Goal: Task Accomplishment & Management: Complete application form

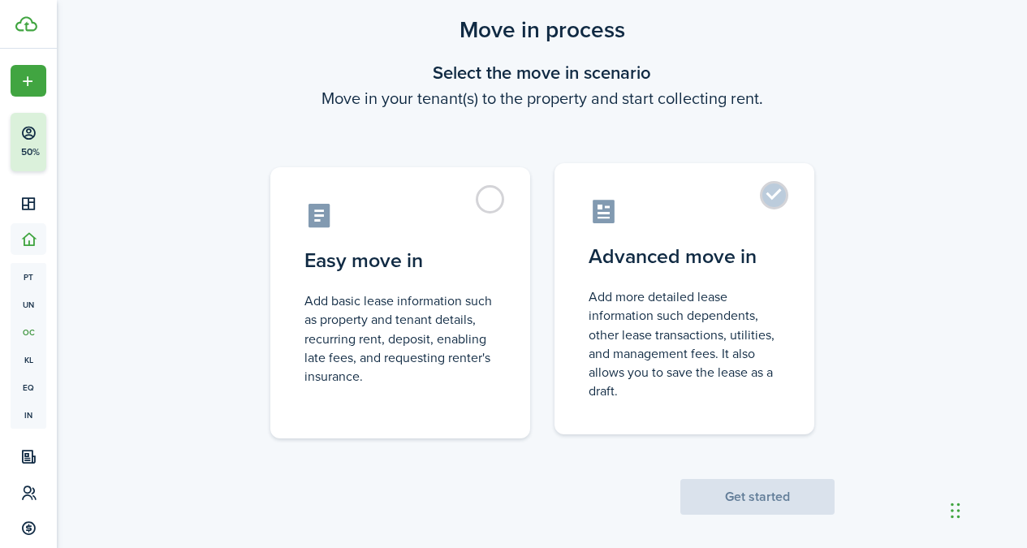
scroll to position [55, 0]
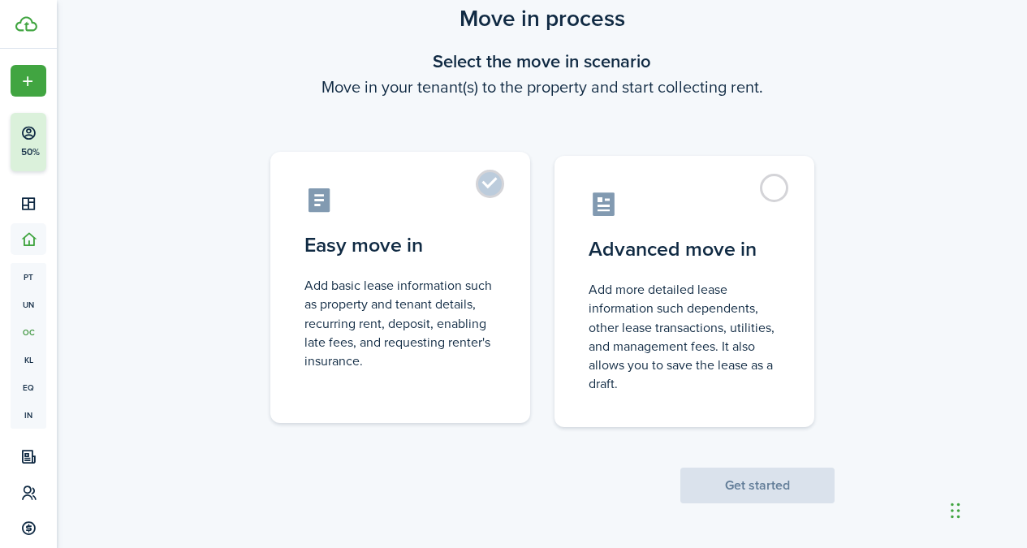
click at [489, 248] on control-radio-card-title "Easy move in" at bounding box center [400, 244] width 192 height 29
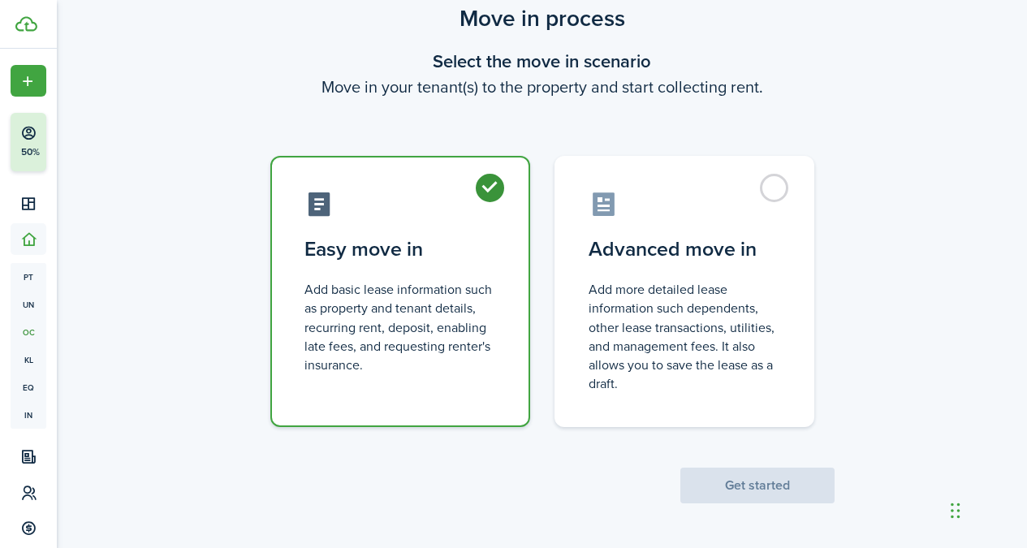
radio input "true"
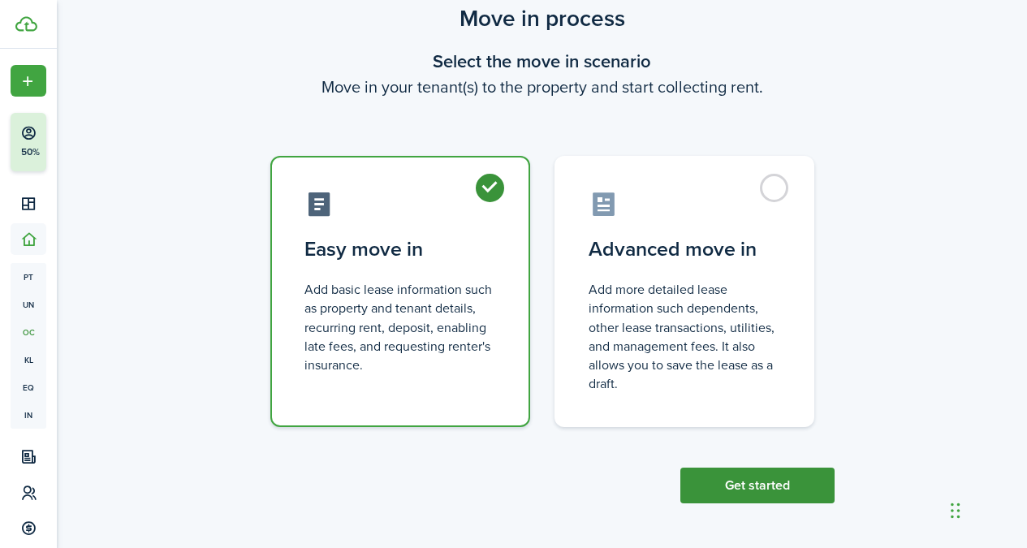
click at [771, 495] on button "Get started" at bounding box center [757, 485] width 154 height 36
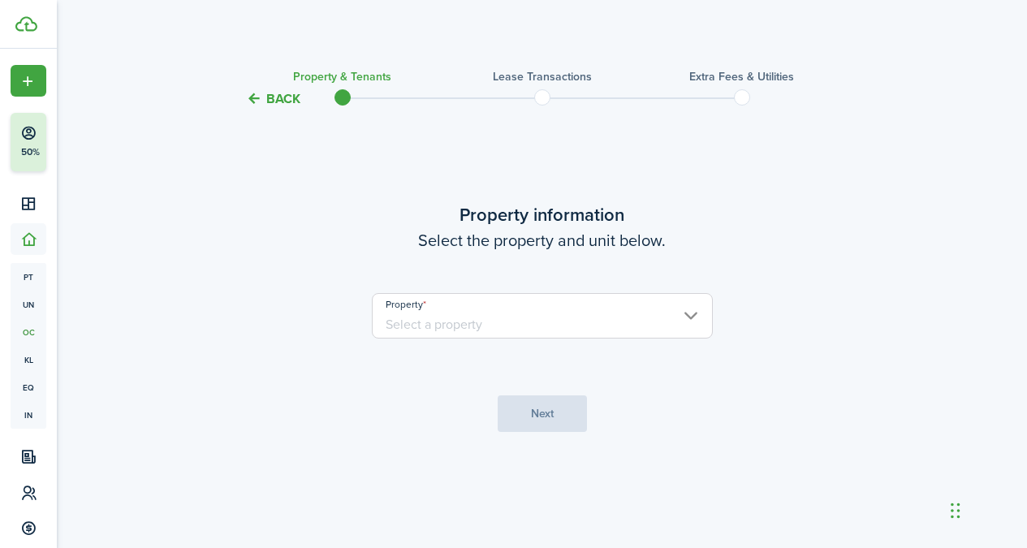
click at [618, 293] on input "Property" at bounding box center [542, 315] width 341 height 45
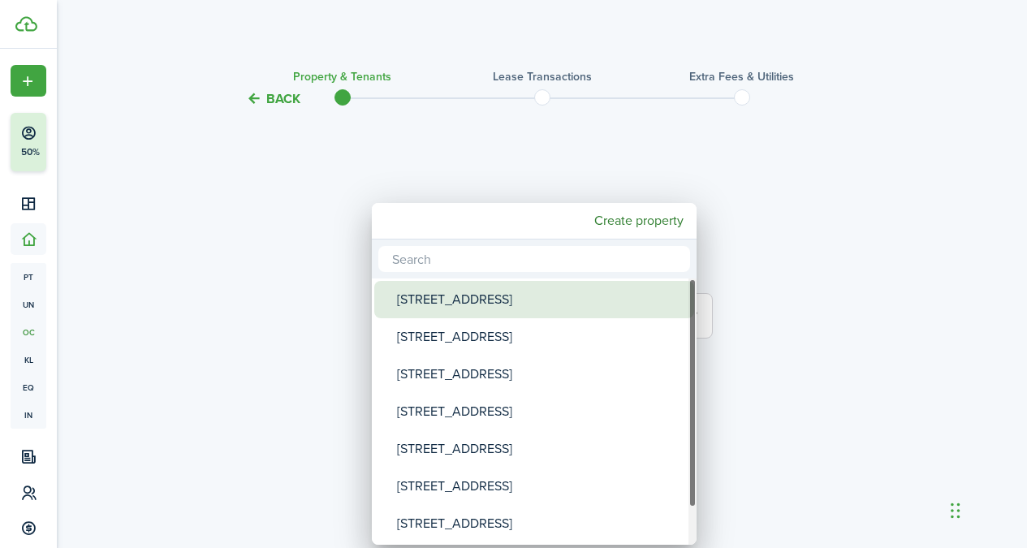
click at [618, 306] on div "[STREET_ADDRESS]" at bounding box center [540, 299] width 287 height 37
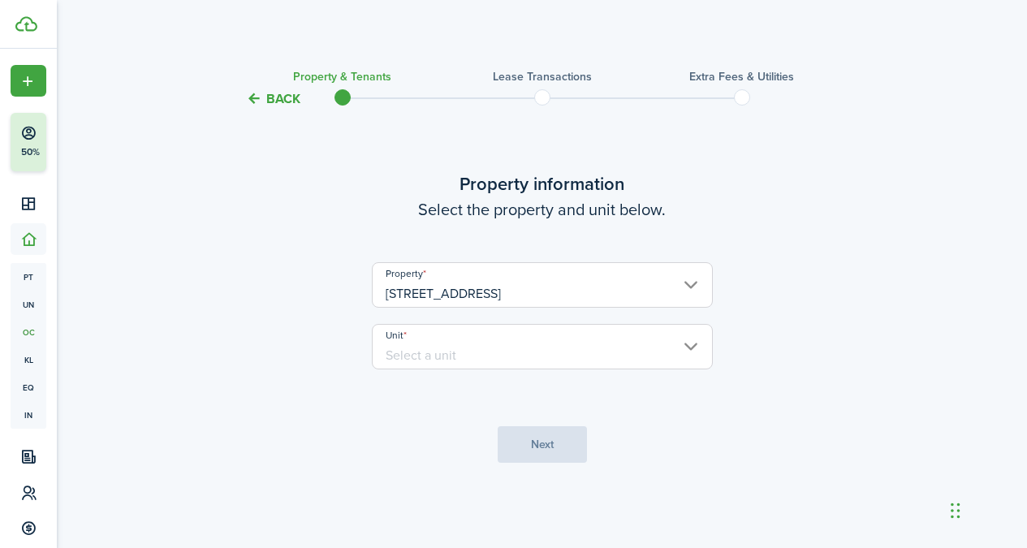
click at [673, 286] on input "[STREET_ADDRESS]" at bounding box center [542, 284] width 341 height 45
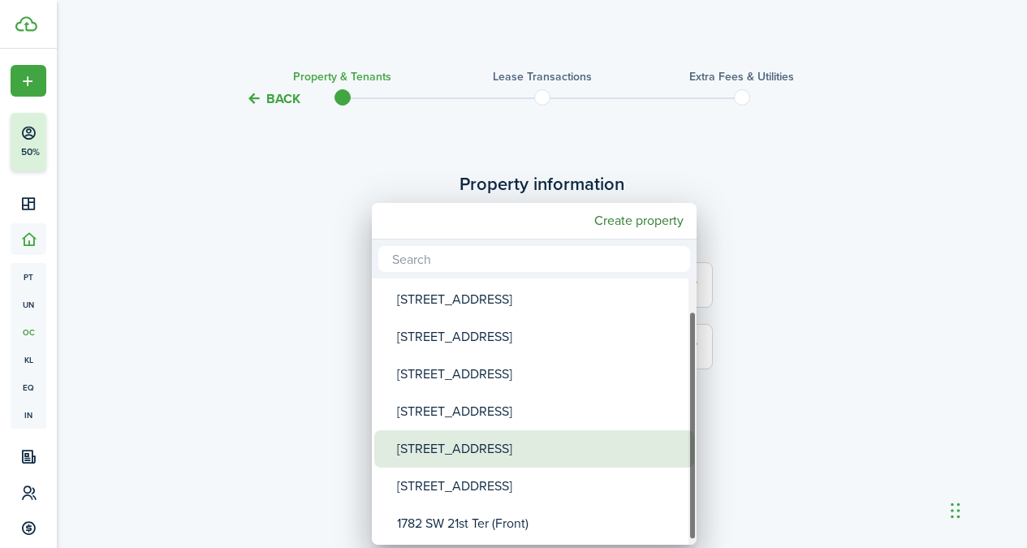
click at [552, 456] on div "[STREET_ADDRESS]" at bounding box center [540, 448] width 287 height 37
type input "[STREET_ADDRESS]"
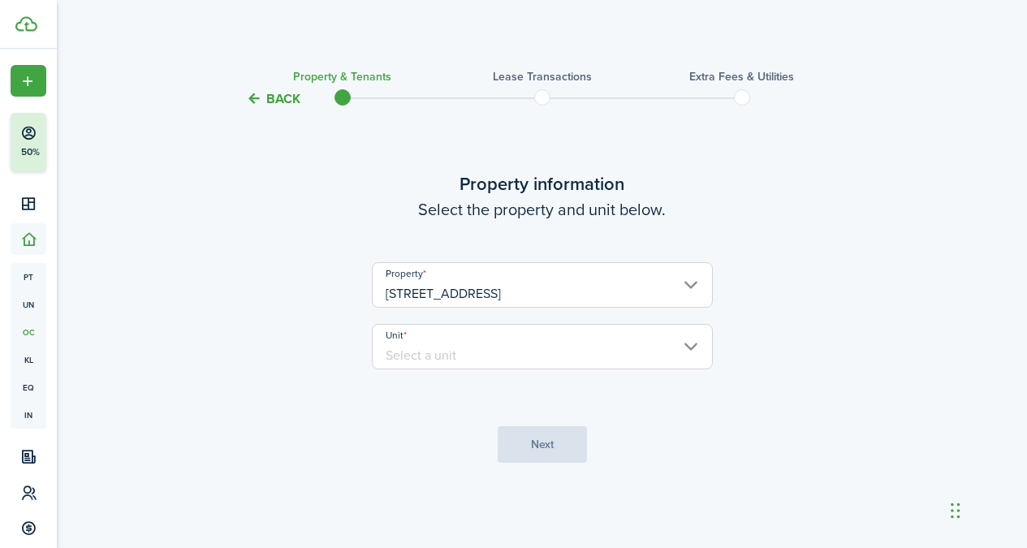
click at [572, 357] on input "Unit" at bounding box center [542, 346] width 341 height 45
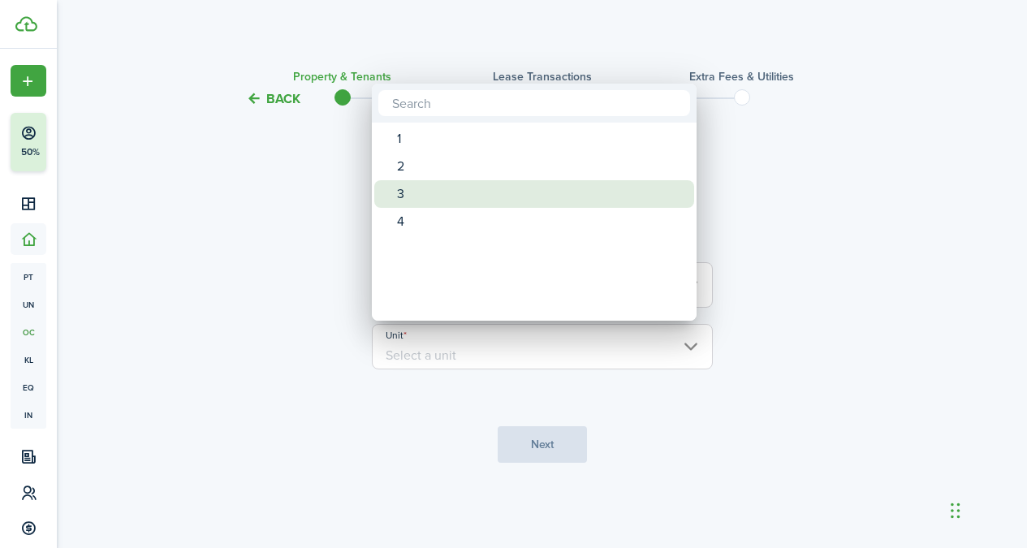
click at [484, 193] on div "3" at bounding box center [540, 194] width 287 height 28
type input "3"
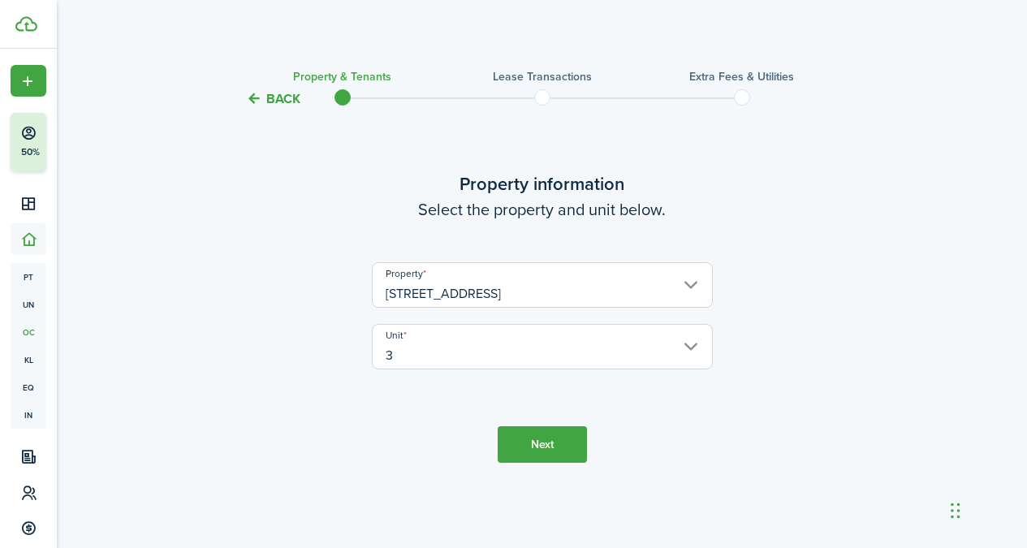
click at [553, 447] on button "Next" at bounding box center [541, 444] width 89 height 37
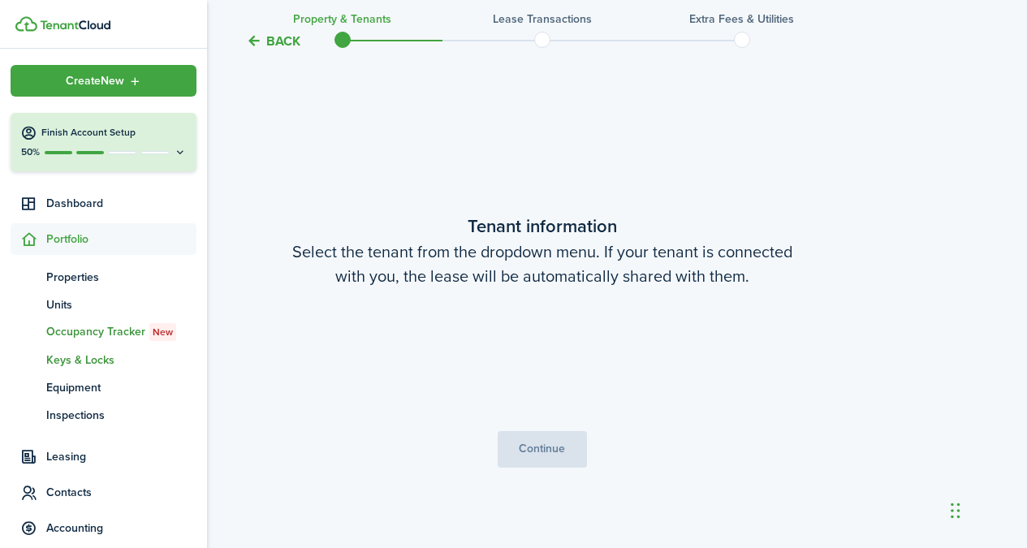
scroll to position [439, 0]
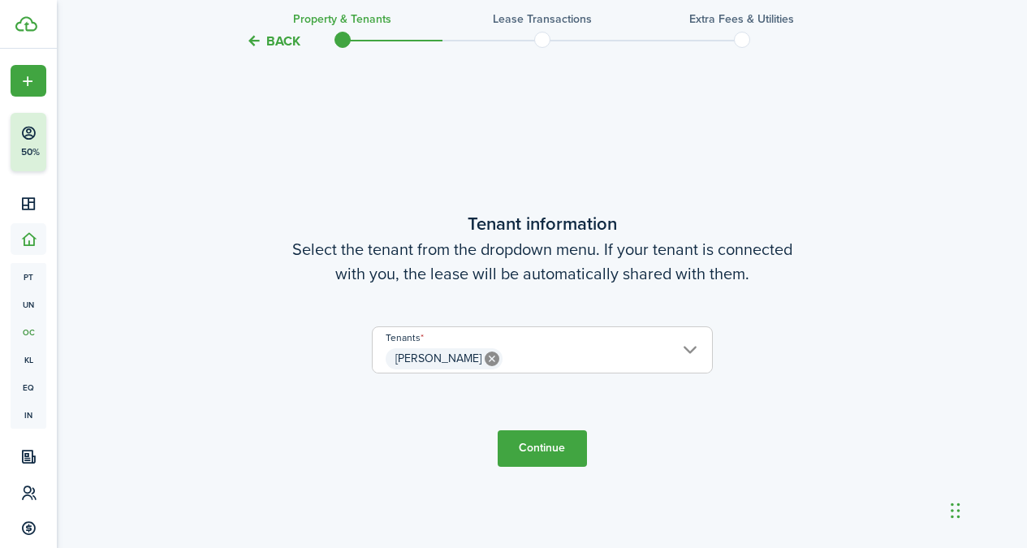
click at [566, 452] on button "Continue" at bounding box center [541, 448] width 89 height 37
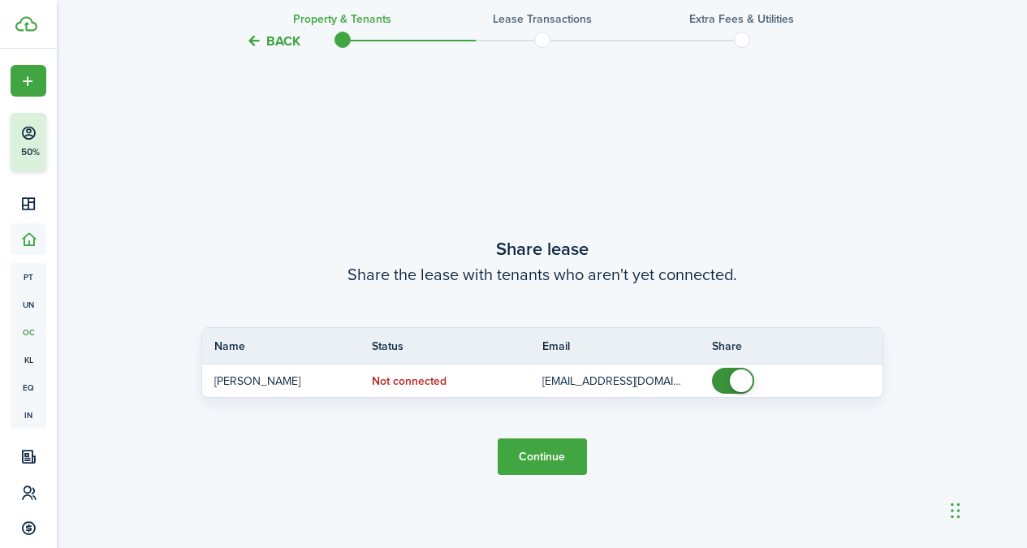
scroll to position [987, 0]
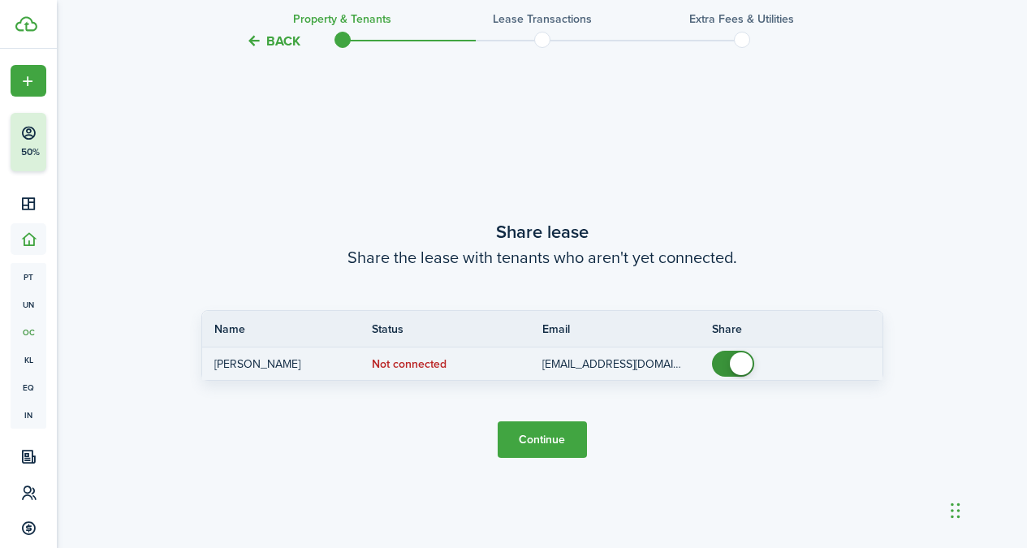
checkbox input "false"
click at [728, 368] on span at bounding box center [733, 364] width 16 height 26
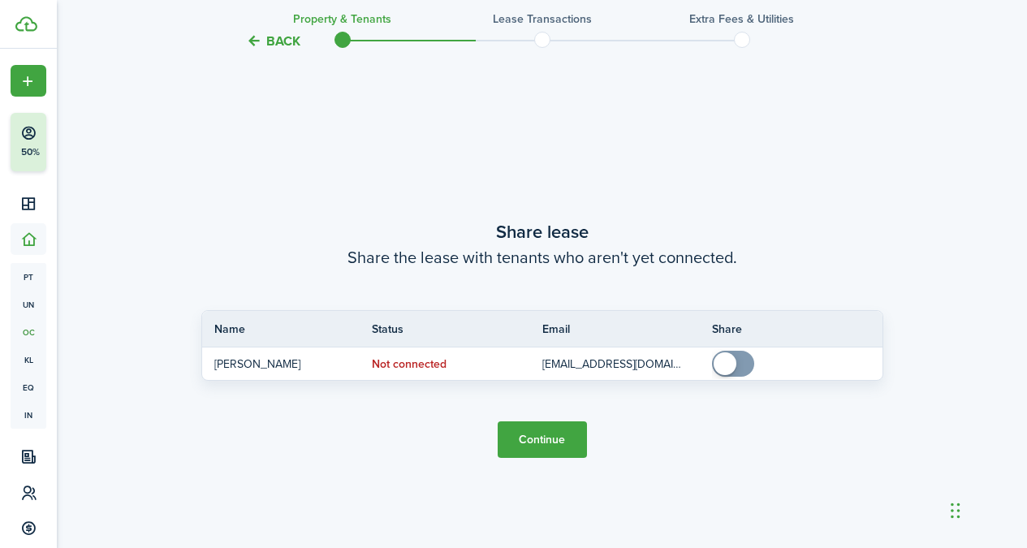
click at [551, 438] on button "Continue" at bounding box center [541, 439] width 89 height 37
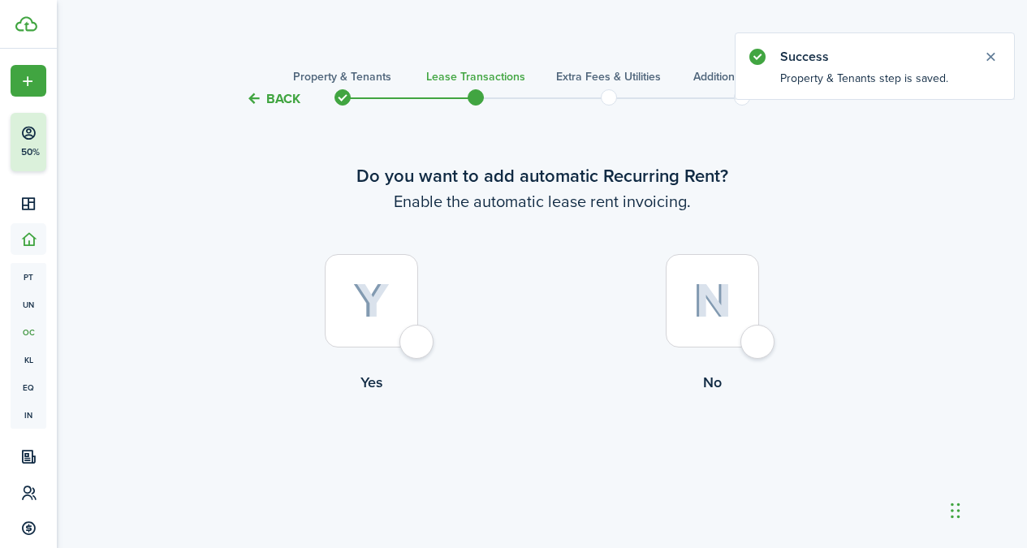
click at [338, 331] on div at bounding box center [371, 300] width 93 height 93
radio input "true"
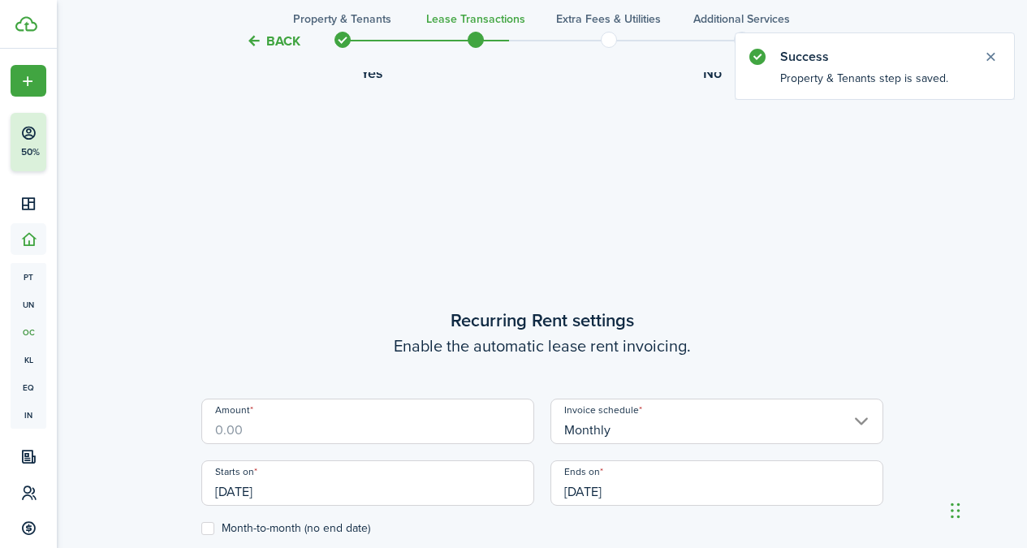
scroll to position [446, 0]
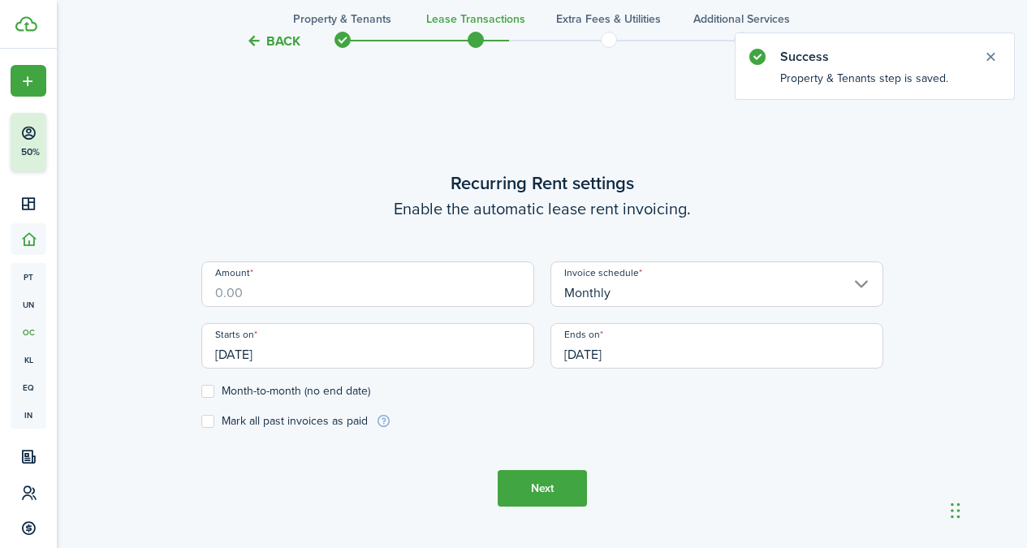
click at [467, 290] on input "Amount" at bounding box center [367, 283] width 333 height 45
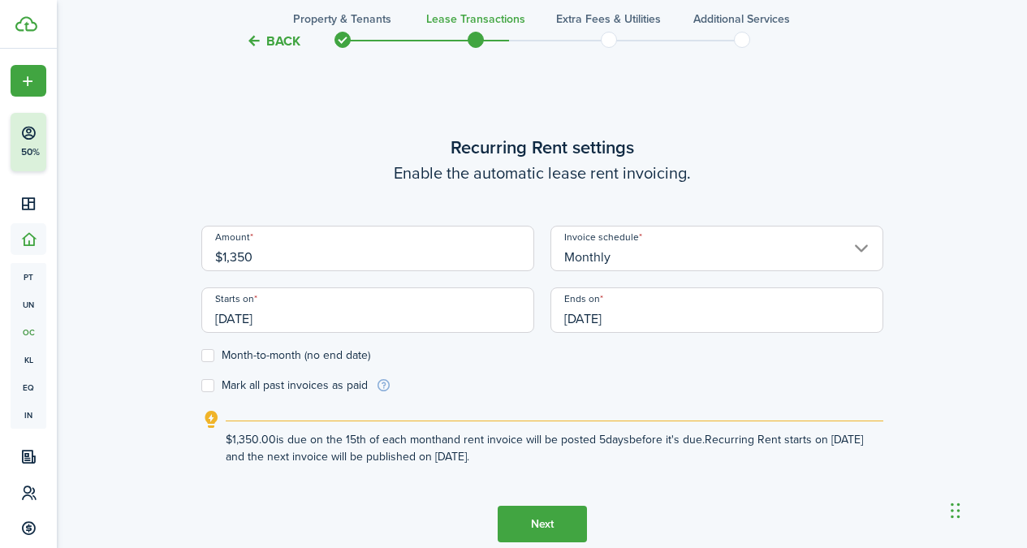
type input "$1,350.00"
click at [343, 311] on input "[DATE]" at bounding box center [367, 309] width 333 height 45
click at [343, 311] on div at bounding box center [513, 273] width 1286 height 807
click at [343, 311] on input "[DATE]" at bounding box center [367, 309] width 333 height 45
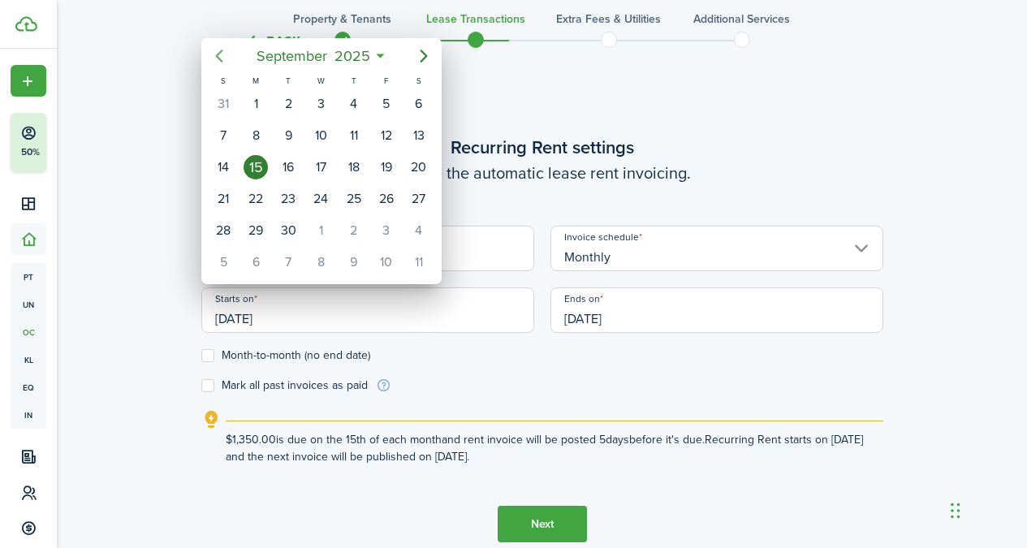
click at [223, 55] on icon "Previous page" at bounding box center [218, 55] width 19 height 19
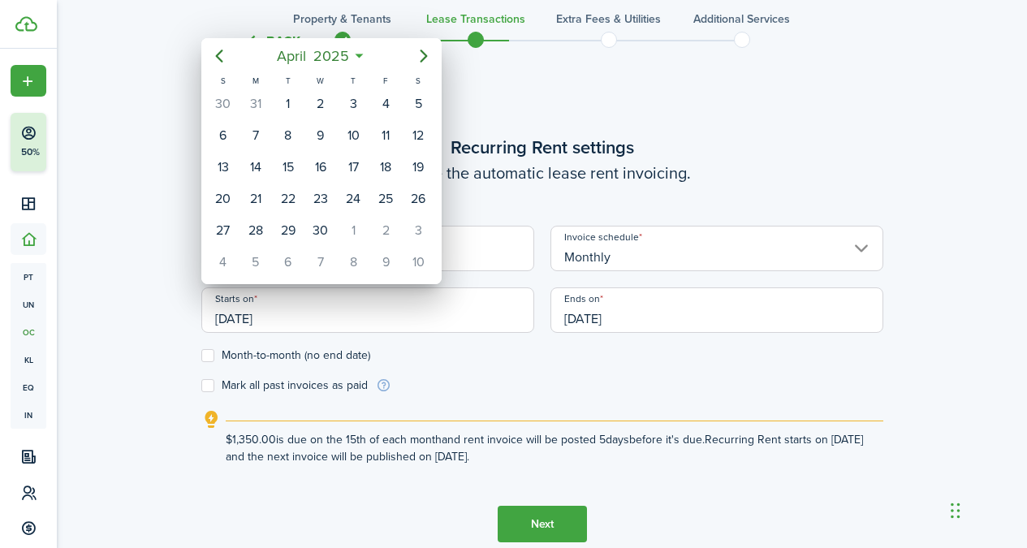
click at [227, 54] on icon "Previous page" at bounding box center [218, 55] width 19 height 19
click at [412, 113] on div "1" at bounding box center [418, 104] width 24 height 24
type input "[DATE]"
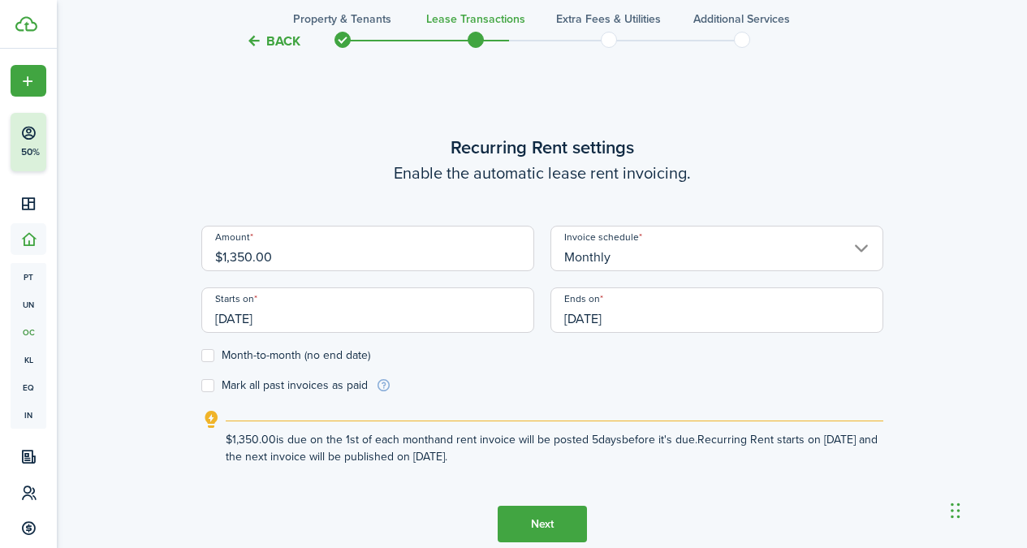
click at [717, 323] on input "[DATE]" at bounding box center [716, 309] width 333 height 45
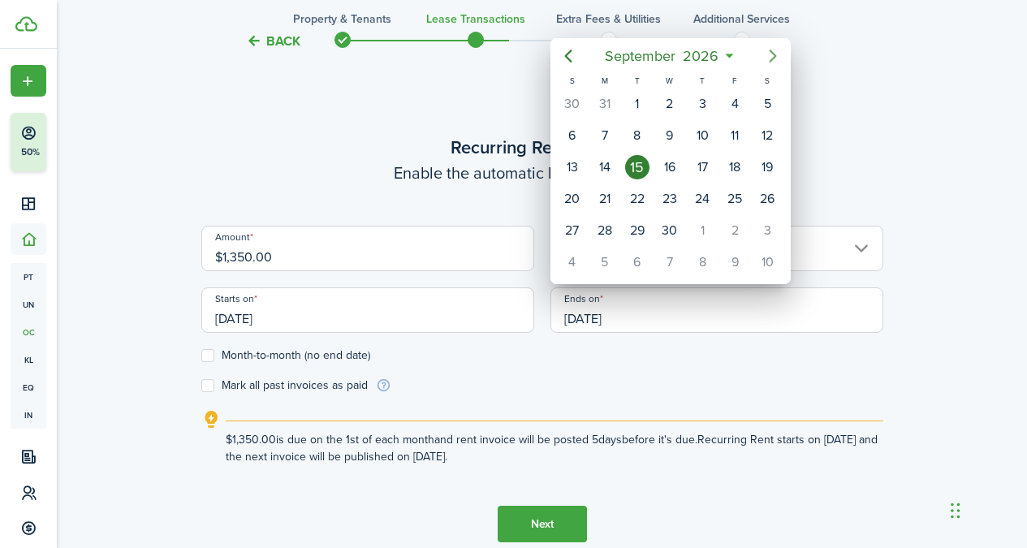
click at [769, 54] on icon "Next page" at bounding box center [772, 55] width 19 height 19
click at [566, 60] on icon "Previous page" at bounding box center [567, 55] width 19 height 19
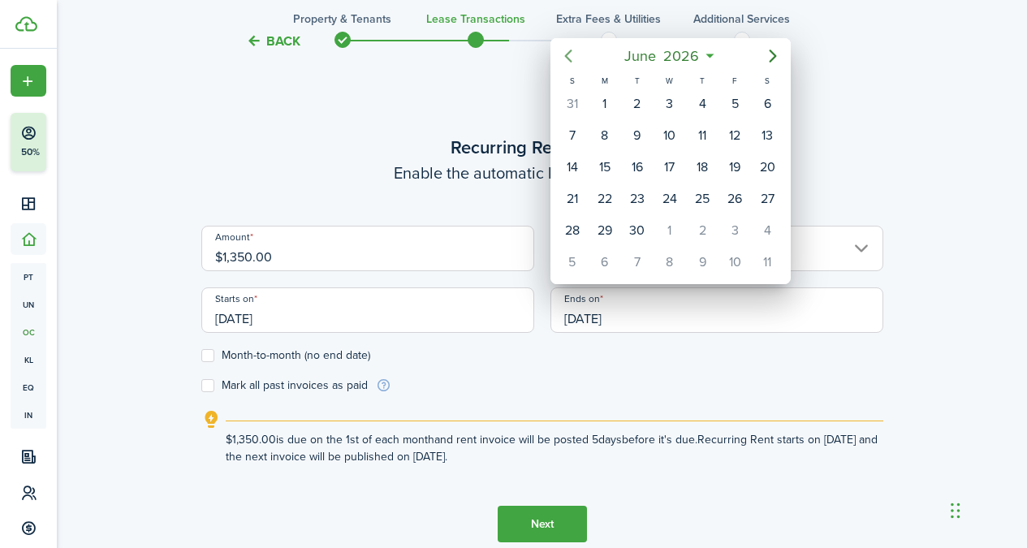
click at [566, 60] on icon "Previous page" at bounding box center [567, 55] width 19 height 19
click at [769, 197] on div "28" at bounding box center [767, 199] width 24 height 24
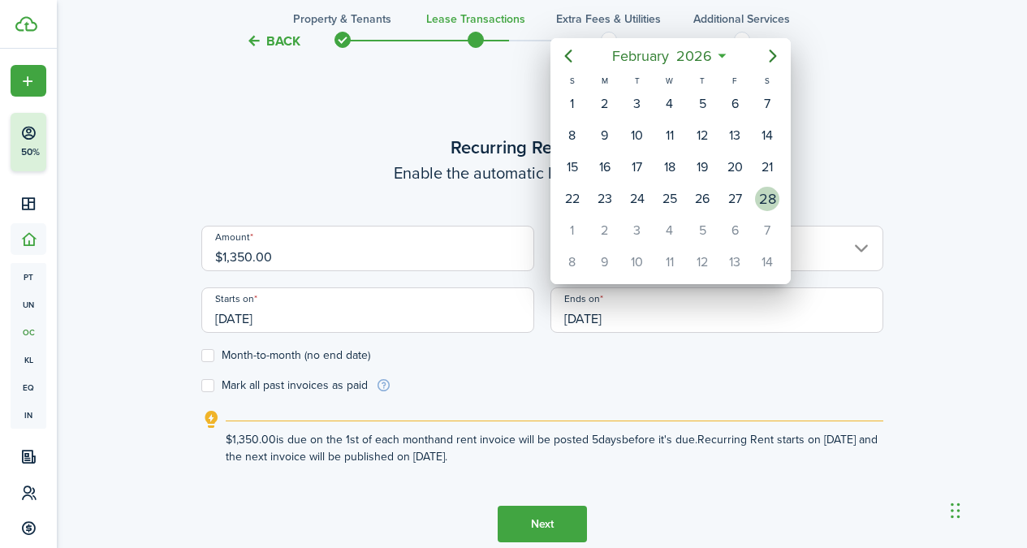
type input "[DATE]"
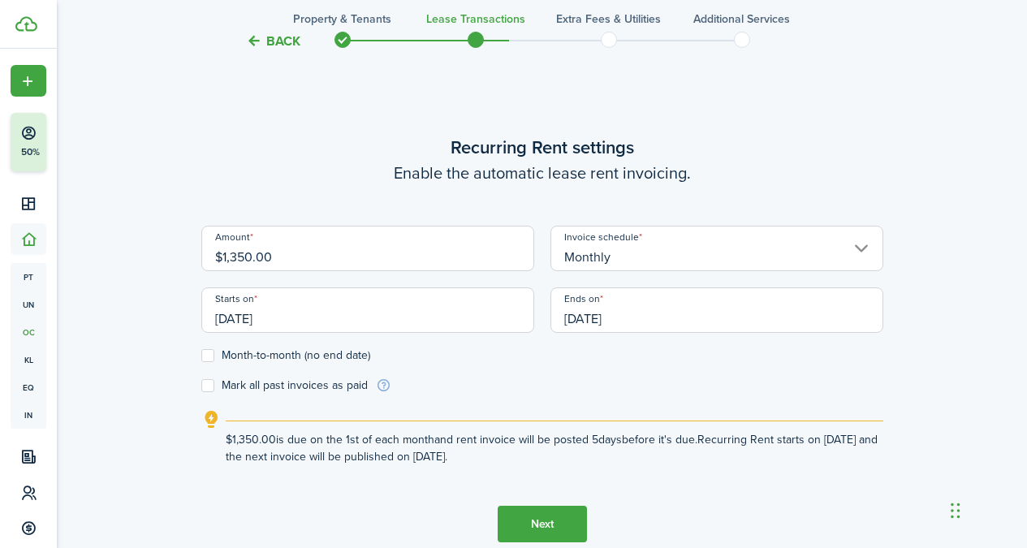
click at [213, 382] on label "Mark all past invoices as paid" at bounding box center [284, 385] width 166 height 13
click at [201, 385] on input "Mark all past invoices as paid" at bounding box center [200, 385] width 1 height 1
checkbox input "true"
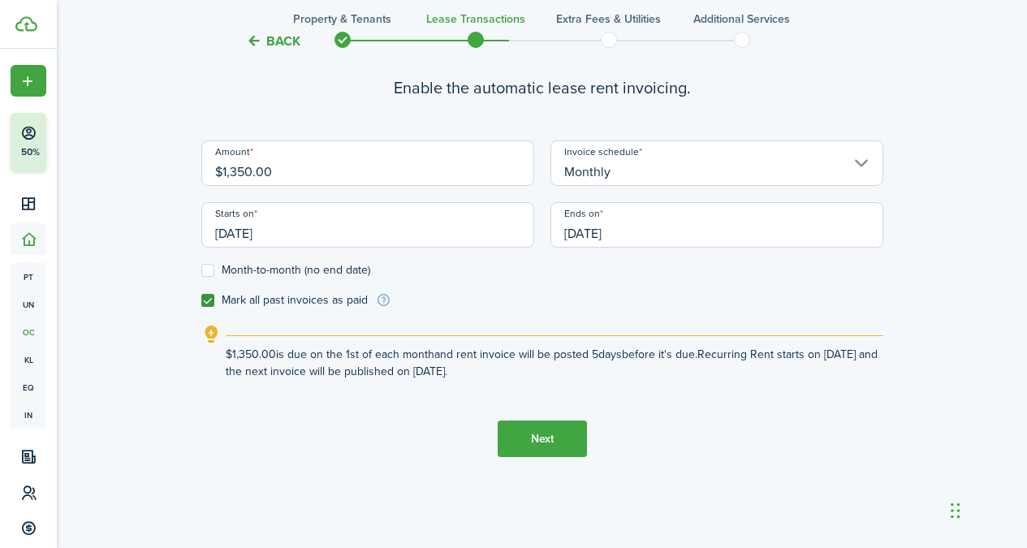
click at [545, 445] on button "Next" at bounding box center [541, 438] width 89 height 37
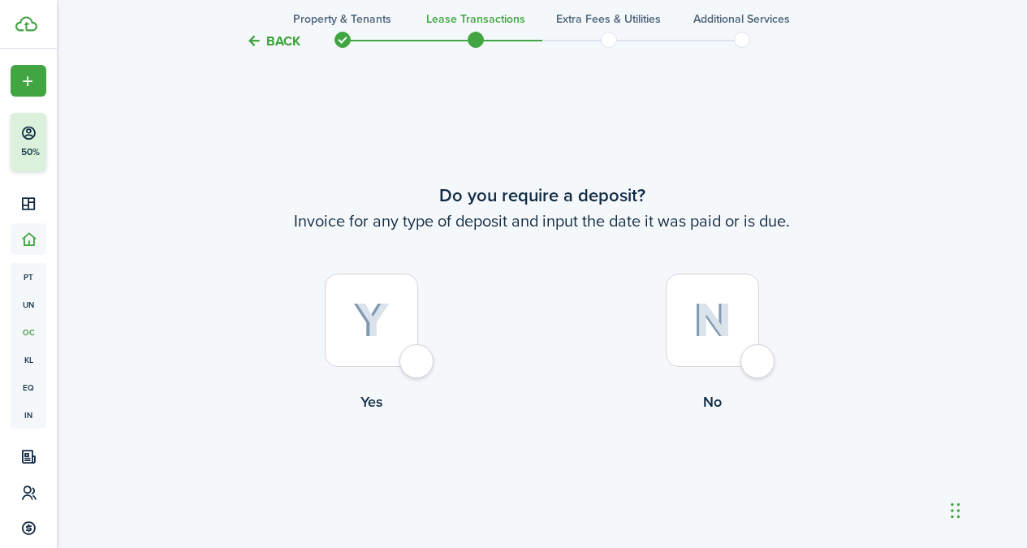
scroll to position [994, 0]
click at [704, 322] on img at bounding box center [712, 318] width 38 height 35
radio input "true"
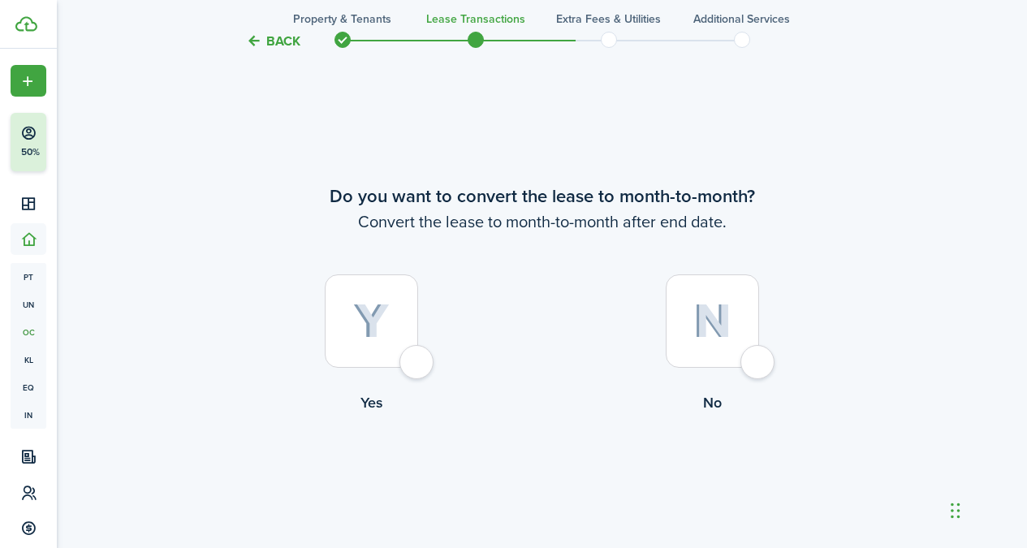
scroll to position [1542, 0]
click at [696, 291] on div at bounding box center [711, 318] width 93 height 93
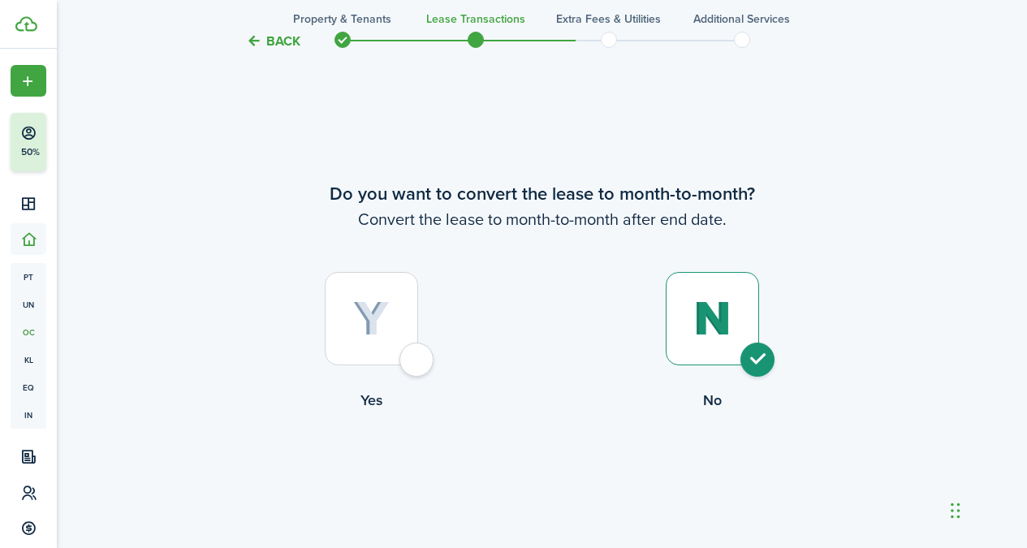
radio input "true"
click at [528, 491] on button "Continue" at bounding box center [541, 477] width 89 height 37
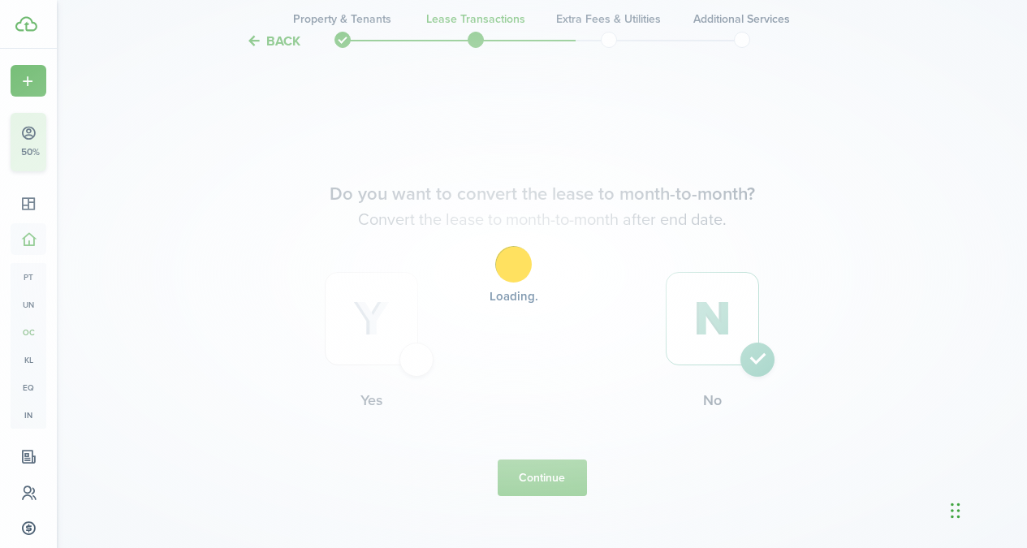
scroll to position [0, 0]
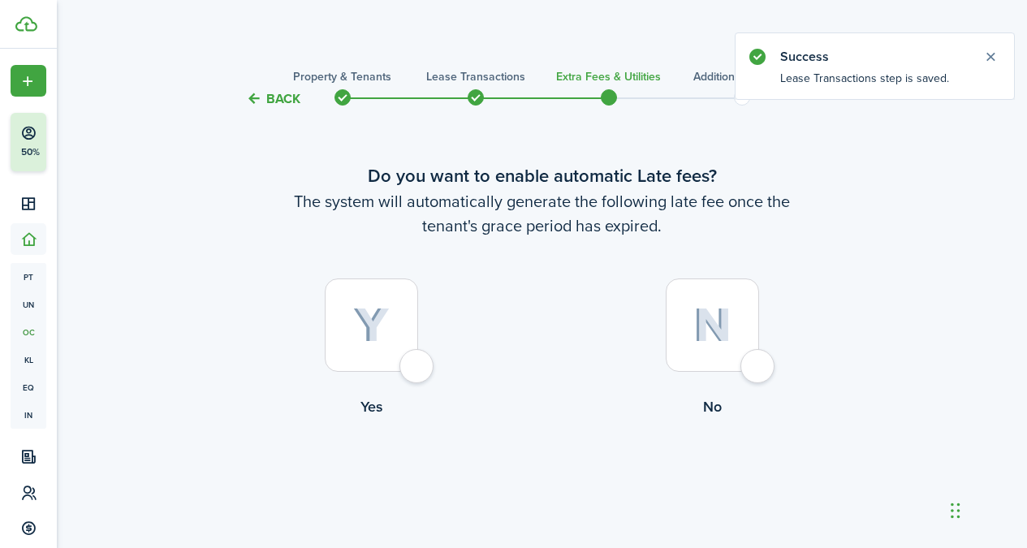
click at [386, 284] on div at bounding box center [371, 324] width 93 height 93
radio input "true"
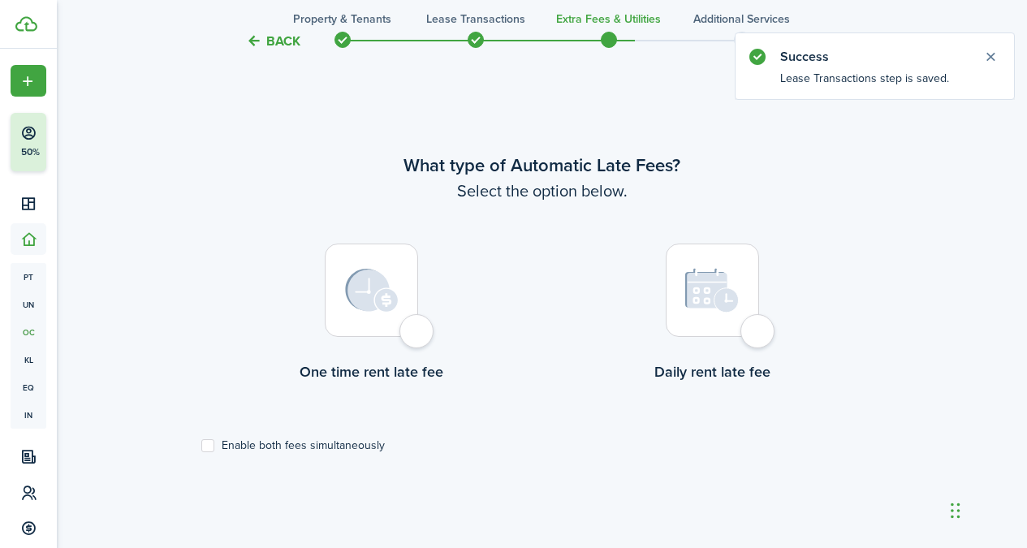
scroll to position [471, 0]
click at [378, 292] on img at bounding box center [372, 288] width 54 height 44
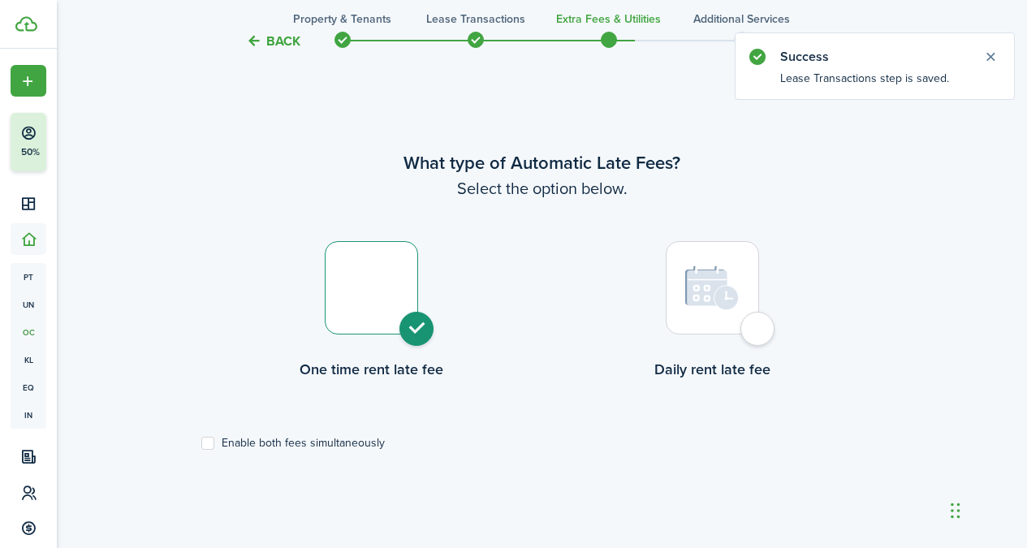
radio input "true"
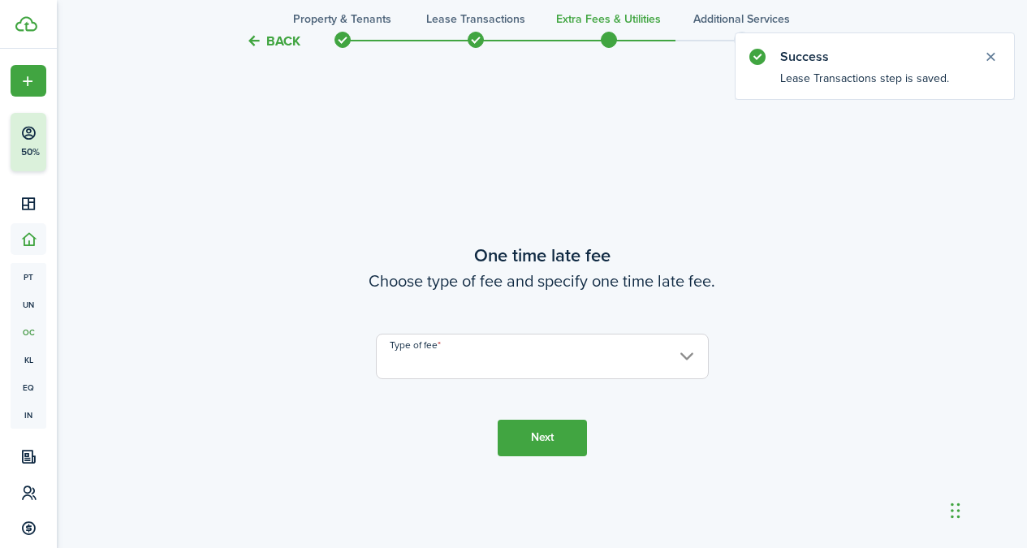
scroll to position [1018, 0]
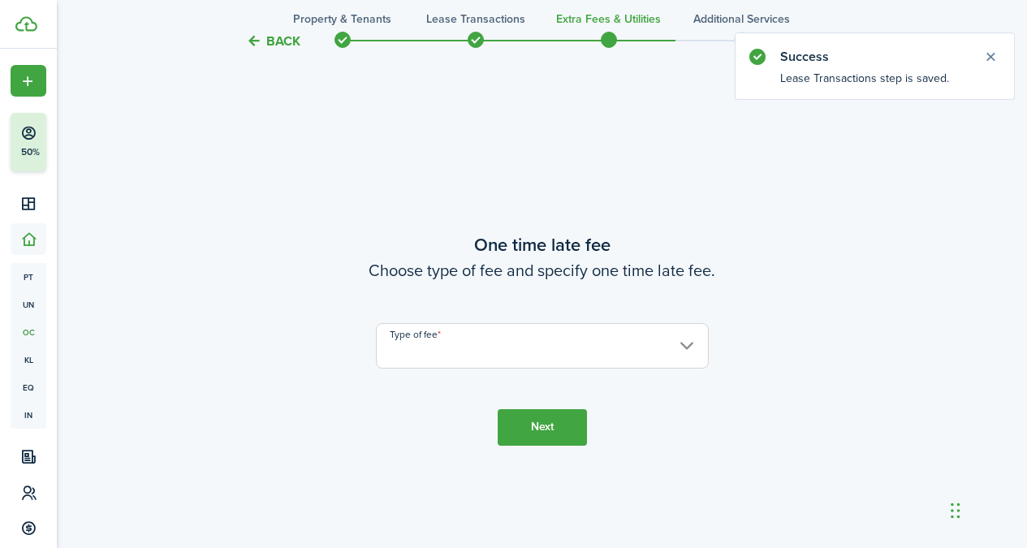
click at [613, 359] on input "Type of fee" at bounding box center [542, 345] width 333 height 45
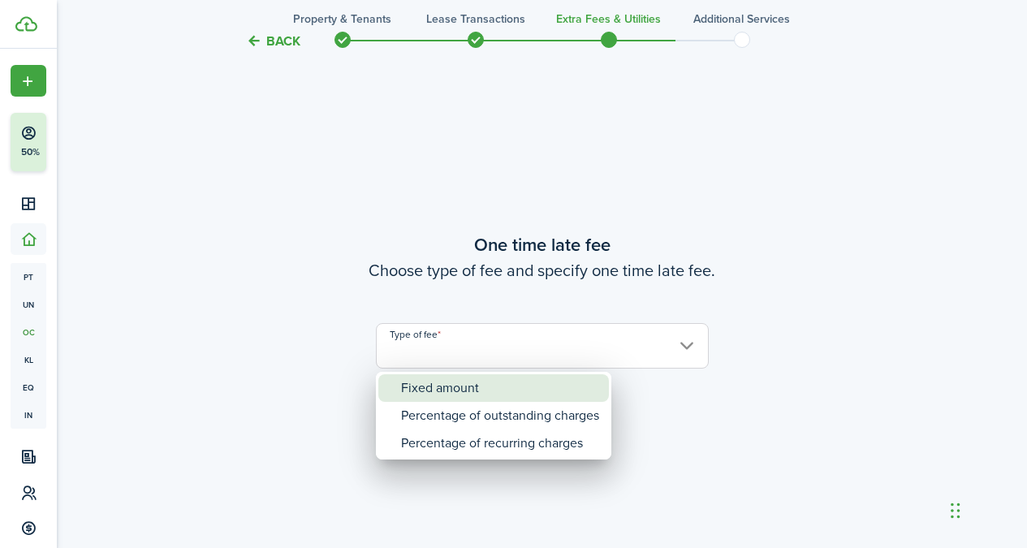
click at [578, 382] on div "Fixed amount" at bounding box center [500, 388] width 198 height 28
type input "Fixed amount"
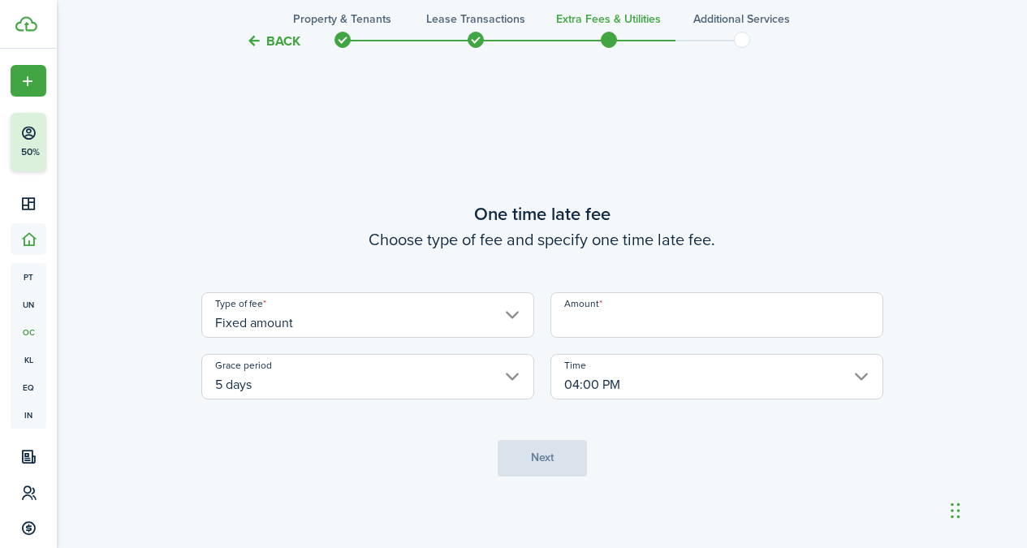
click at [642, 318] on input "Amount" at bounding box center [716, 314] width 333 height 45
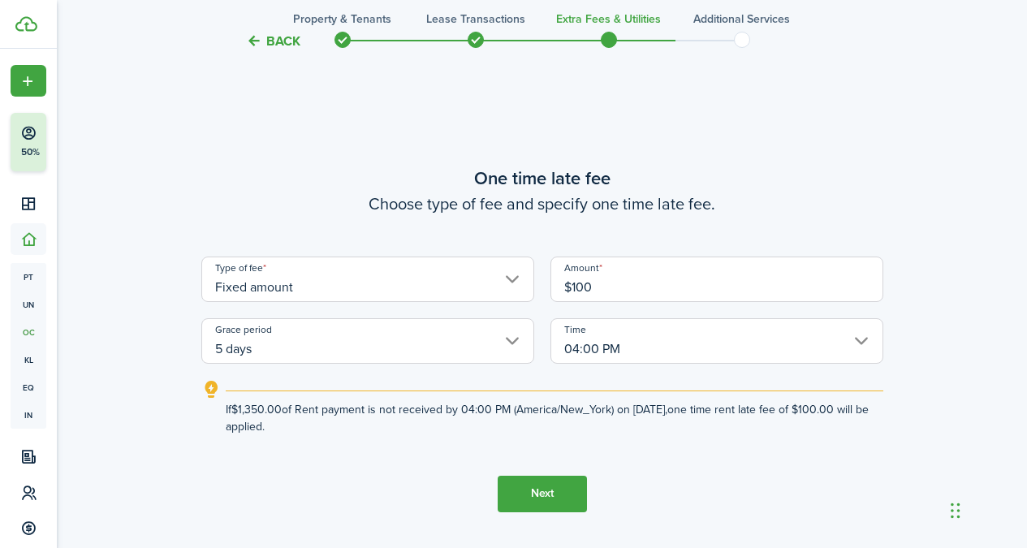
click at [645, 350] on input "04:00 PM" at bounding box center [716, 340] width 333 height 45
type input "$100.00"
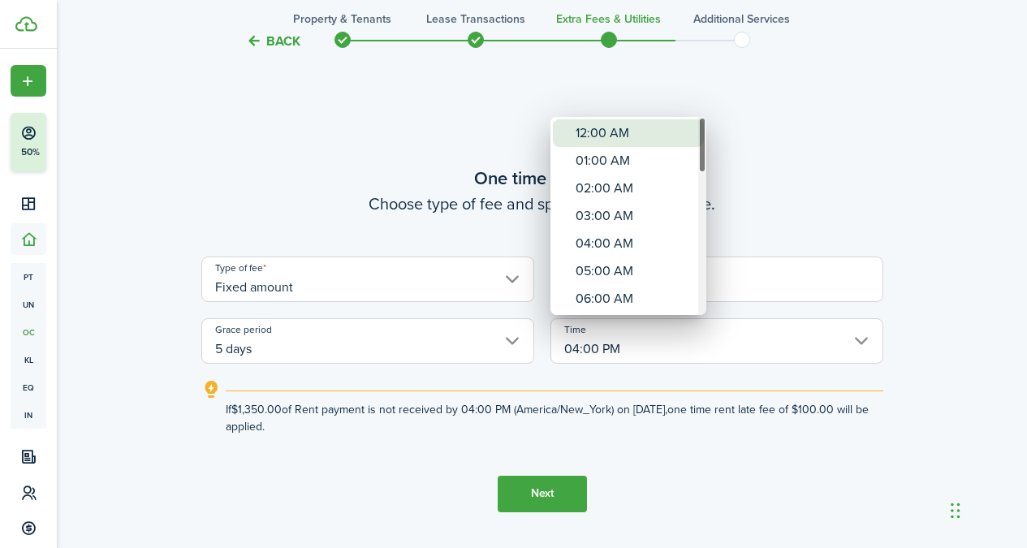
click at [614, 140] on div "12:00 AM" at bounding box center [634, 133] width 118 height 28
type input "12:00 AM"
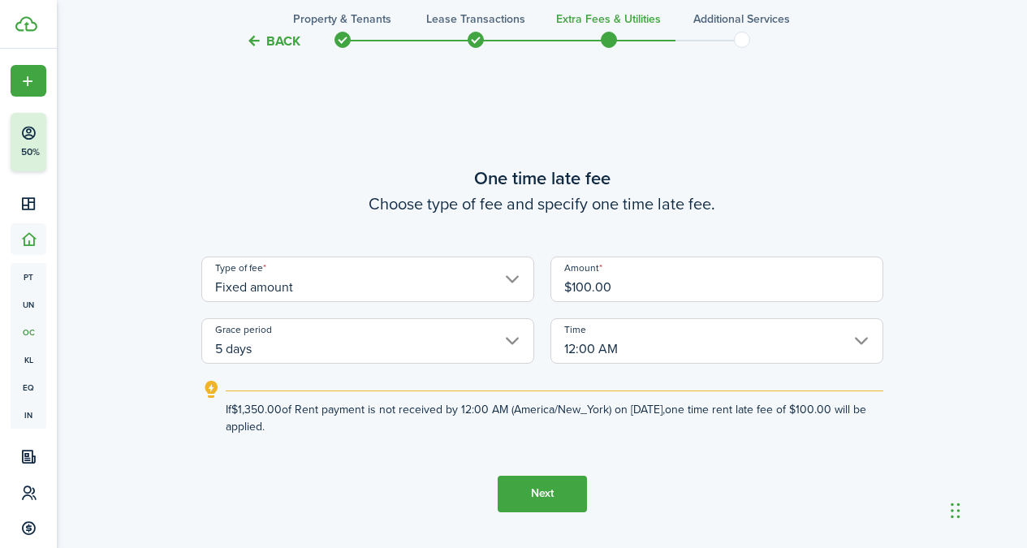
click at [559, 478] on button "Next" at bounding box center [541, 494] width 89 height 37
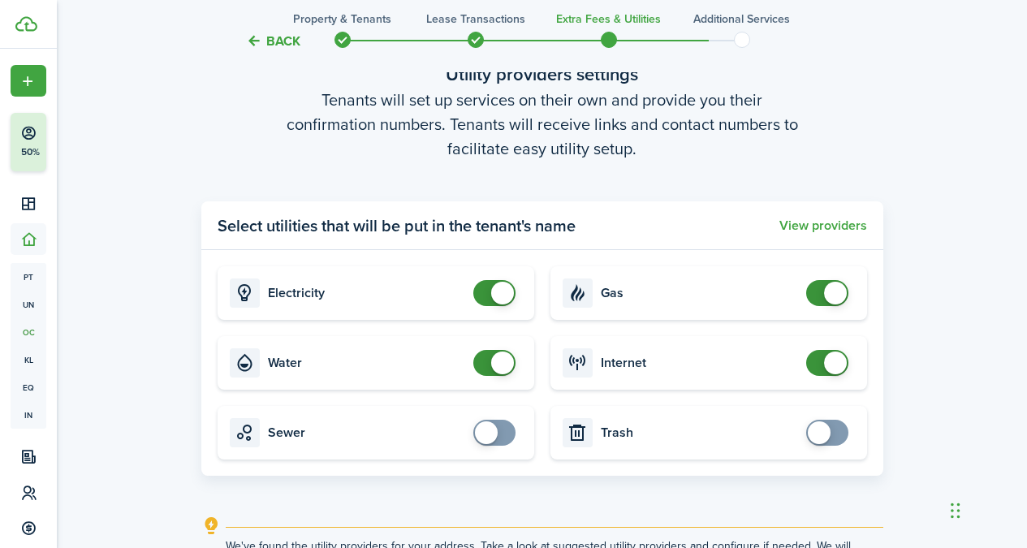
scroll to position [1780, 0]
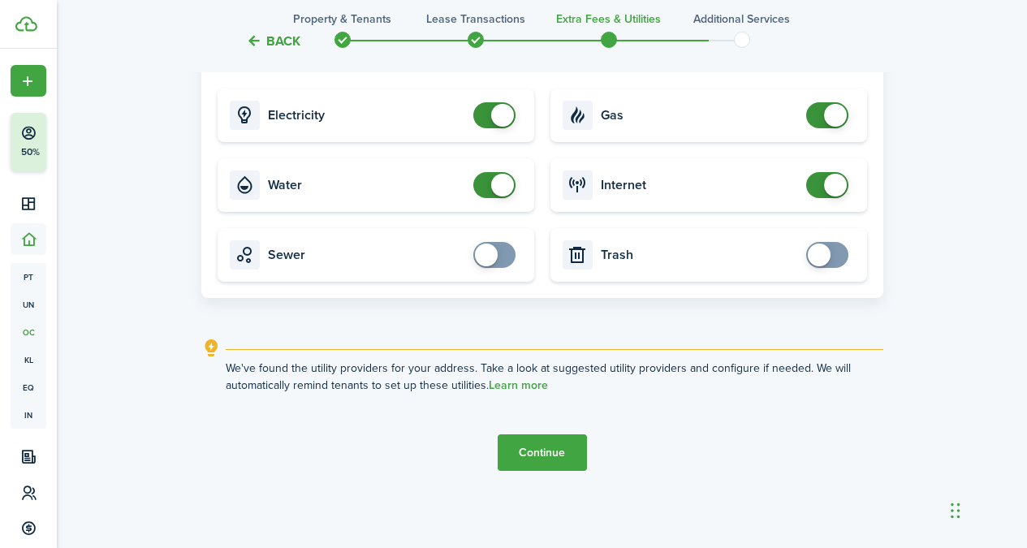
click at [560, 450] on button "Continue" at bounding box center [541, 452] width 89 height 37
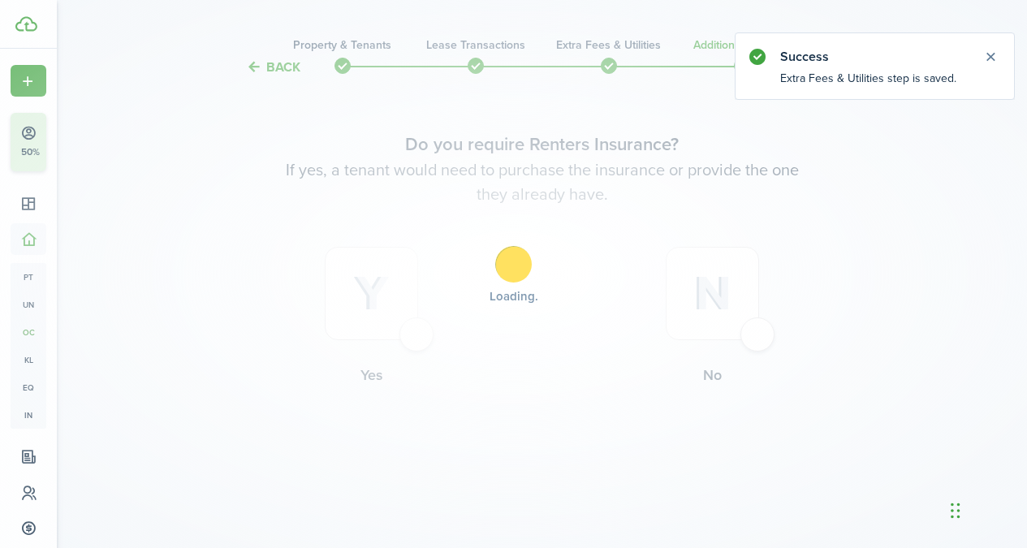
scroll to position [0, 0]
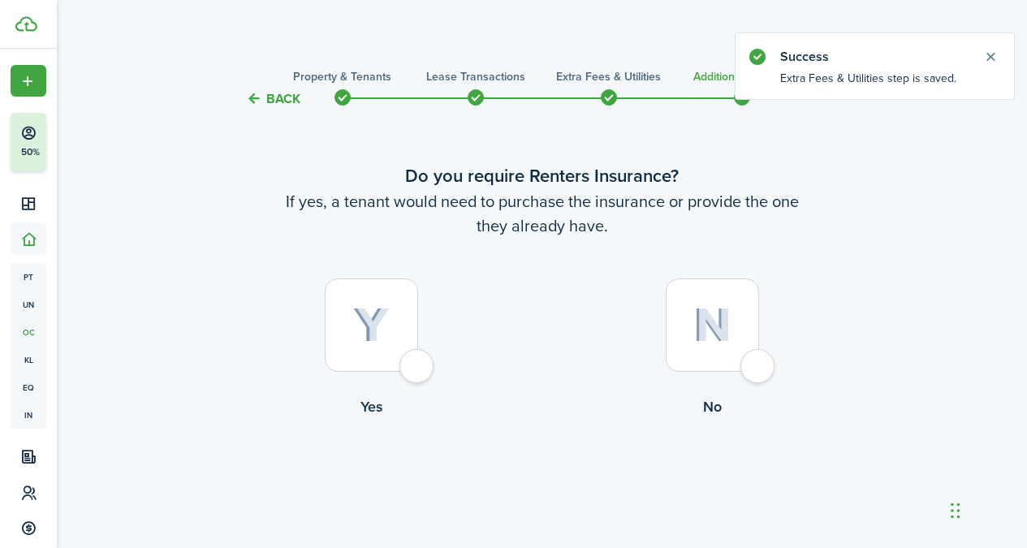
click at [710, 325] on img at bounding box center [712, 325] width 38 height 35
radio input "true"
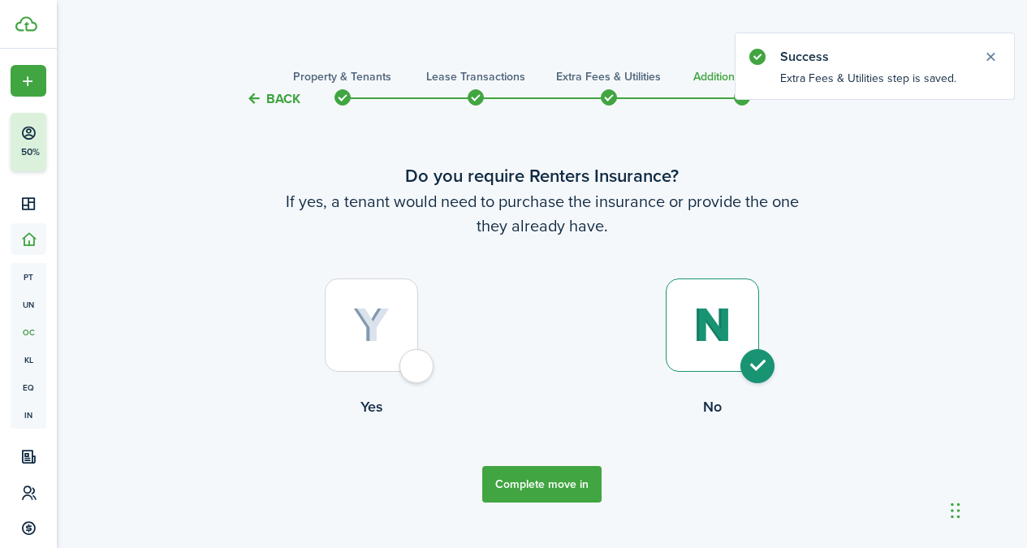
click at [567, 490] on button "Complete move in" at bounding box center [541, 484] width 119 height 37
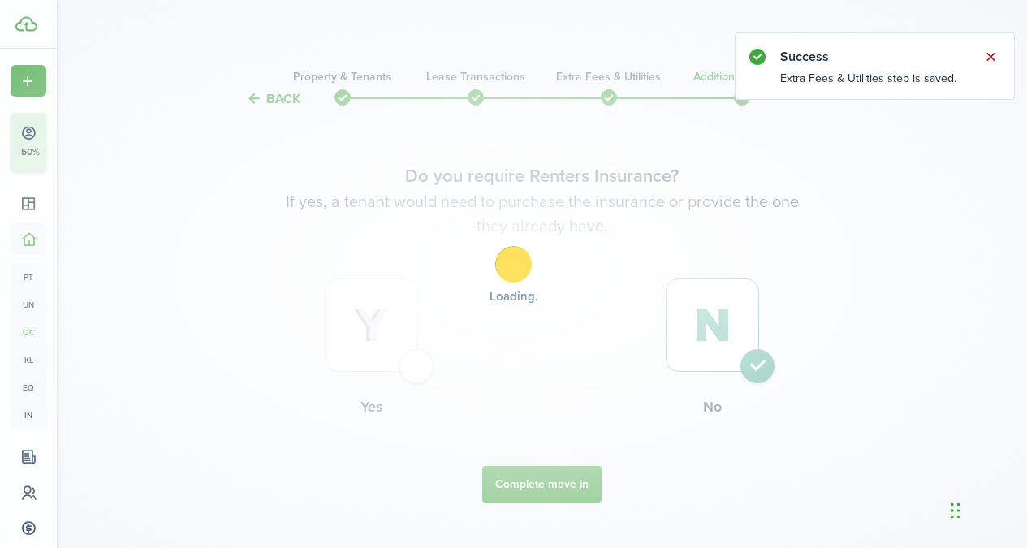
click at [988, 53] on button "Close notify" at bounding box center [990, 56] width 23 height 23
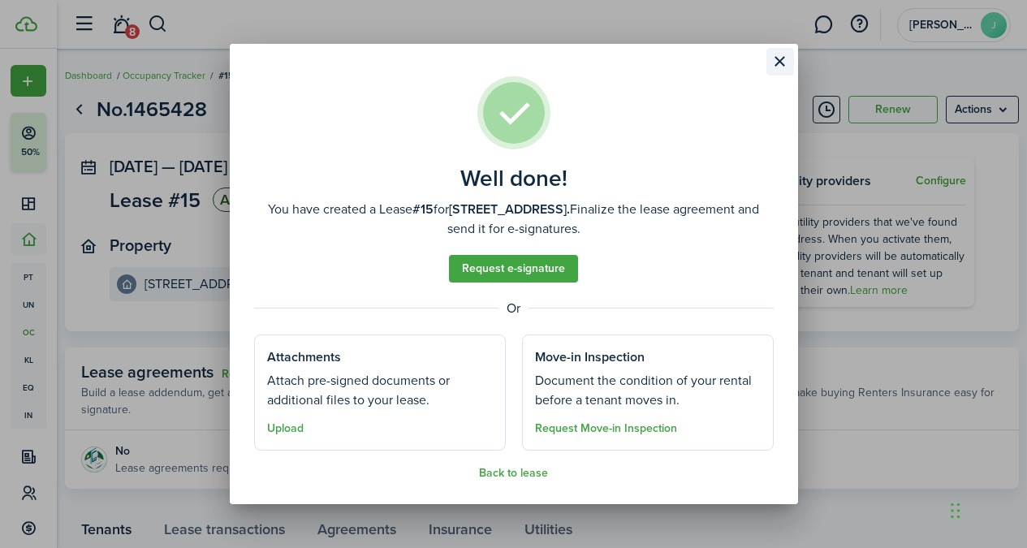
click at [784, 64] on button "Close modal" at bounding box center [780, 62] width 28 height 28
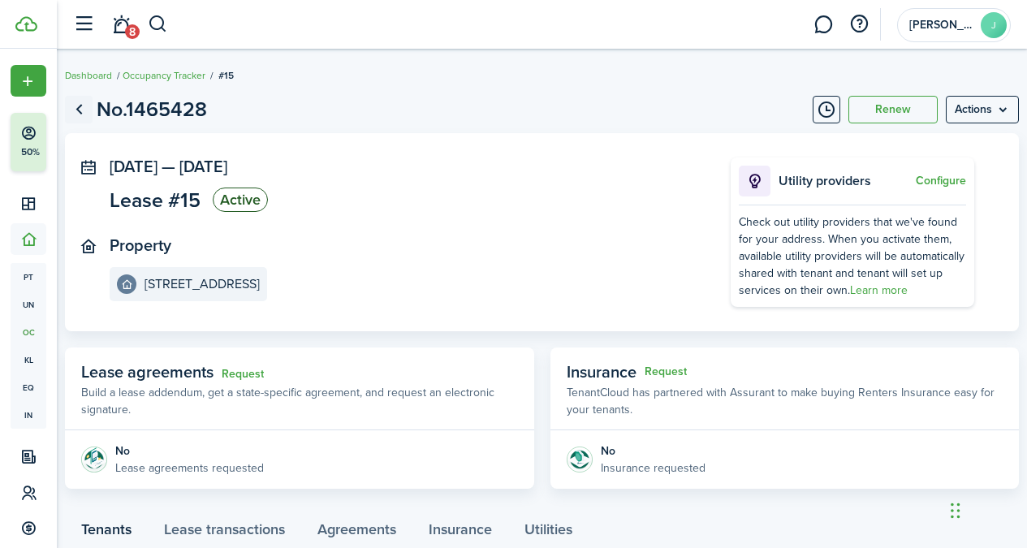
click at [80, 113] on link "Go back" at bounding box center [79, 110] width 28 height 28
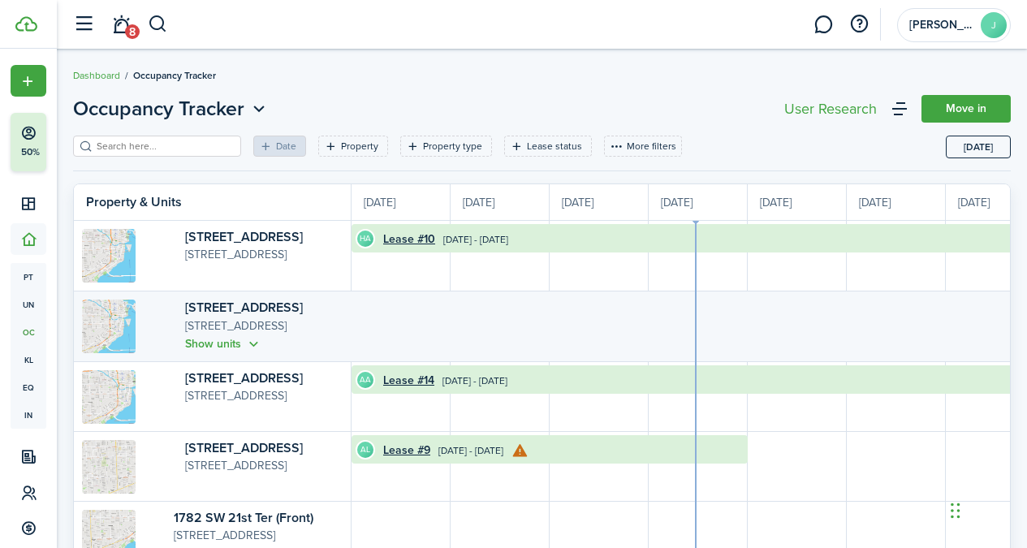
scroll to position [0, 297]
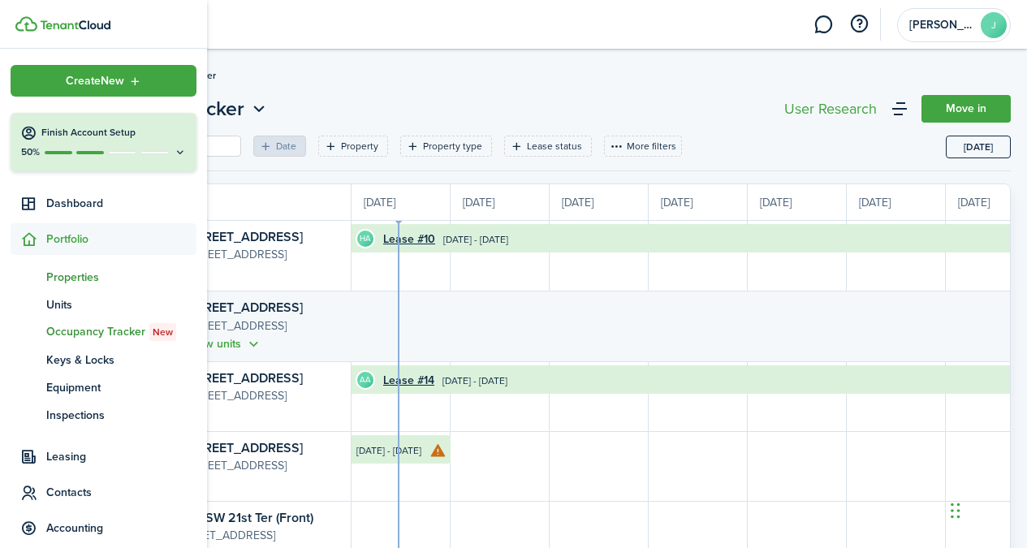
click at [80, 274] on span "Properties" at bounding box center [121, 277] width 150 height 17
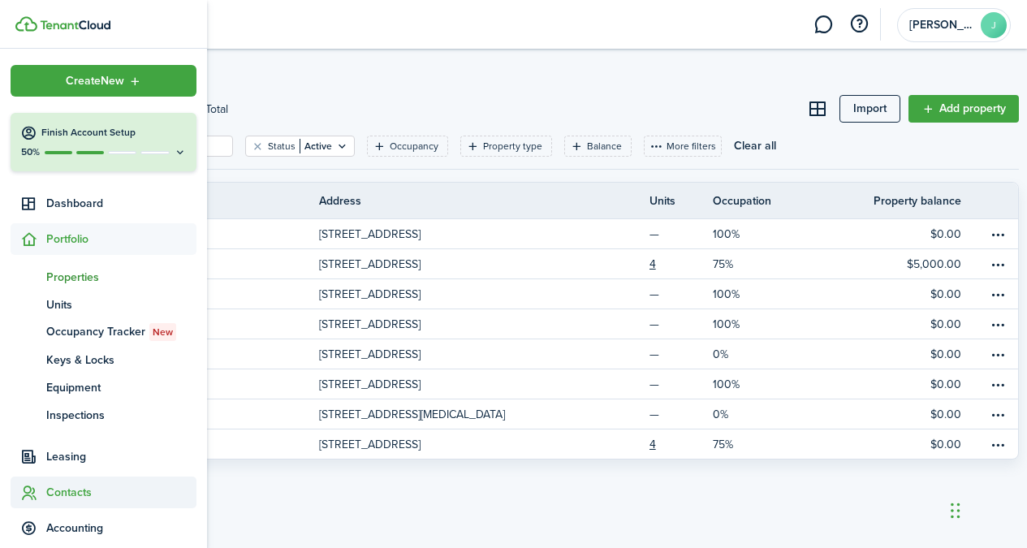
click at [78, 505] on span "Contacts" at bounding box center [104, 492] width 186 height 32
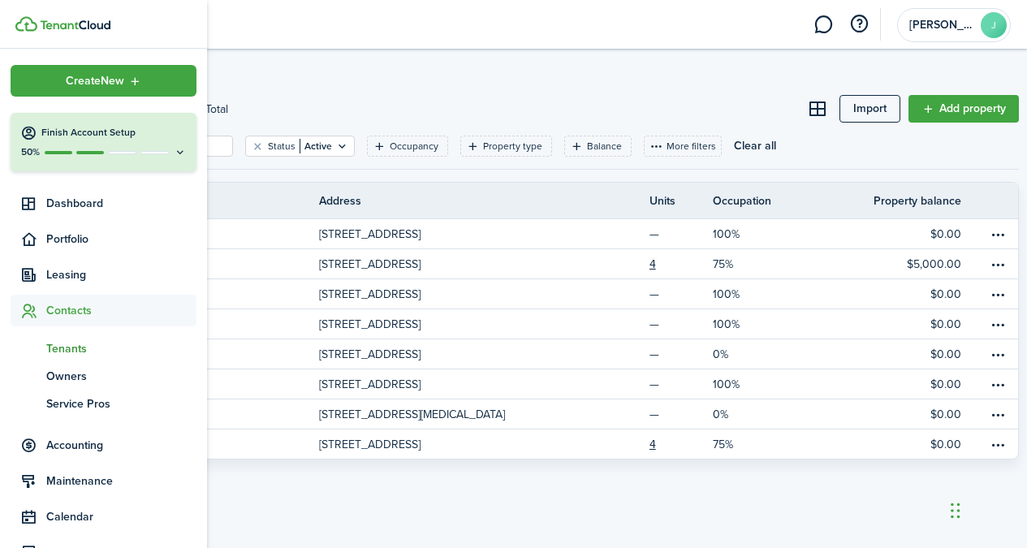
click at [78, 348] on span "Tenants" at bounding box center [121, 348] width 150 height 17
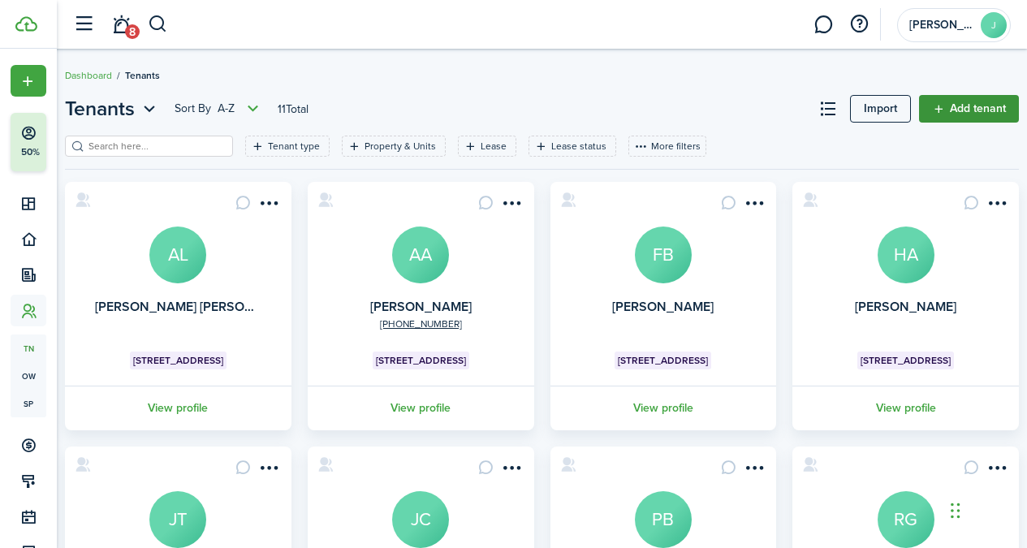
click at [987, 105] on link "Add tenant" at bounding box center [969, 109] width 100 height 28
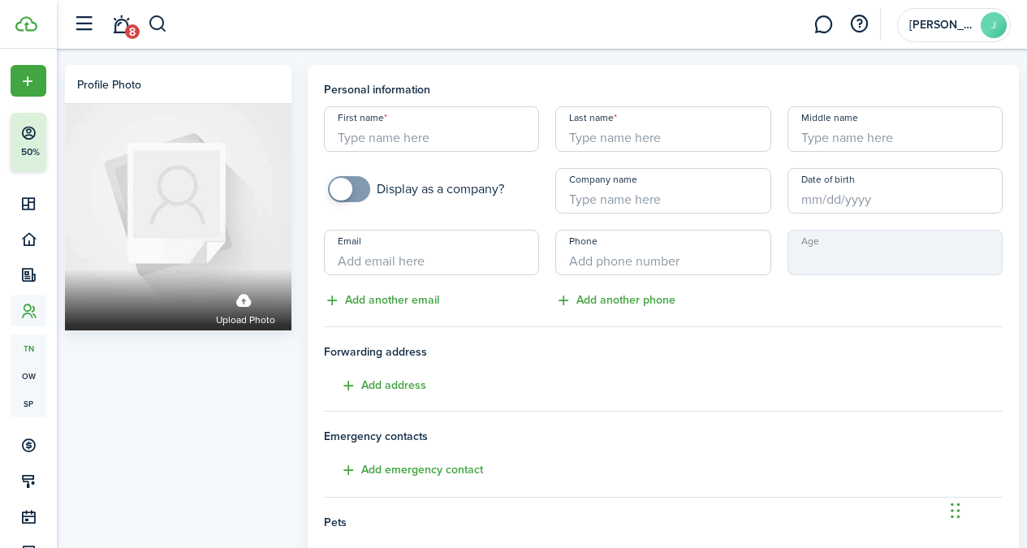
click at [464, 150] on input "First name" at bounding box center [431, 128] width 215 height 45
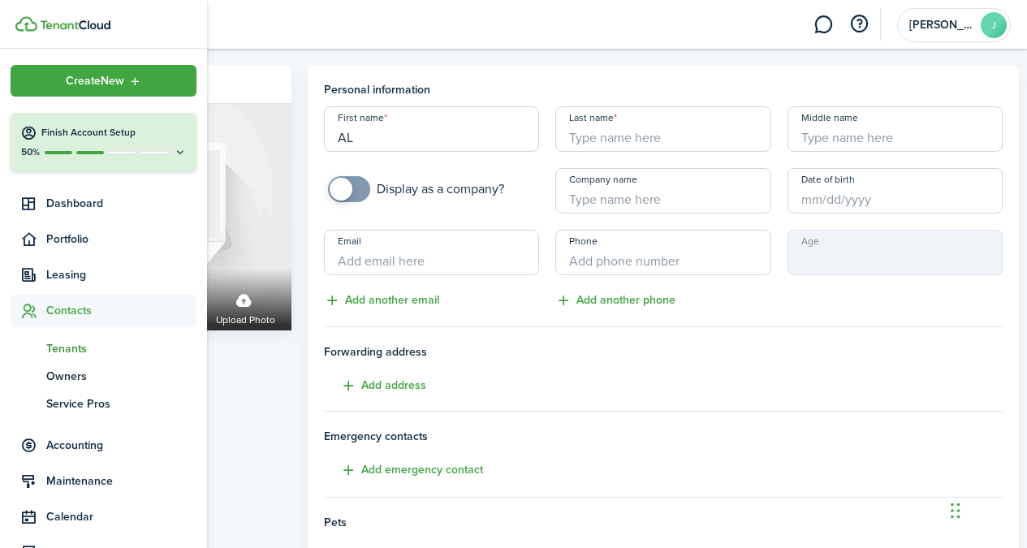
type input "AL"
click at [80, 347] on span "Tenants" at bounding box center [121, 348] width 150 height 17
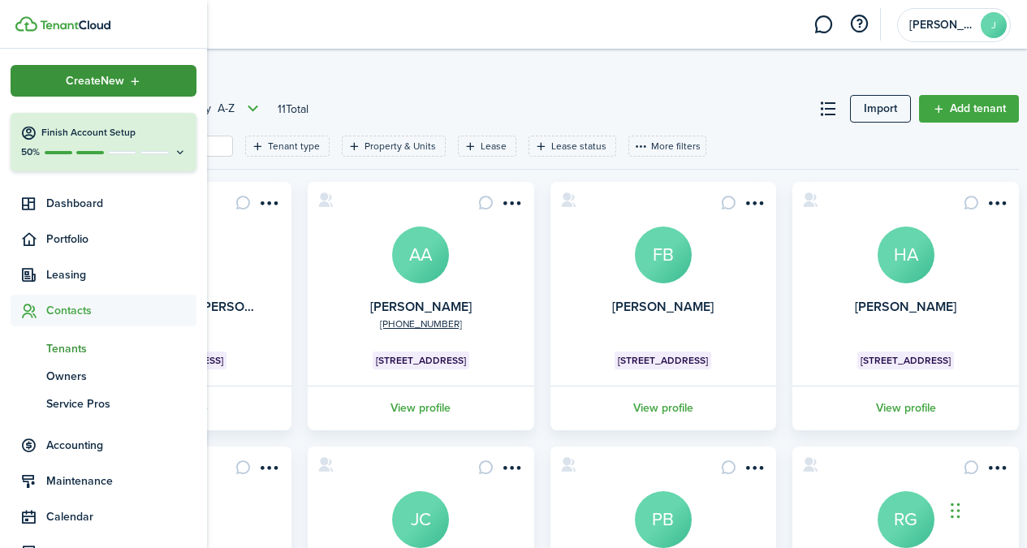
click at [33, 86] on div "Create New" at bounding box center [104, 81] width 186 height 32
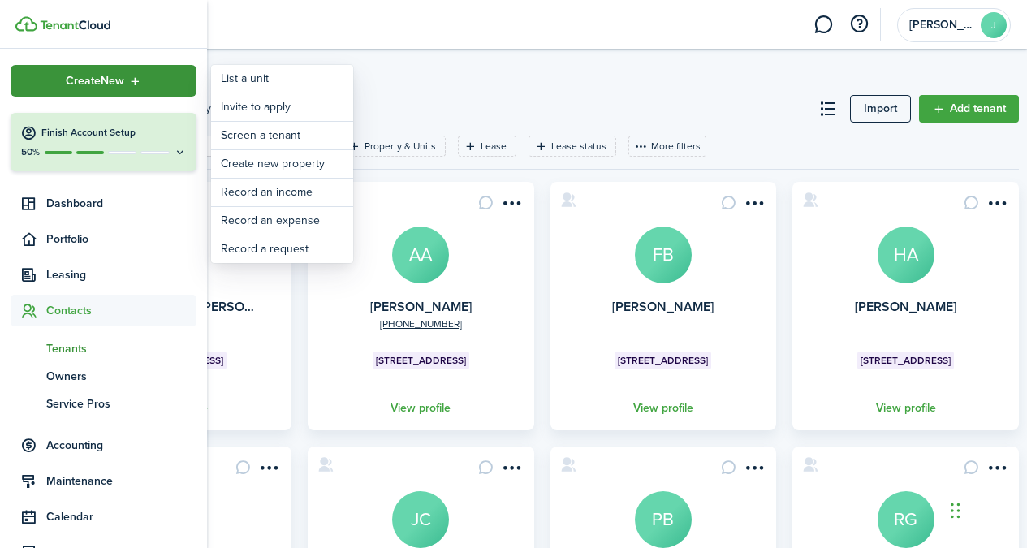
click at [130, 78] on icon "Open menu" at bounding box center [135, 81] width 14 height 13
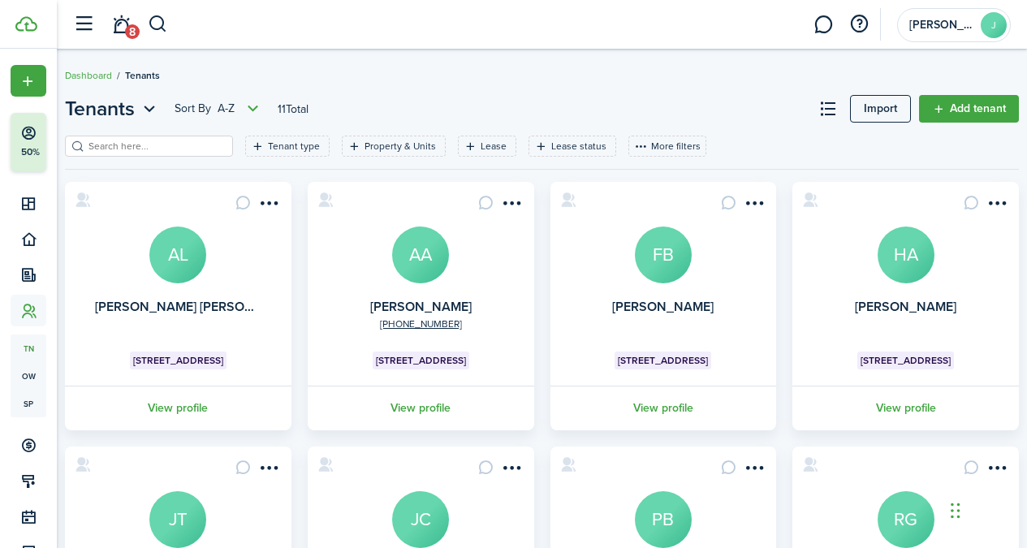
click at [945, 131] on header-page "Tenants Sort by A-Z 11 Total Import Add tenant" at bounding box center [542, 114] width 954 height 41
click at [957, 120] on link "Add tenant" at bounding box center [969, 109] width 100 height 28
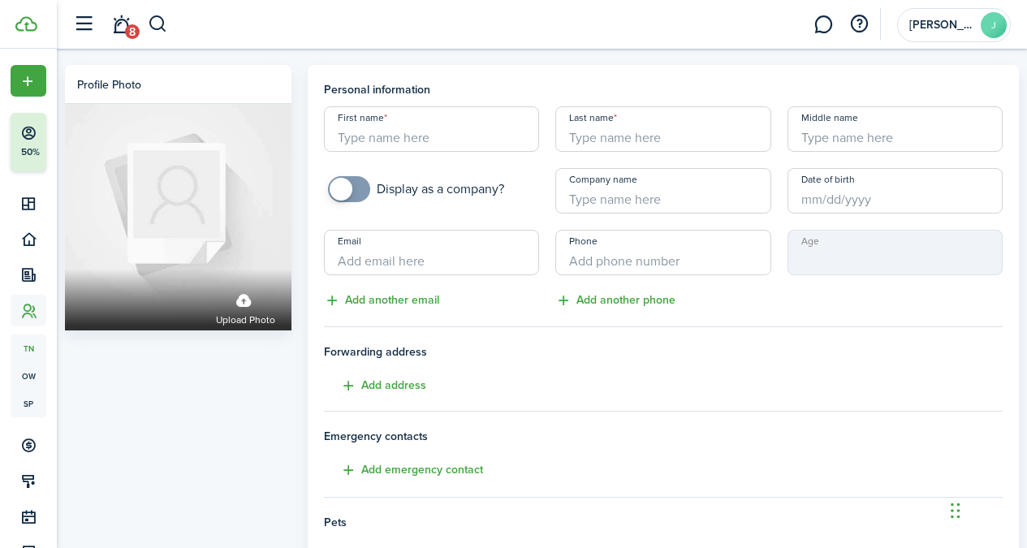
click at [476, 121] on input "First name" at bounding box center [431, 128] width 215 height 45
paste input "[PERSON_NAME]"
type input "[PERSON_NAME]"
click at [601, 132] on input "Last name" at bounding box center [662, 128] width 215 height 45
paste input "Maso"
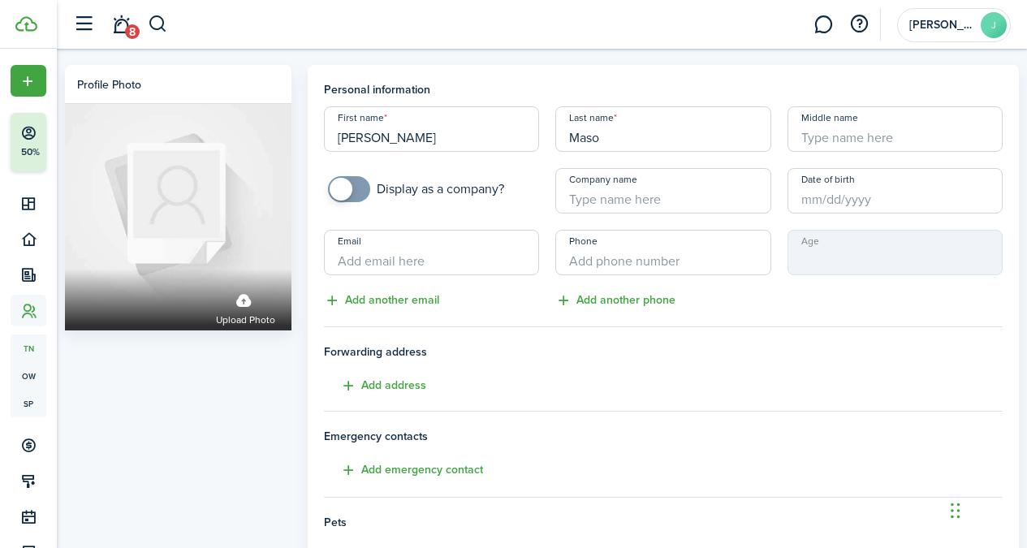
type input "Maso"
click at [169, 454] on div "Profile photo Upload photo" at bounding box center [178, 454] width 243 height 779
click at [608, 56] on div "Profile photo Upload photo Personal information First name [PERSON_NAME] Last n…" at bounding box center [542, 450] width 970 height 803
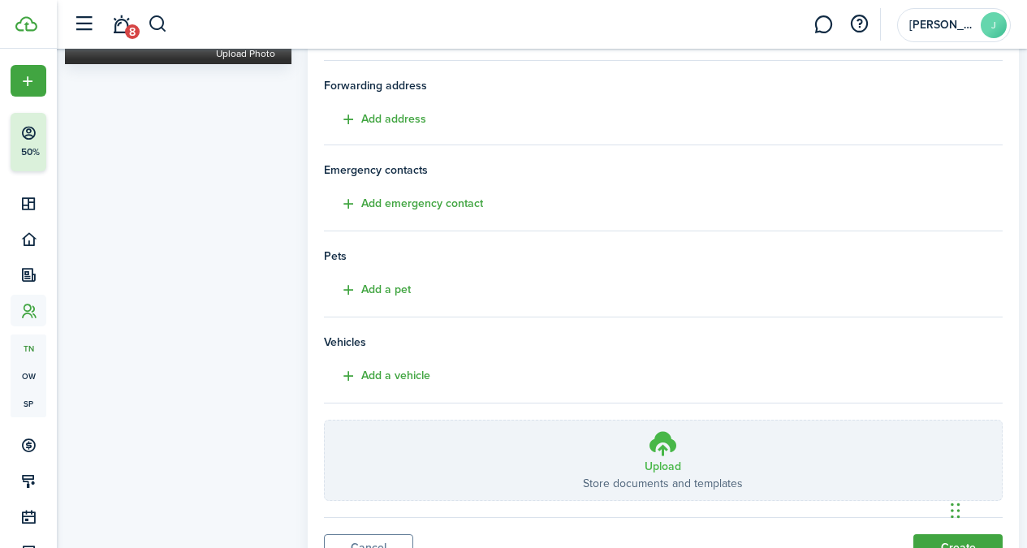
scroll to position [339, 0]
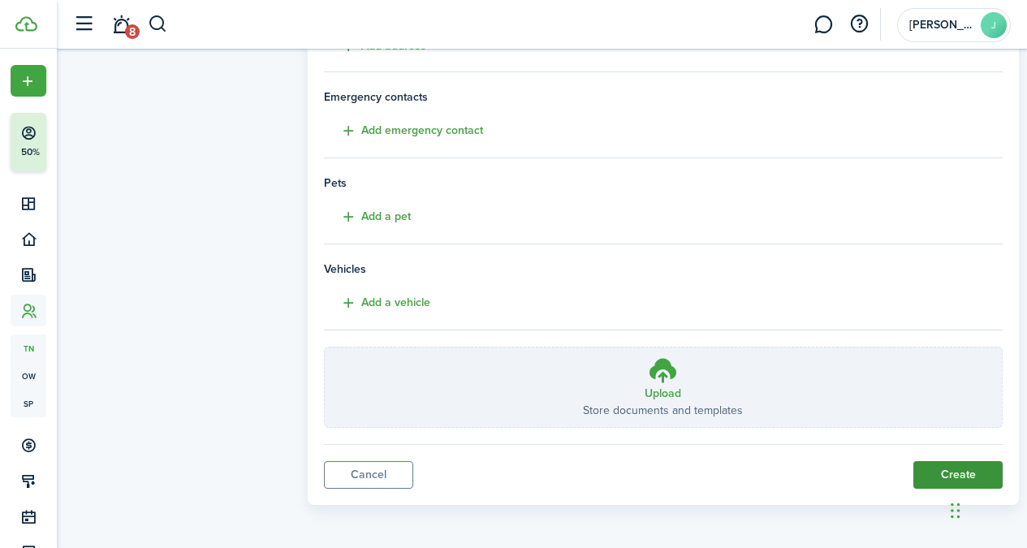
click at [941, 467] on button "Create" at bounding box center [957, 475] width 89 height 28
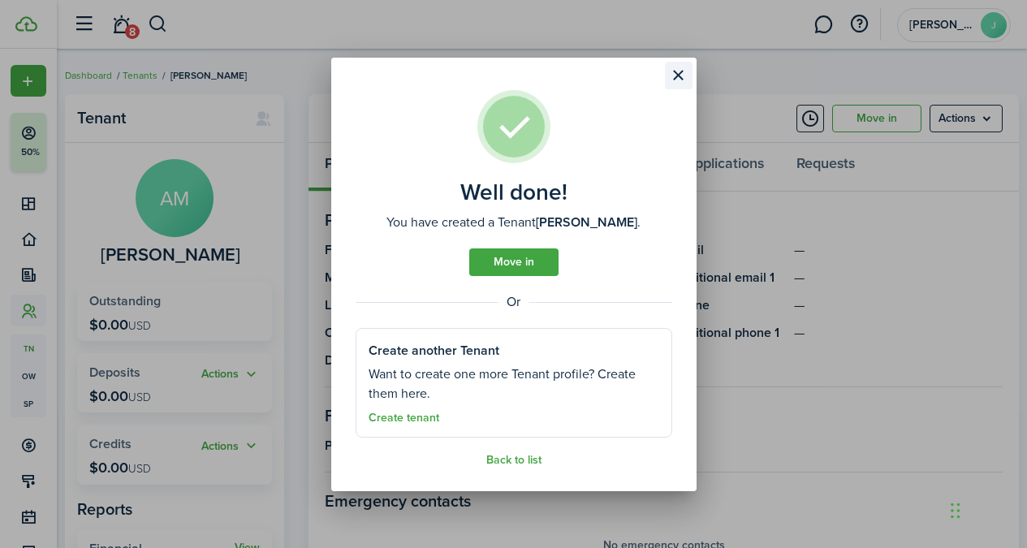
click at [682, 69] on button "Close modal" at bounding box center [679, 76] width 28 height 28
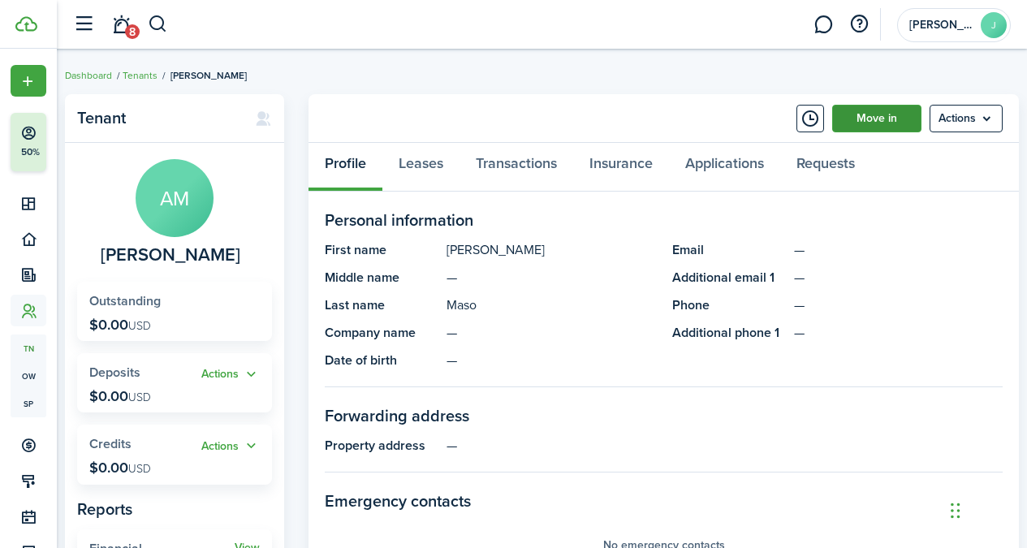
click at [854, 115] on link "Move in" at bounding box center [876, 119] width 89 height 28
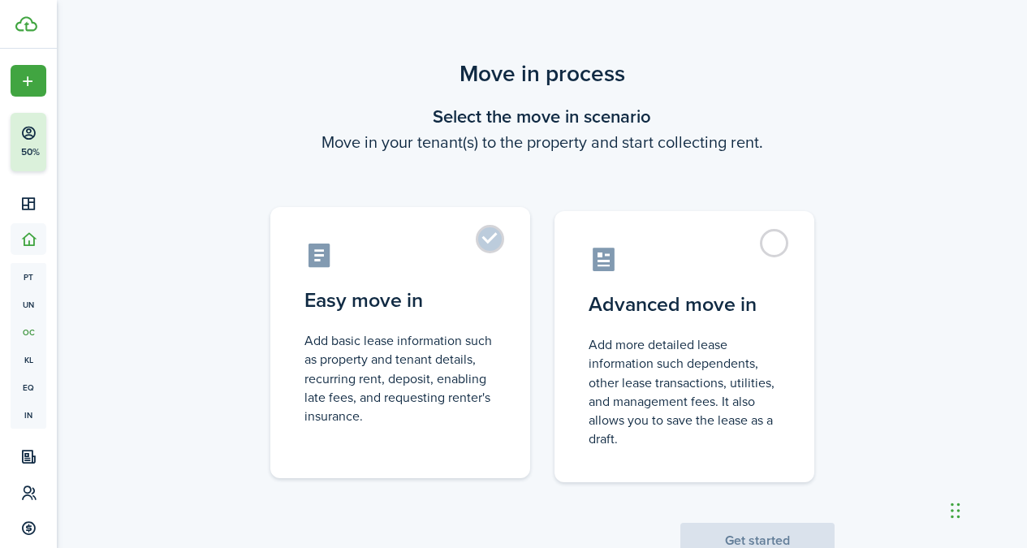
click at [497, 248] on label "Easy move in Add basic lease information such as property and tenant details, r…" at bounding box center [400, 342] width 260 height 271
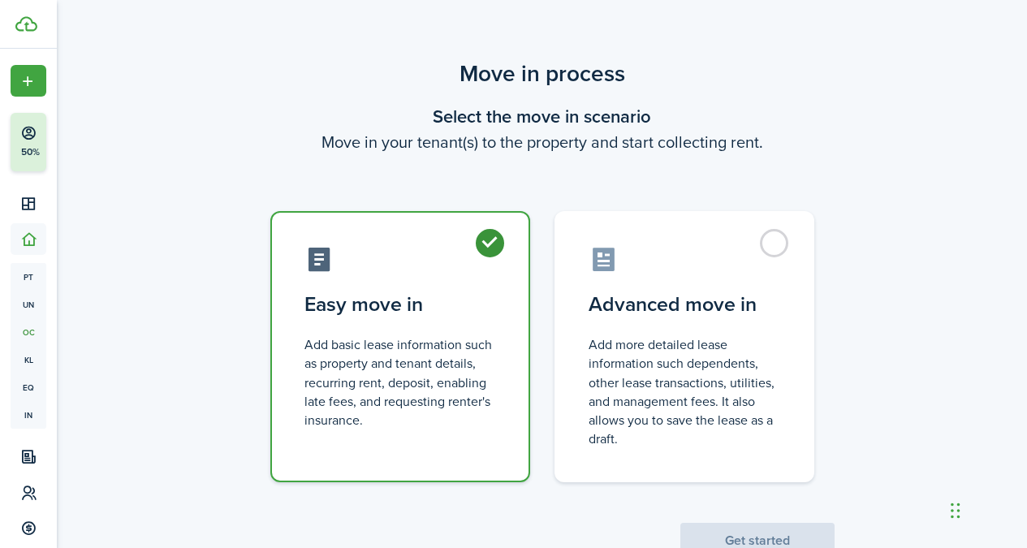
radio input "true"
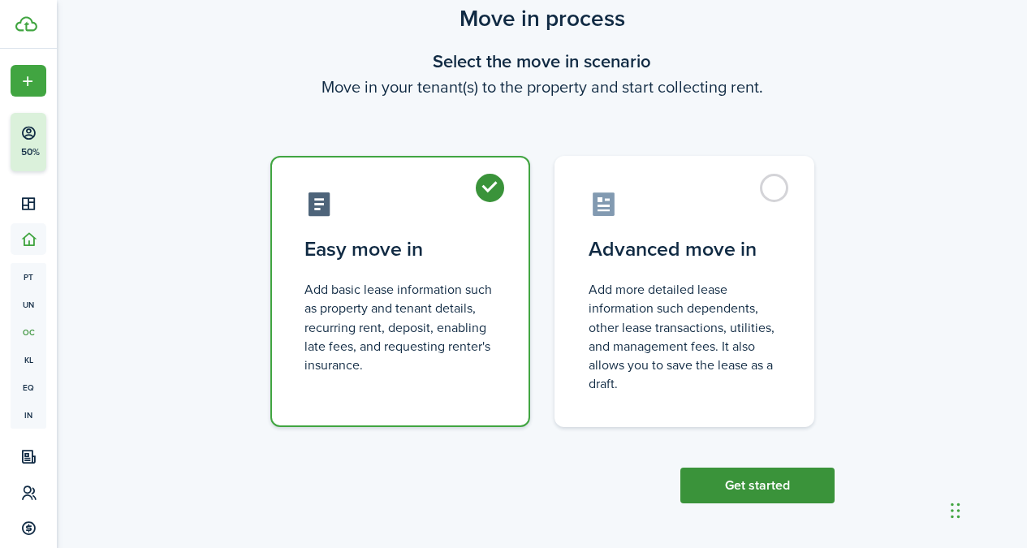
click at [727, 477] on button "Get started" at bounding box center [757, 485] width 154 height 36
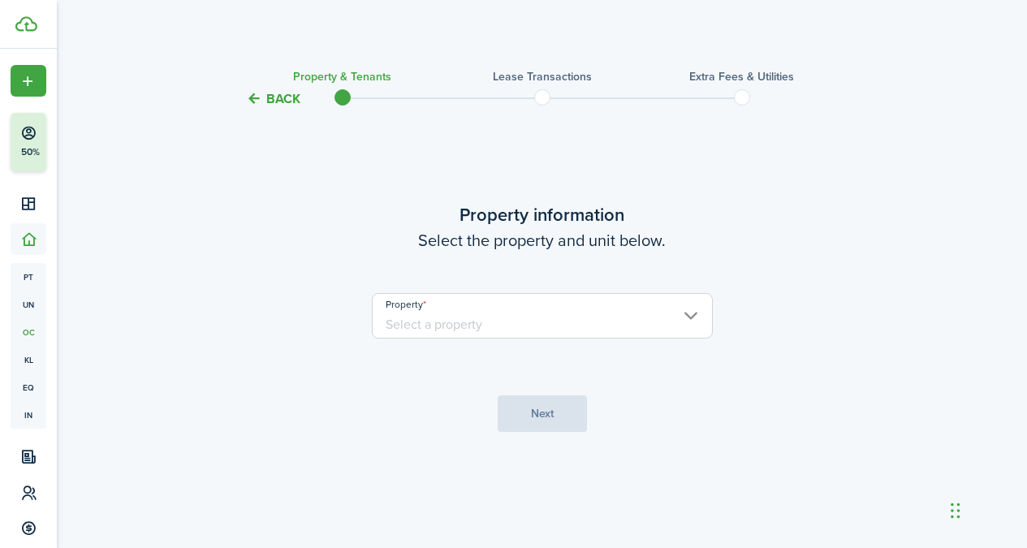
click at [549, 346] on property-select "Property" at bounding box center [542, 324] width 341 height 62
click at [550, 321] on input "Property" at bounding box center [542, 315] width 341 height 45
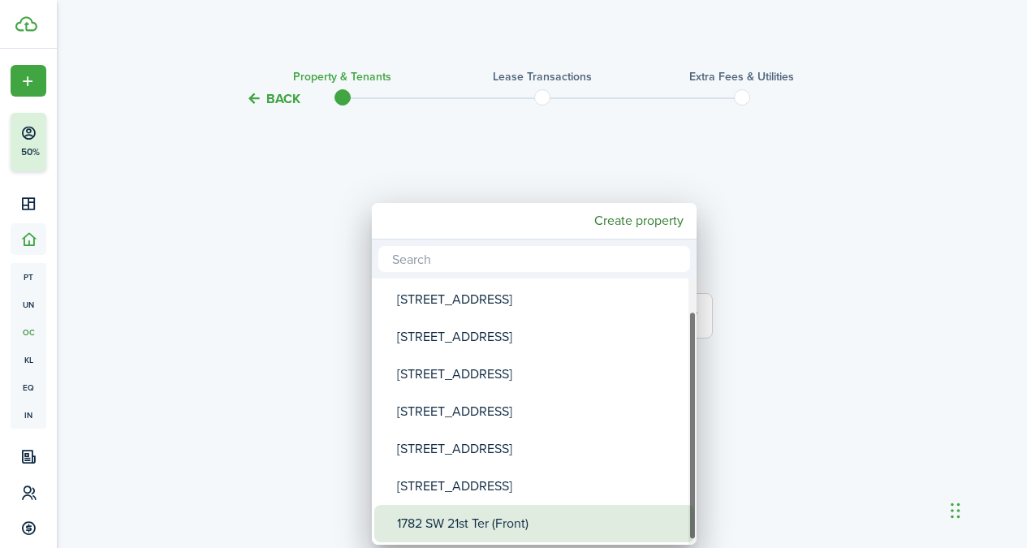
click at [522, 517] on div "1782 SW 21st Ter (Front)" at bounding box center [540, 523] width 287 height 37
type input "1782 SW 21st Ter (Front)"
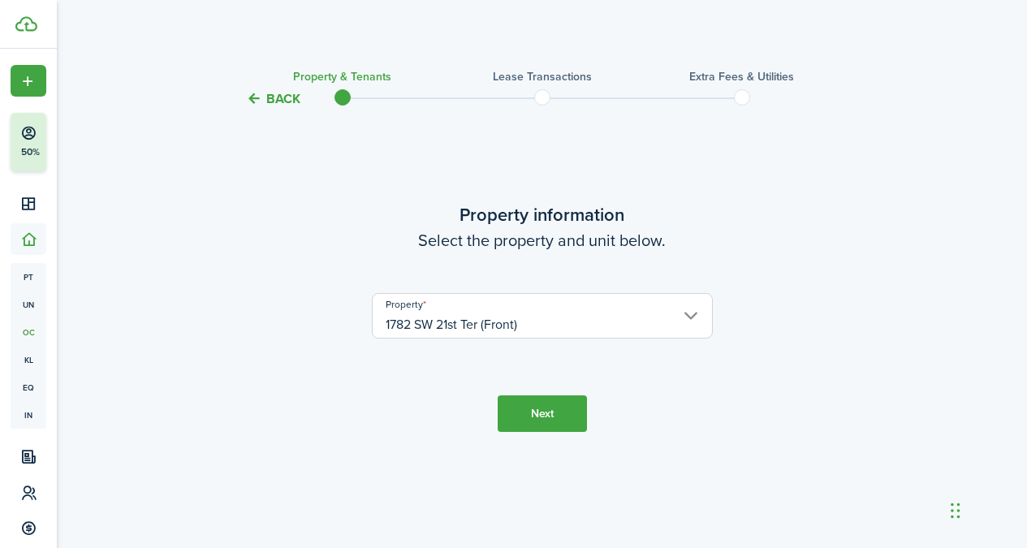
click at [534, 406] on button "Next" at bounding box center [541, 413] width 89 height 37
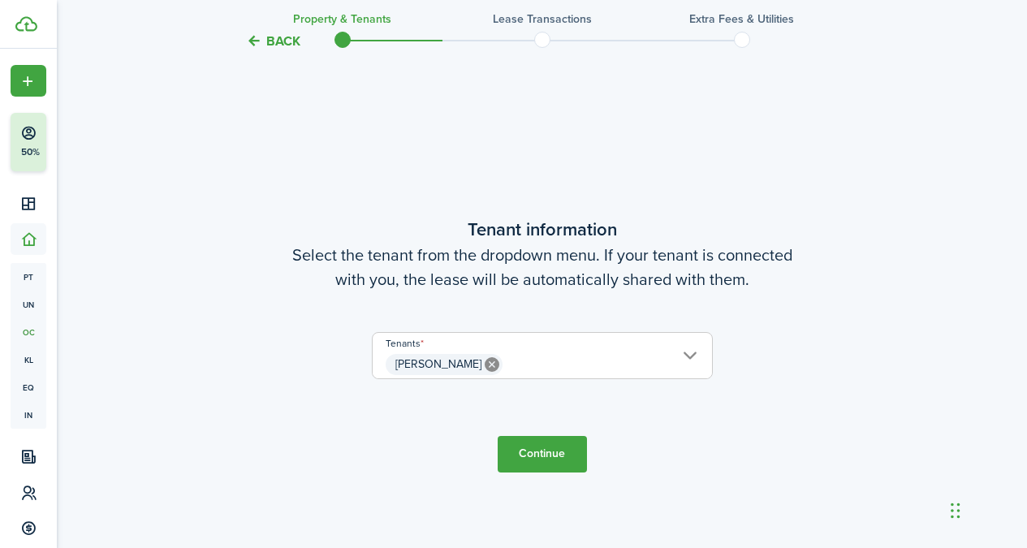
scroll to position [439, 0]
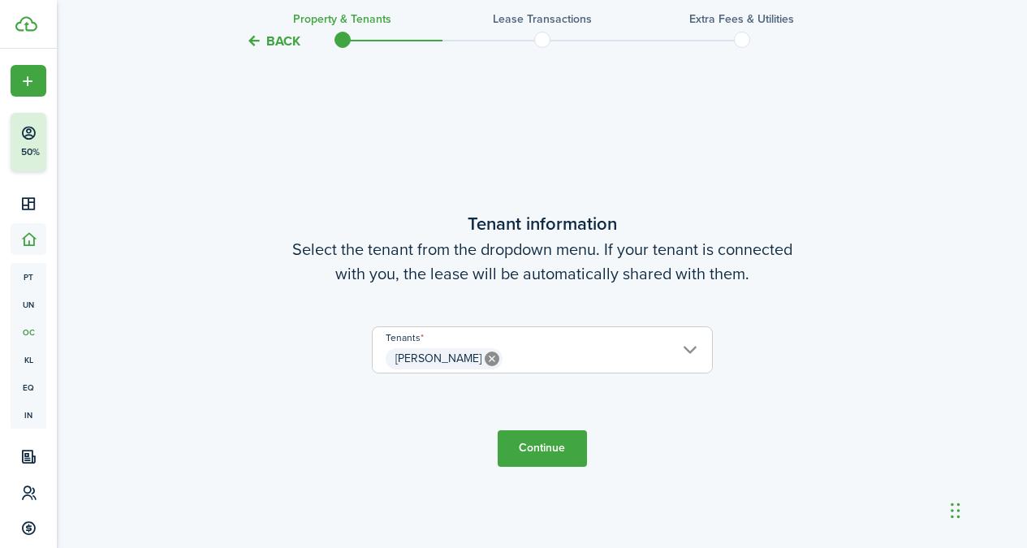
click at [541, 455] on button "Continue" at bounding box center [541, 448] width 89 height 37
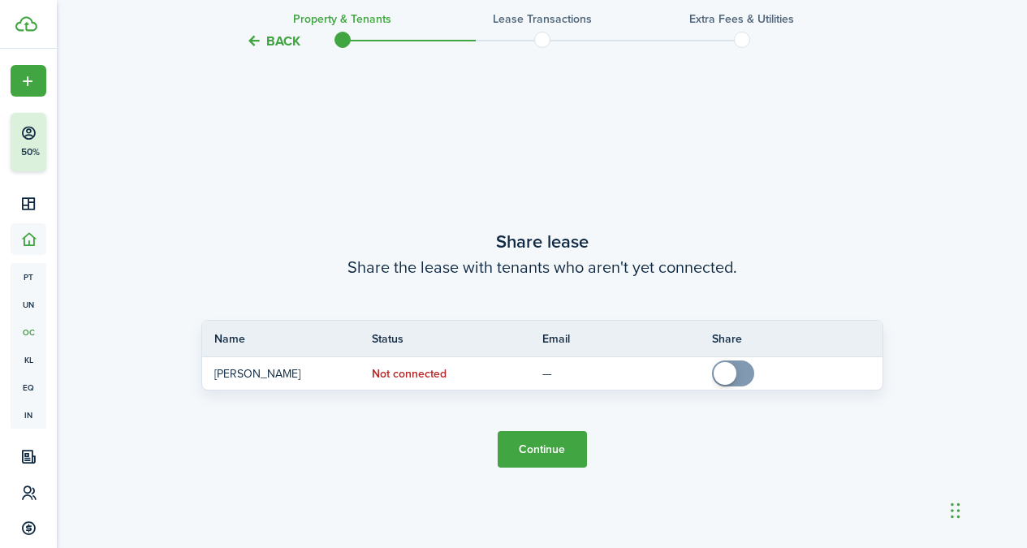
scroll to position [987, 0]
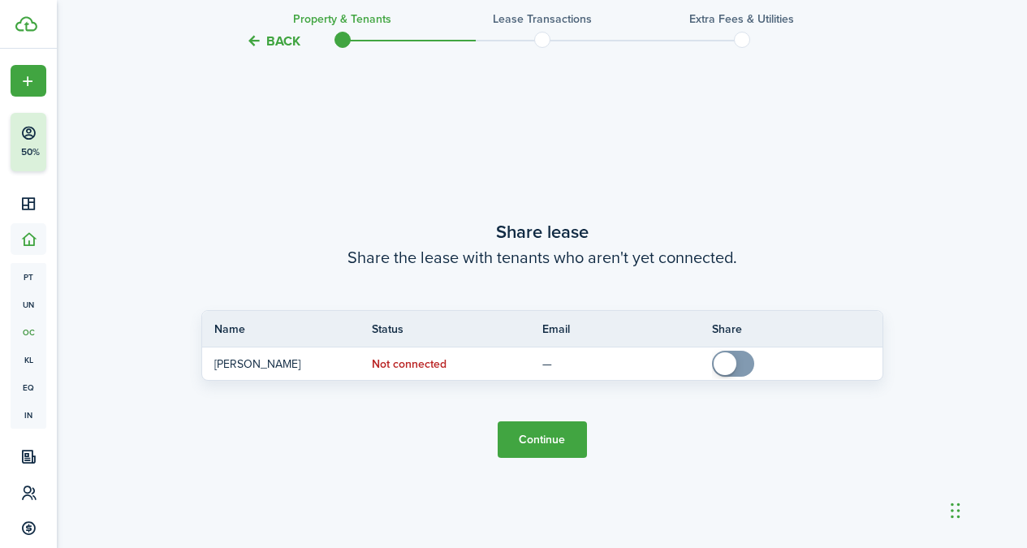
click at [556, 442] on button "Continue" at bounding box center [541, 439] width 89 height 37
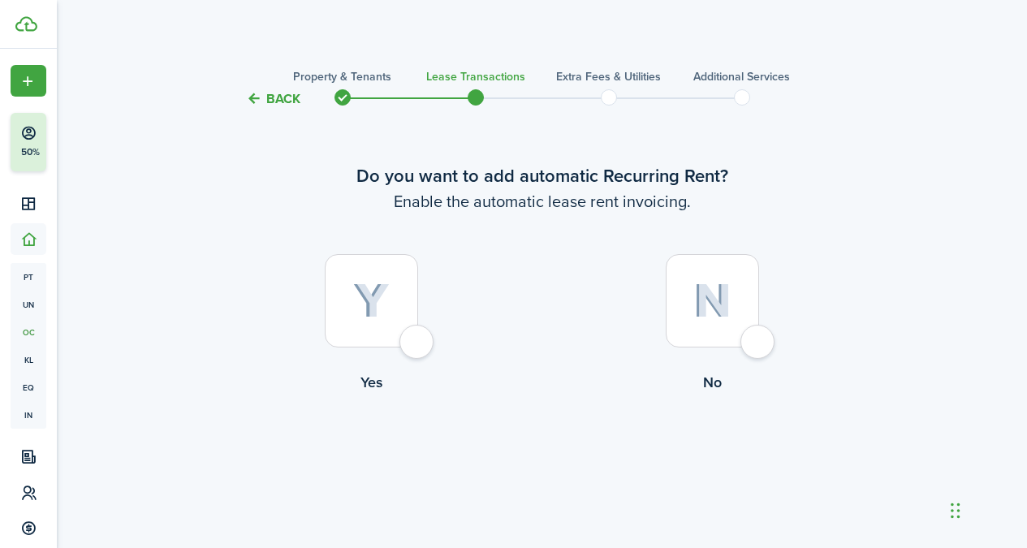
click at [367, 313] on img at bounding box center [371, 301] width 37 height 36
radio input "true"
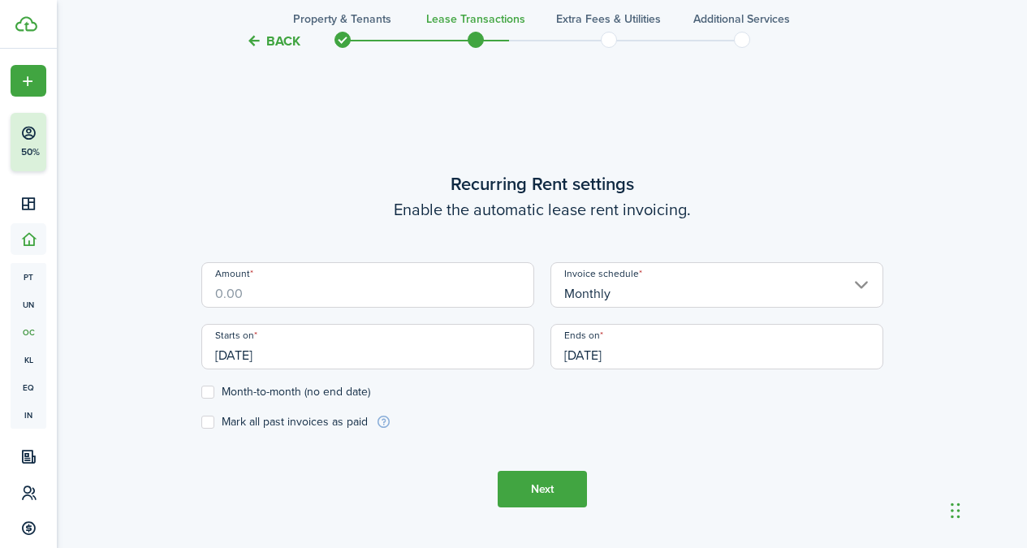
scroll to position [446, 0]
click at [272, 304] on input "Amount" at bounding box center [367, 283] width 333 height 45
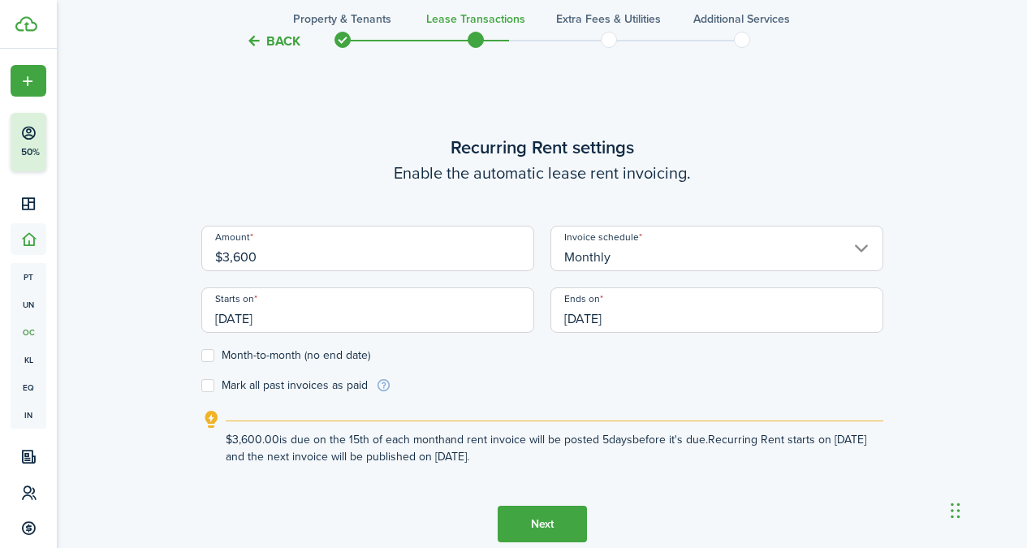
type input "$3,600.00"
click at [206, 382] on label "Mark all past invoices as paid" at bounding box center [284, 385] width 166 height 13
click at [201, 385] on input "Mark all past invoices as paid" at bounding box center [200, 385] width 1 height 1
checkbox input "true"
click at [362, 321] on input "[DATE]" at bounding box center [367, 309] width 333 height 45
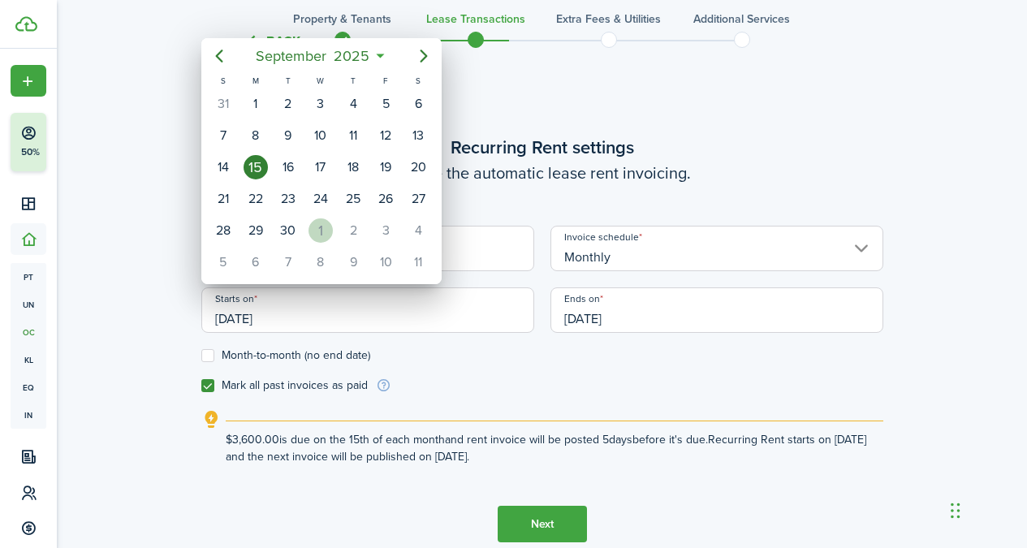
click at [315, 237] on div "1" at bounding box center [320, 230] width 24 height 24
type input "[DATE]"
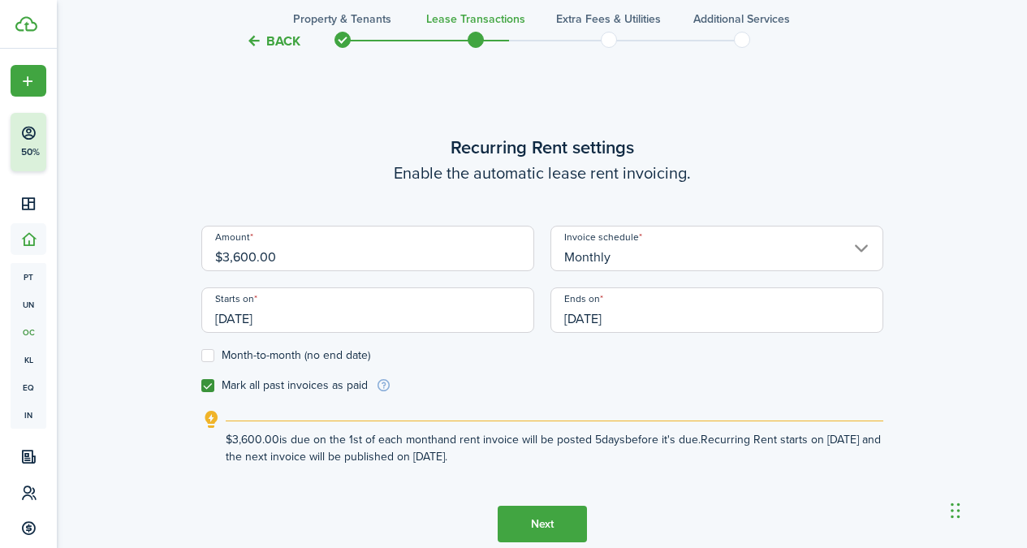
click at [648, 317] on input "[DATE]" at bounding box center [716, 309] width 333 height 45
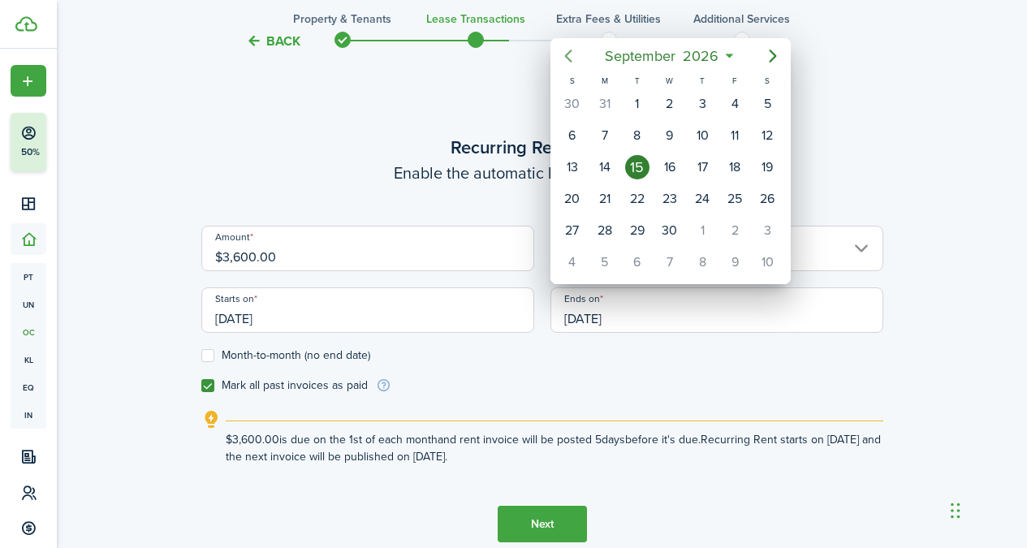
click at [573, 60] on icon "Previous page" at bounding box center [567, 55] width 19 height 19
click at [594, 252] on div "31" at bounding box center [604, 262] width 32 height 31
type input "[DATE]"
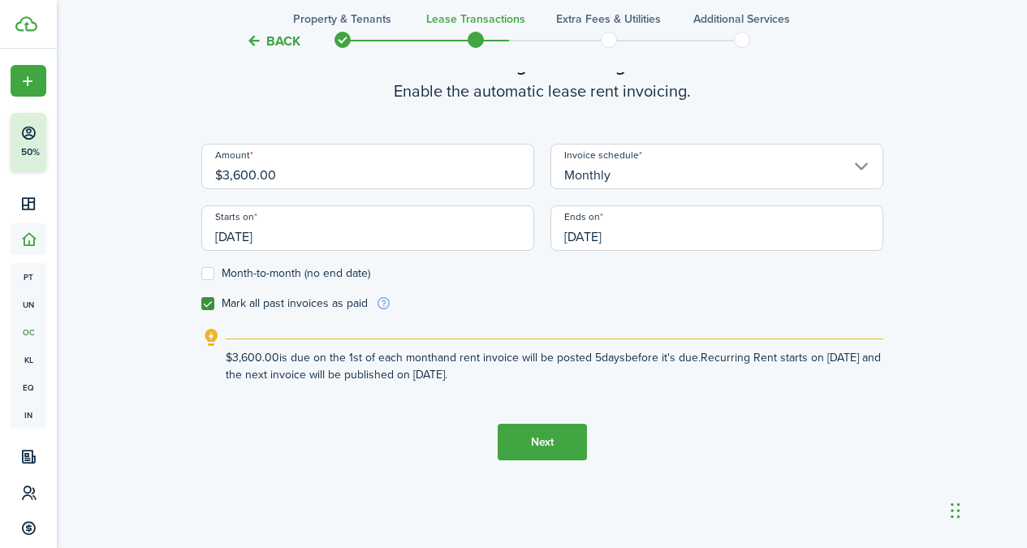
scroll to position [530, 0]
click at [201, 300] on label "Mark all past invoices as paid" at bounding box center [284, 301] width 166 height 13
click at [201, 302] on input "Mark all past invoices as paid" at bounding box center [200, 302] width 1 height 1
checkbox input "false"
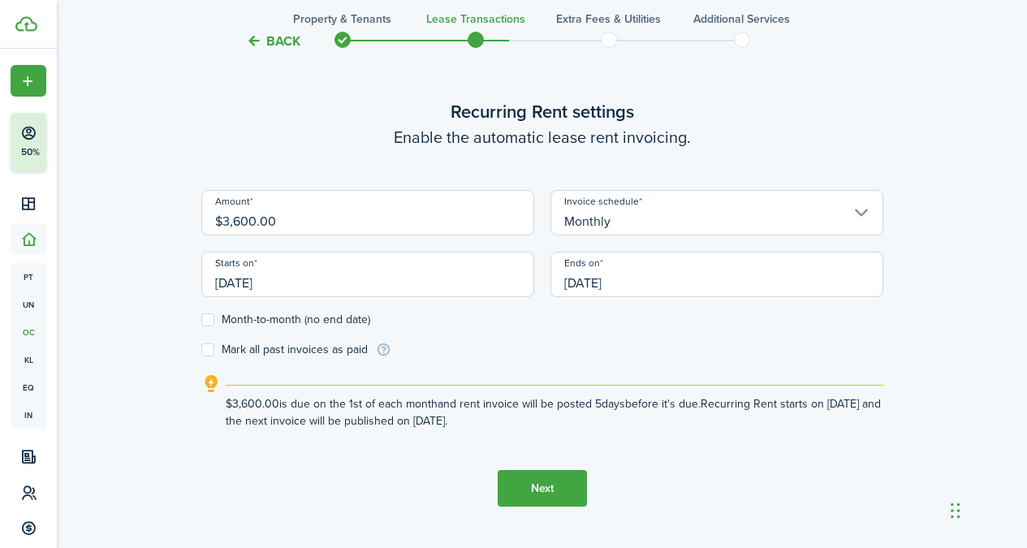
scroll to position [467, 0]
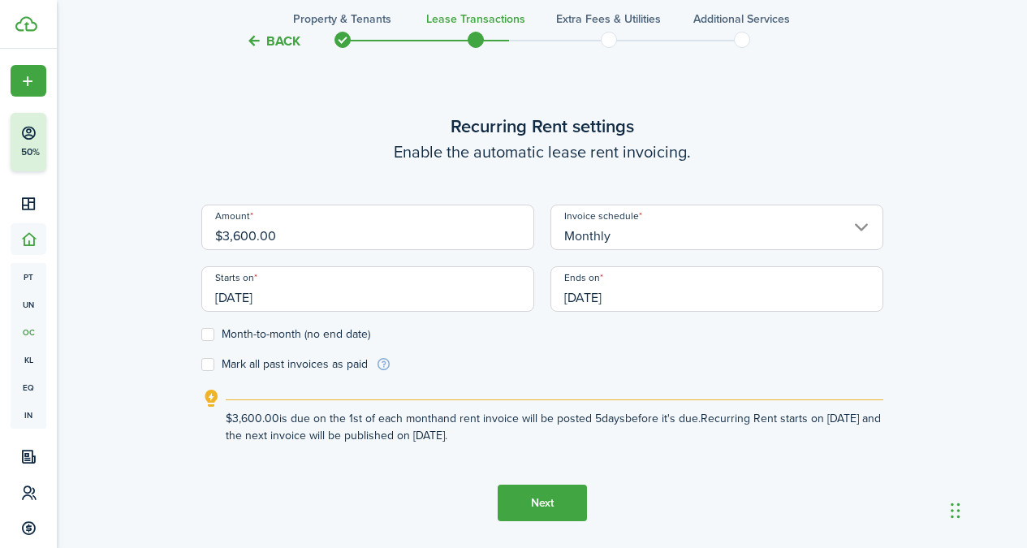
click at [519, 508] on button "Next" at bounding box center [541, 502] width 89 height 37
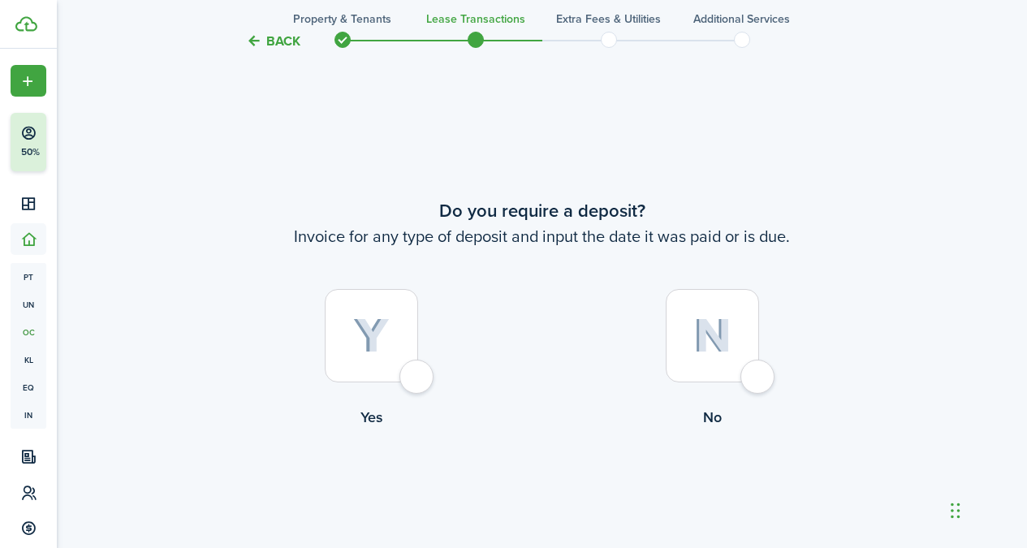
scroll to position [994, 0]
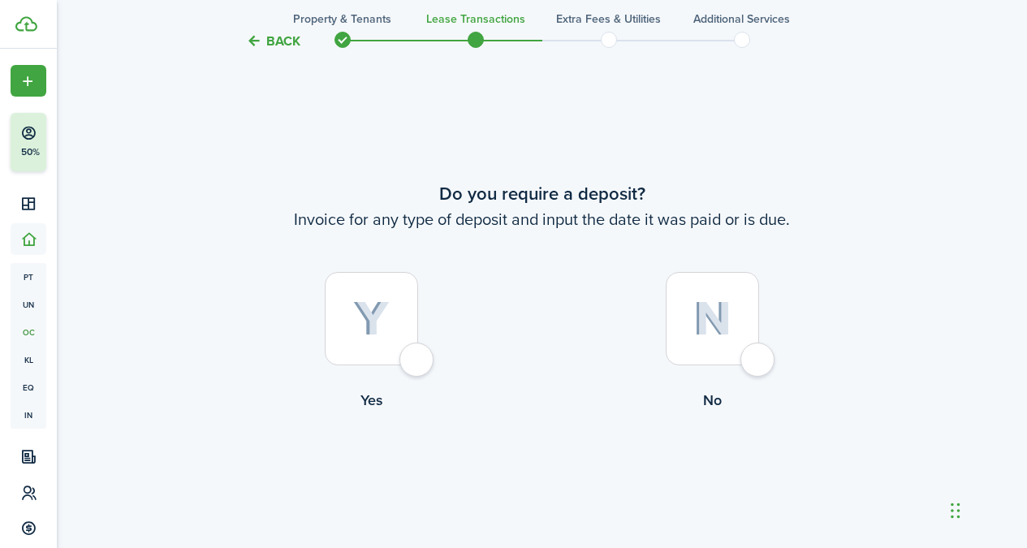
click at [729, 308] on img at bounding box center [712, 318] width 38 height 35
radio input "true"
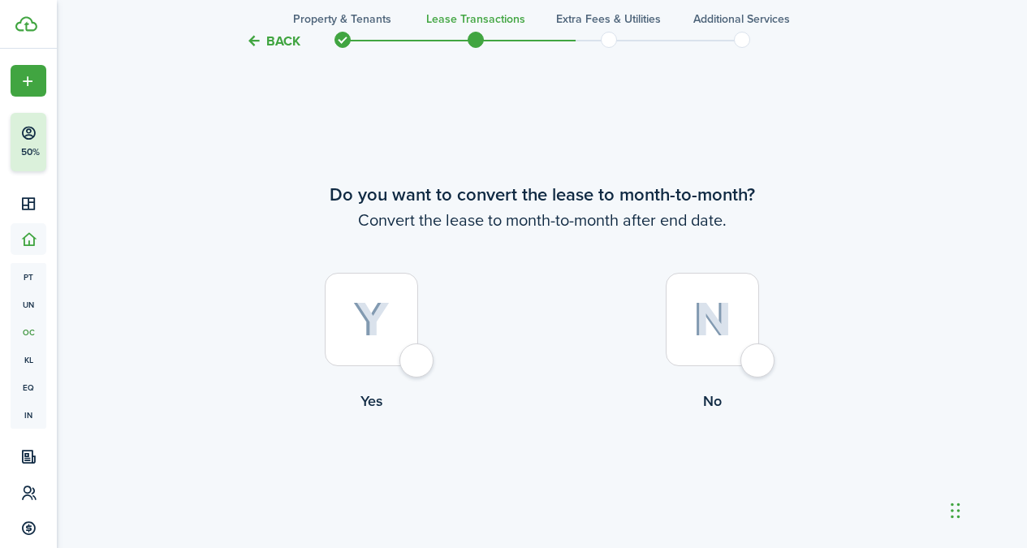
scroll to position [1542, 0]
click at [739, 358] on div at bounding box center [711, 318] width 93 height 93
radio input "true"
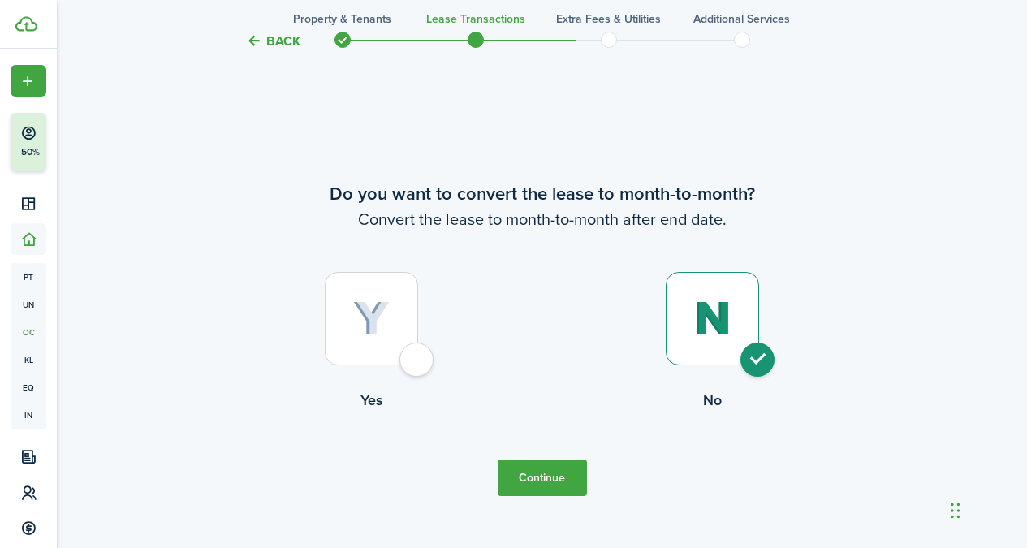
click at [561, 476] on button "Continue" at bounding box center [541, 477] width 89 height 37
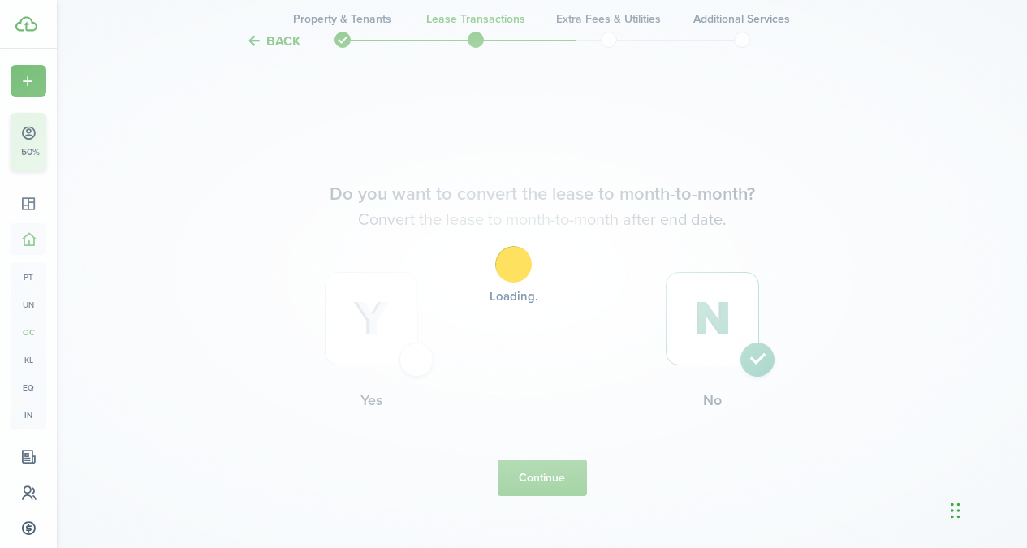
scroll to position [0, 0]
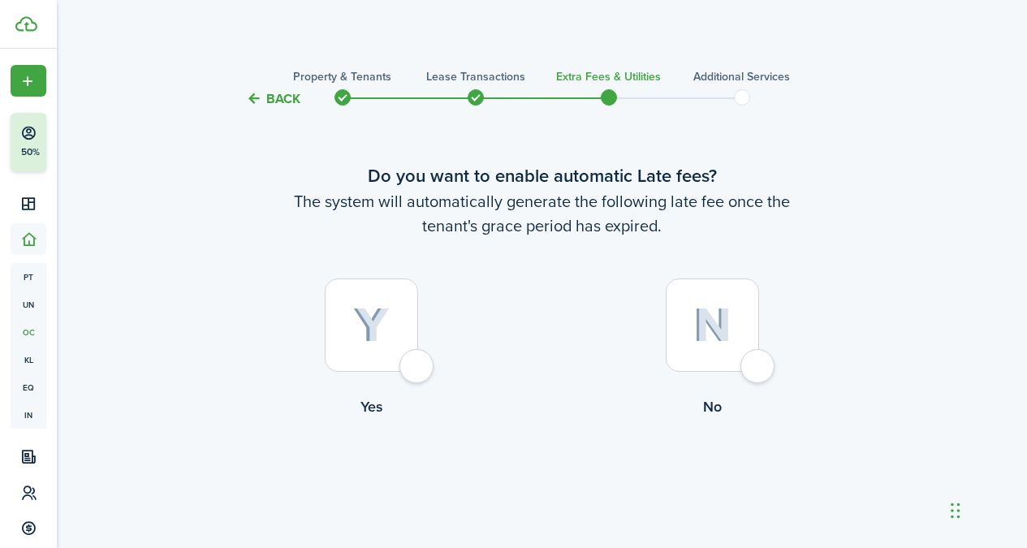
click at [396, 367] on div at bounding box center [371, 324] width 93 height 93
radio input "true"
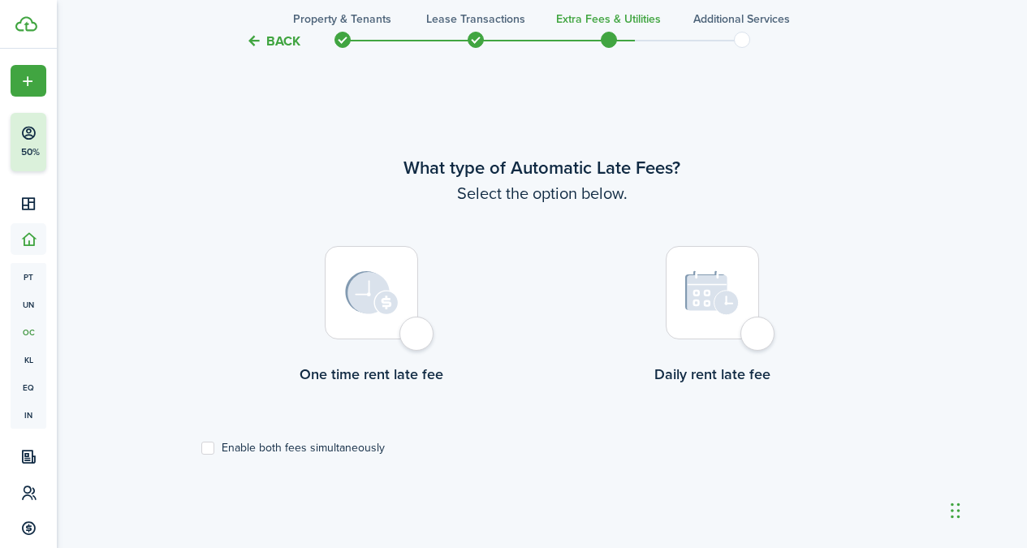
scroll to position [471, 0]
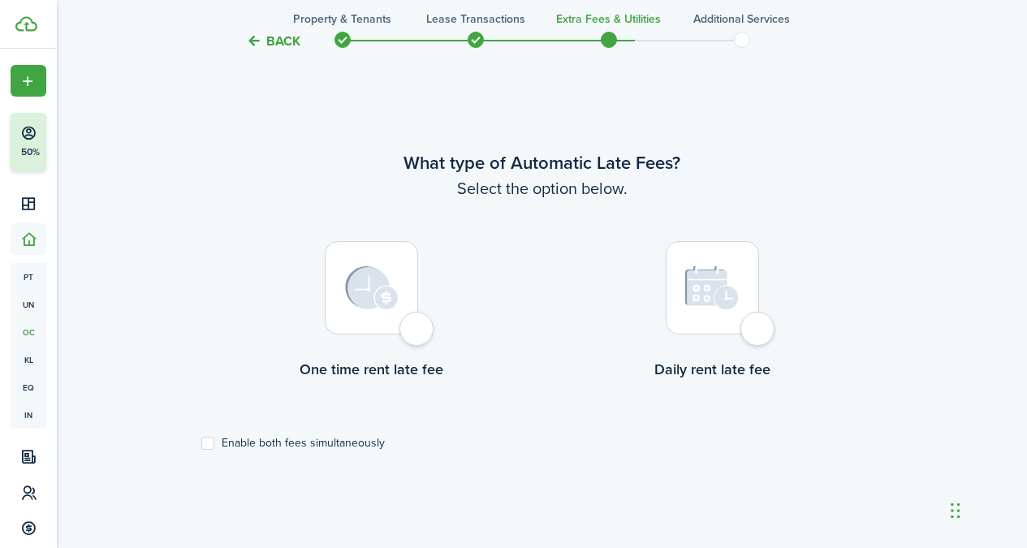
click at [402, 321] on div at bounding box center [371, 287] width 93 height 93
radio input "true"
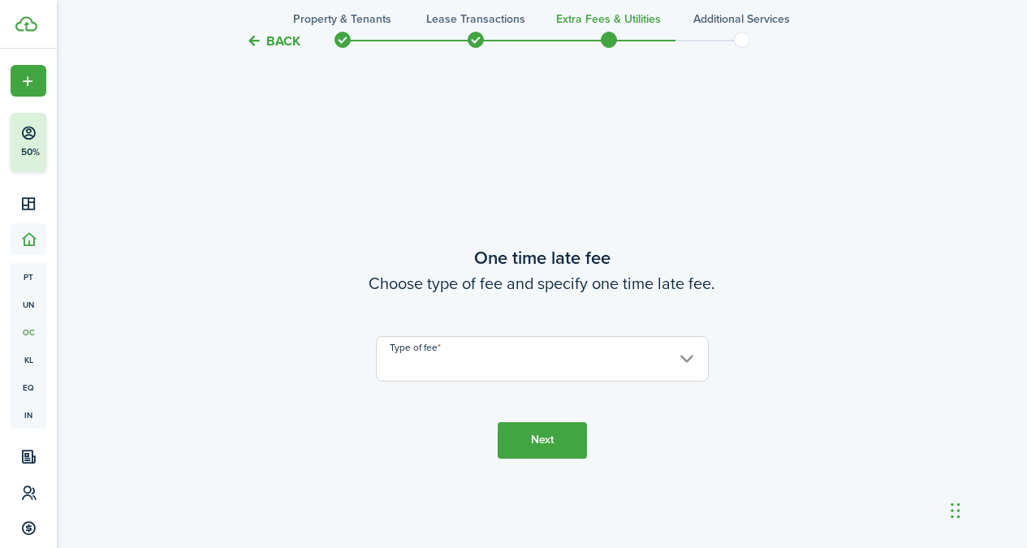
scroll to position [1018, 0]
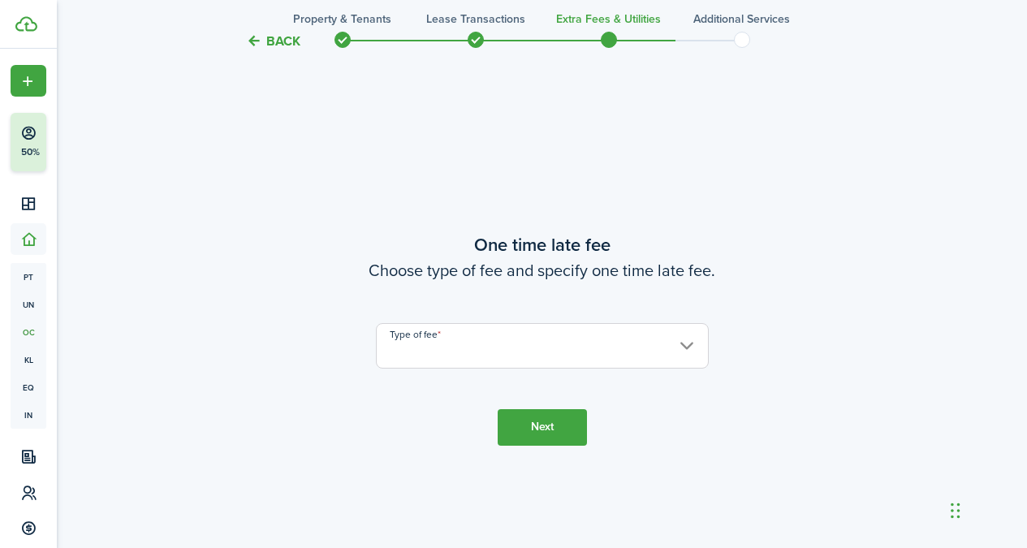
click at [650, 349] on input "Type of fee" at bounding box center [542, 345] width 333 height 45
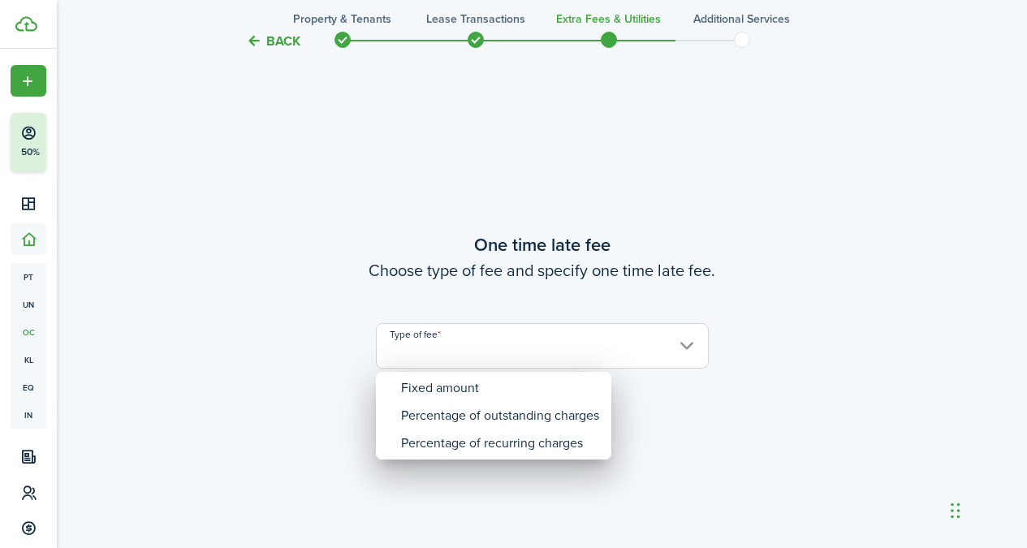
click at [610, 384] on div "Fixed amount Percentage of outstanding charges Percentage of recurring charges" at bounding box center [493, 415] width 235 height 2290
click at [600, 382] on mbsc-wheel-item "Fixed amount" at bounding box center [493, 388] width 230 height 28
type input "Fixed amount"
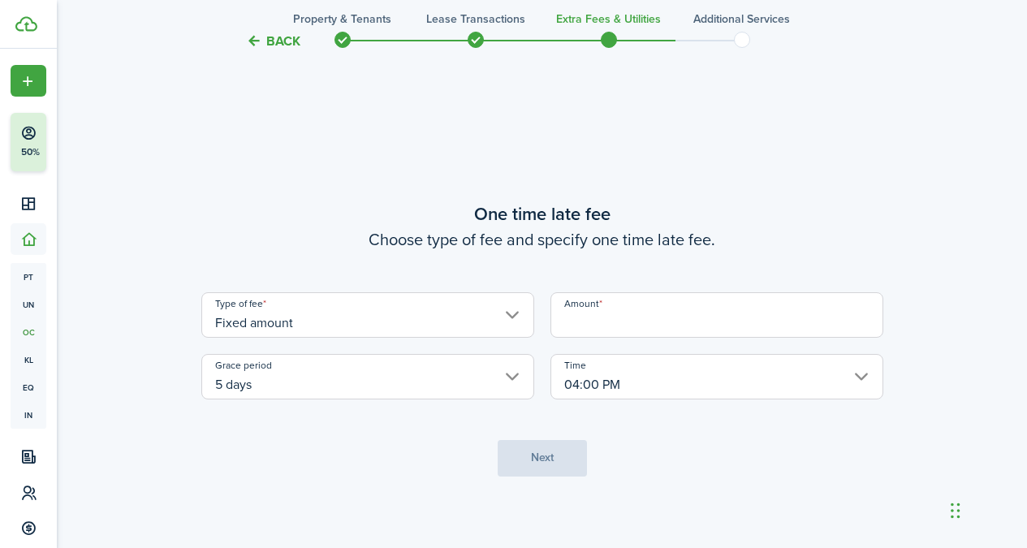
click at [665, 329] on input "Amount" at bounding box center [716, 314] width 333 height 45
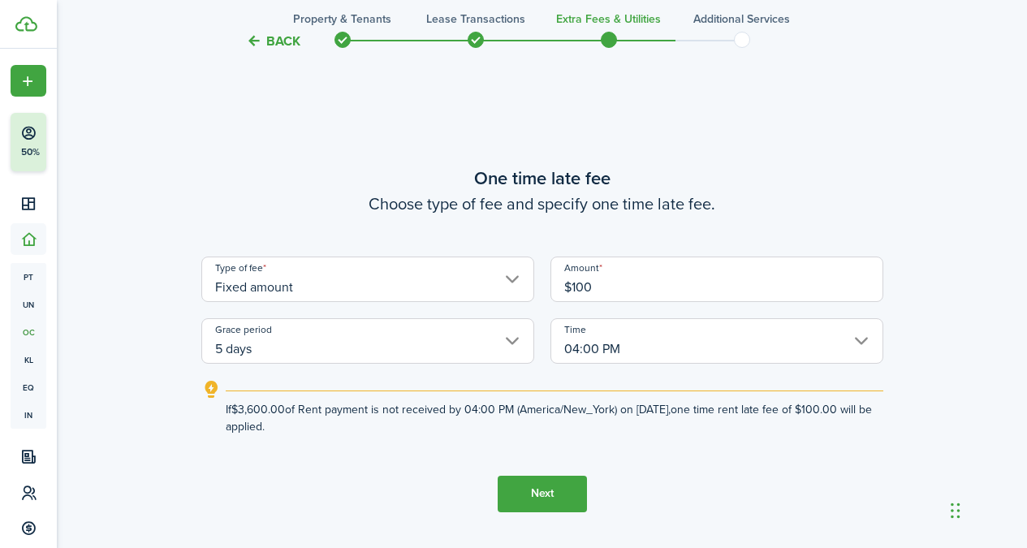
click at [660, 343] on input "04:00 PM" at bounding box center [716, 340] width 333 height 45
type input "$100.00"
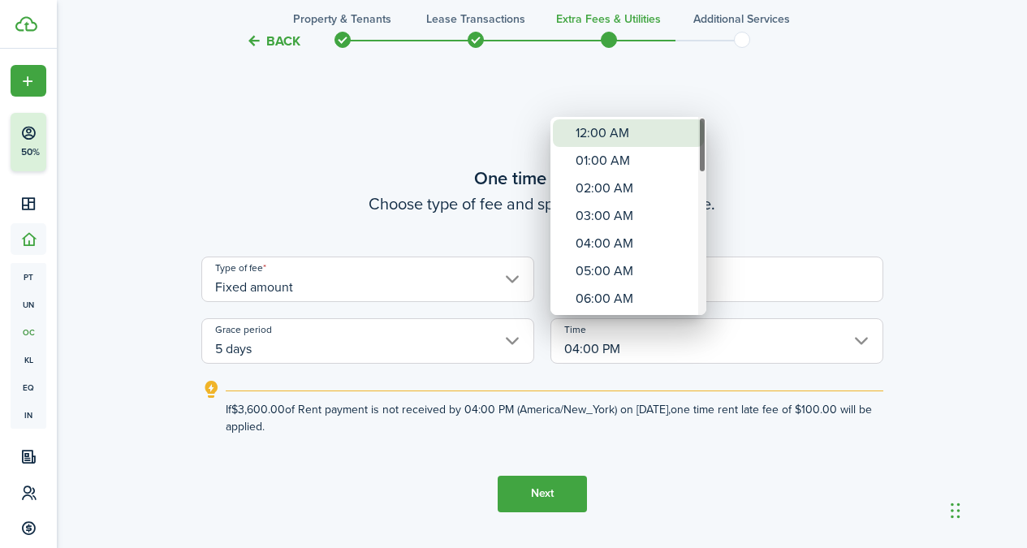
click at [624, 138] on div "12:00 AM" at bounding box center [634, 133] width 118 height 28
type input "12:00 AM"
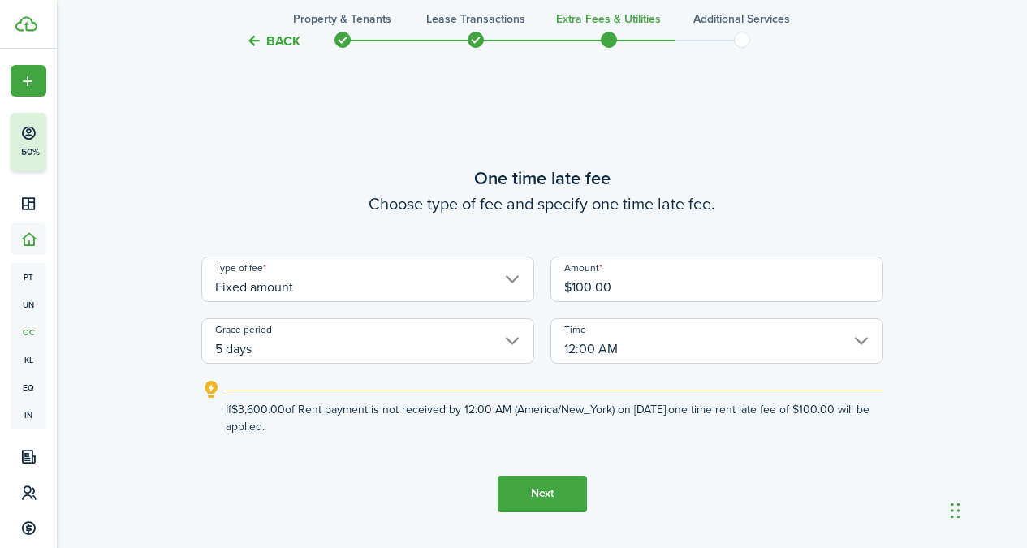
click at [562, 507] on button "Next" at bounding box center [541, 494] width 89 height 37
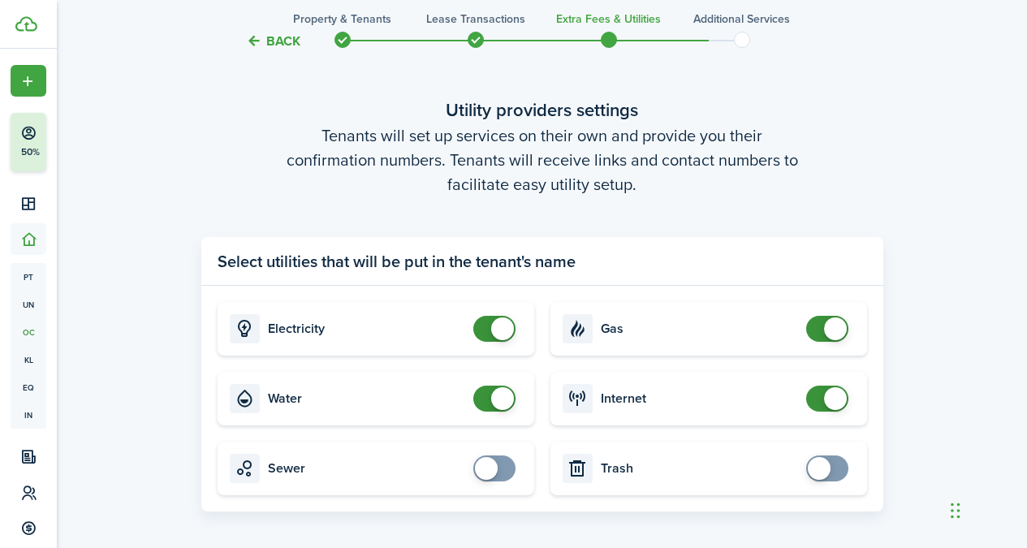
scroll to position [1684, 0]
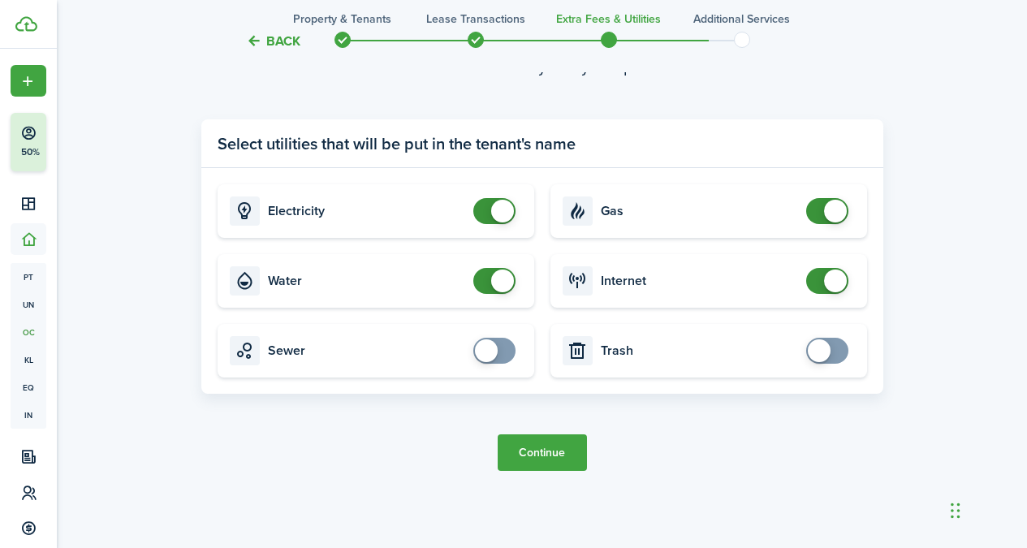
click at [567, 455] on button "Continue" at bounding box center [541, 452] width 89 height 37
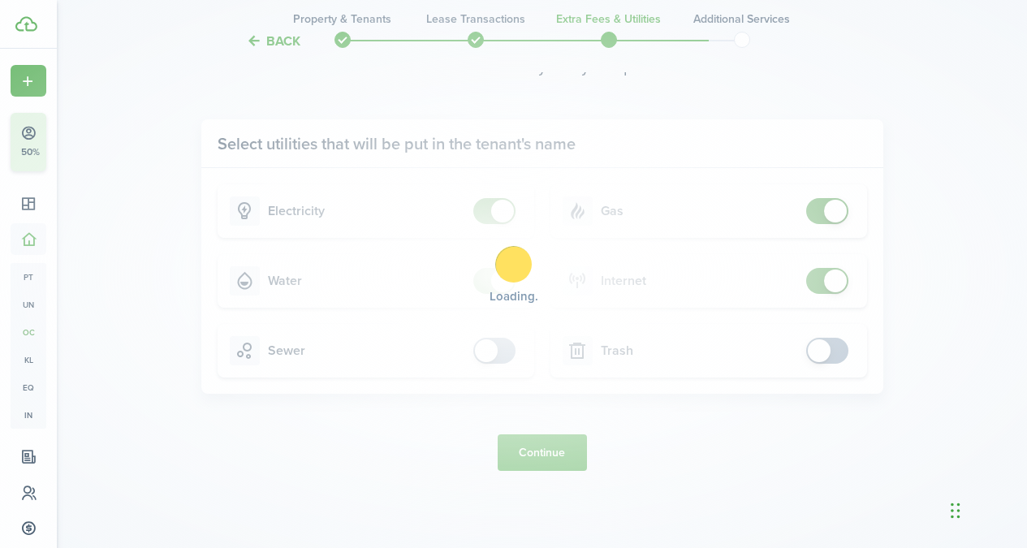
scroll to position [0, 0]
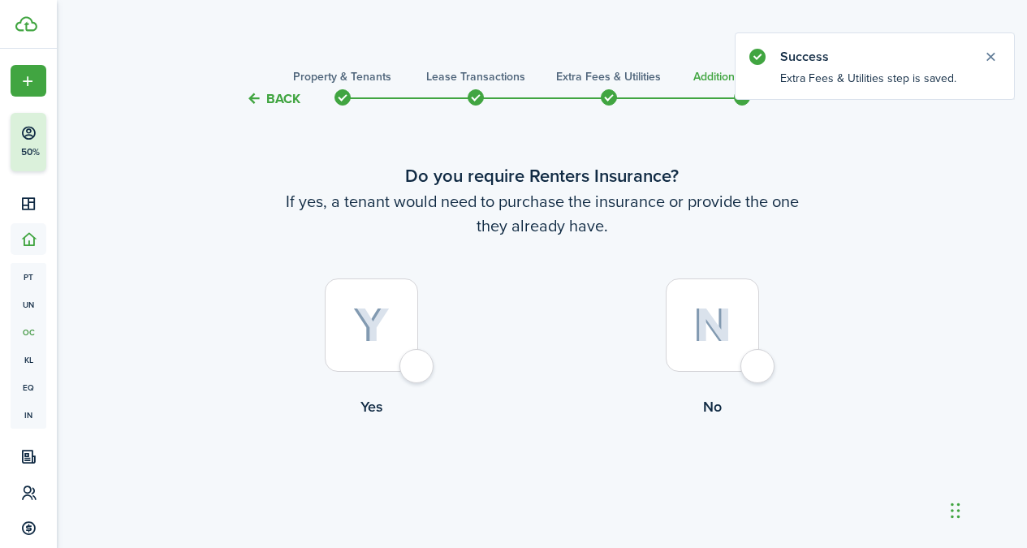
click at [728, 323] on img at bounding box center [712, 325] width 38 height 35
radio input "true"
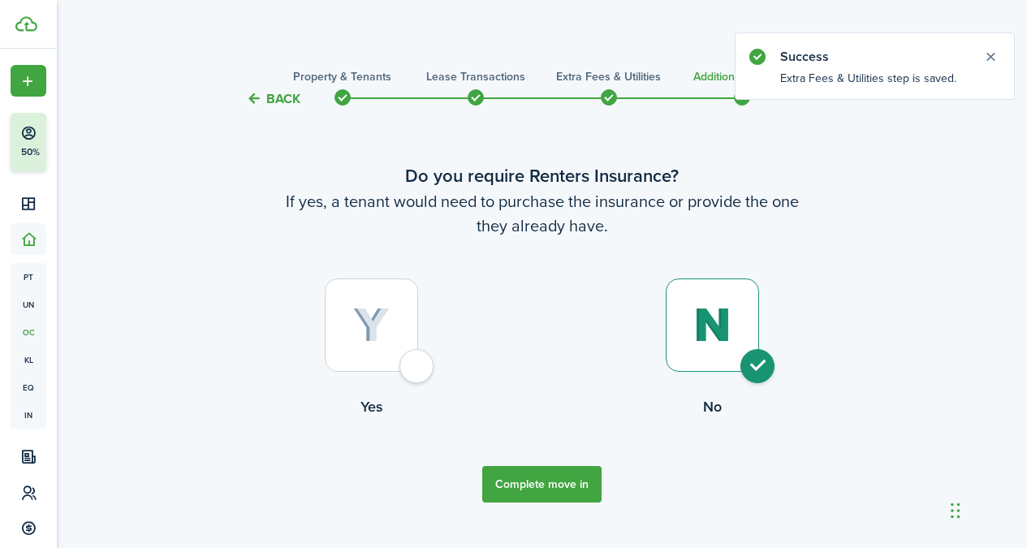
click at [572, 489] on button "Complete move in" at bounding box center [541, 484] width 119 height 37
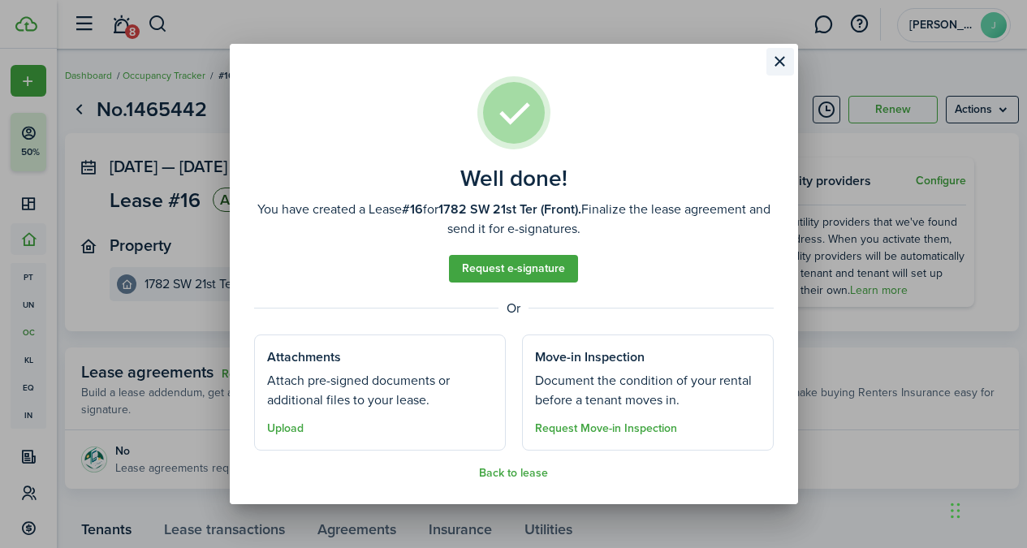
click at [773, 63] on button "Close modal" at bounding box center [780, 62] width 28 height 28
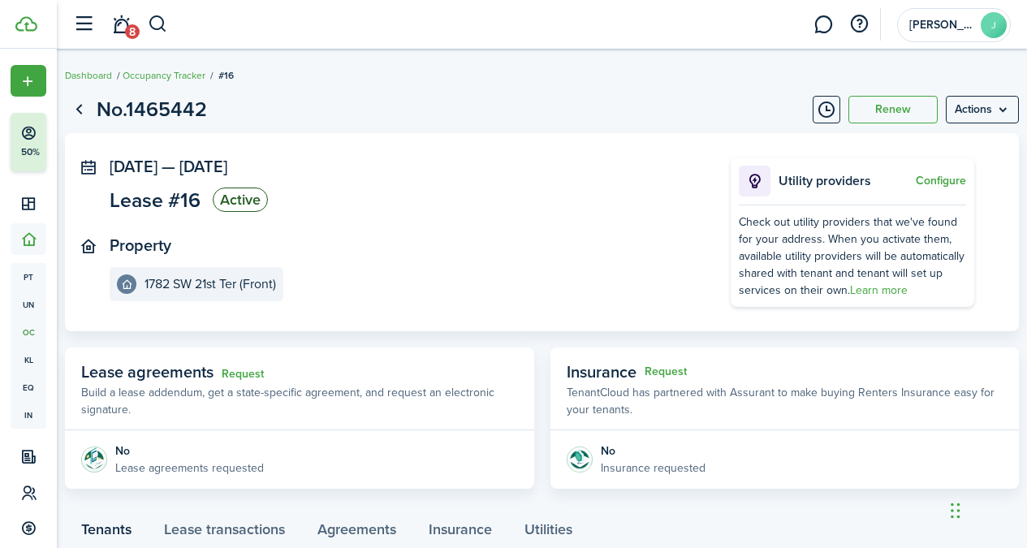
click at [95, 116] on page-view-header "No.1465442 Renew Actions" at bounding box center [542, 109] width 954 height 31
click at [66, 110] on link "Go back" at bounding box center [79, 110] width 28 height 28
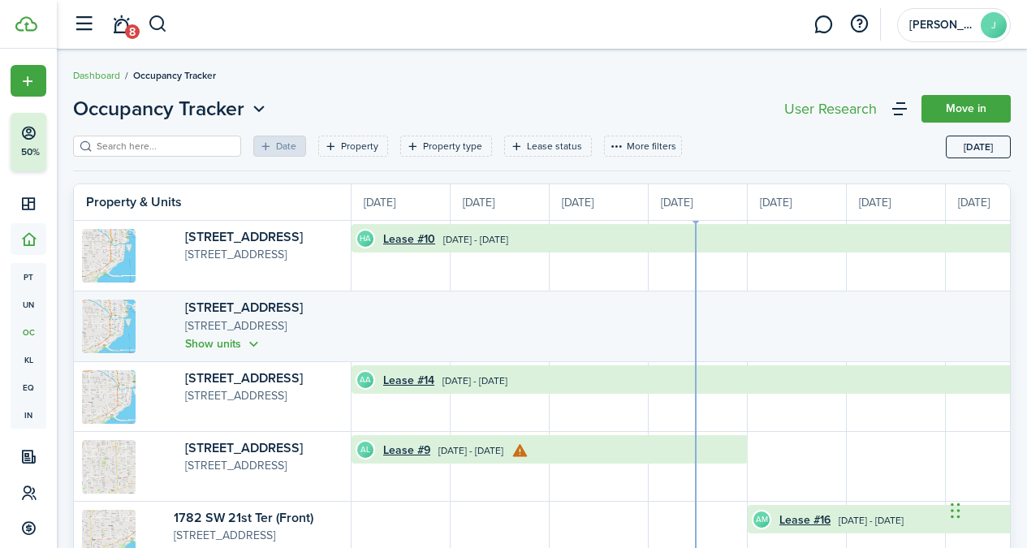
scroll to position [0, 297]
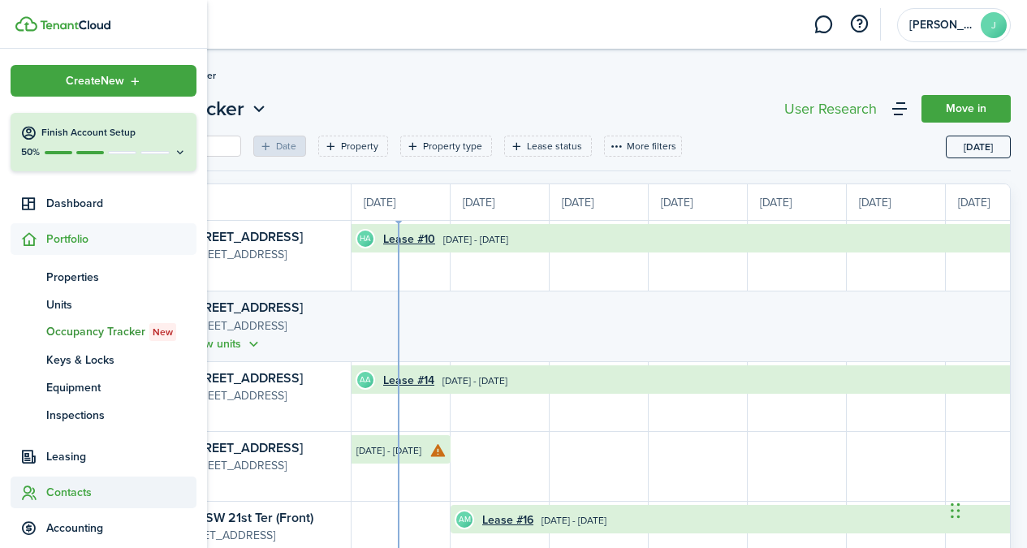
click at [88, 492] on span "Contacts" at bounding box center [121, 492] width 150 height 17
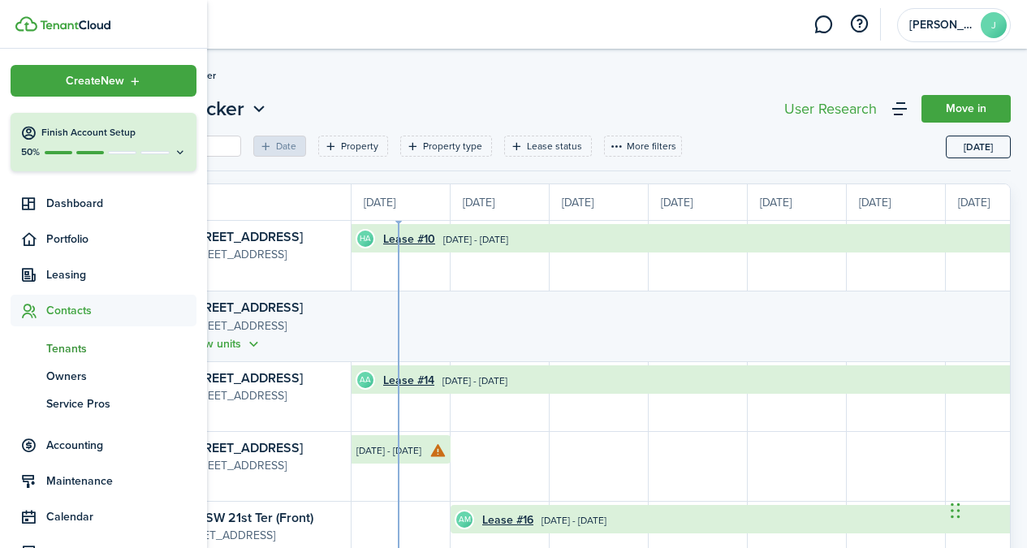
click at [85, 347] on span "Tenants" at bounding box center [121, 348] width 150 height 17
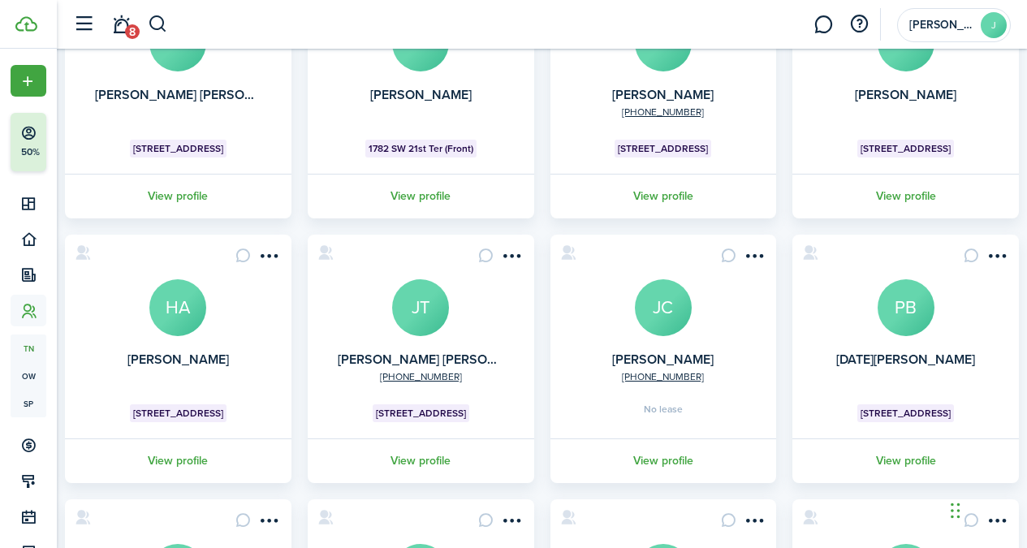
scroll to position [208, 0]
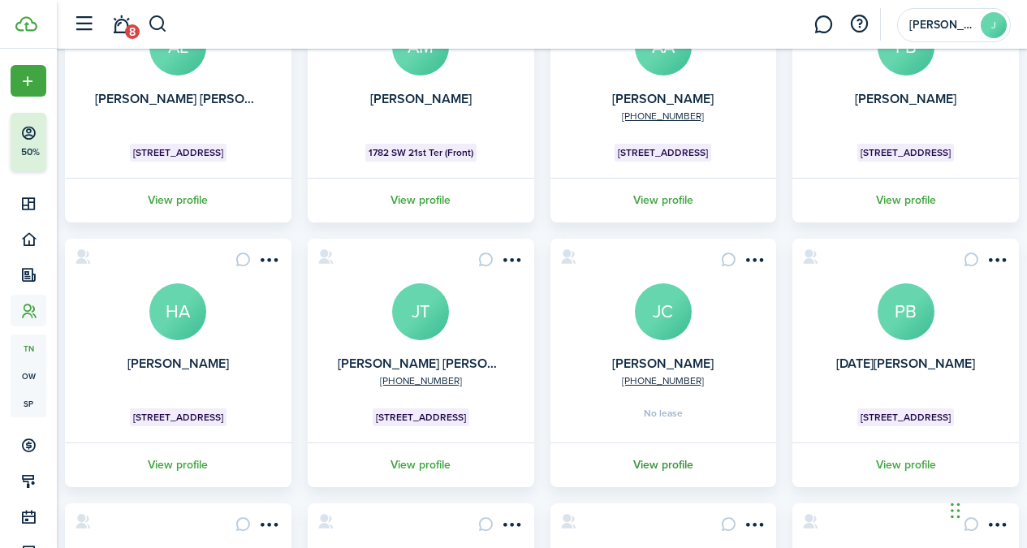
click at [666, 462] on link "View profile" at bounding box center [663, 464] width 231 height 45
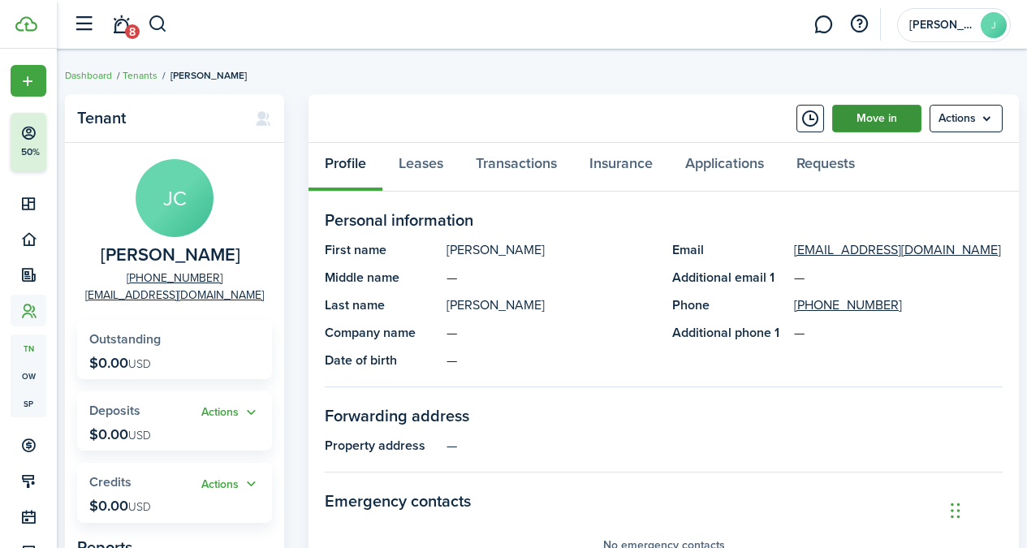
click at [877, 128] on link "Move in" at bounding box center [876, 119] width 89 height 28
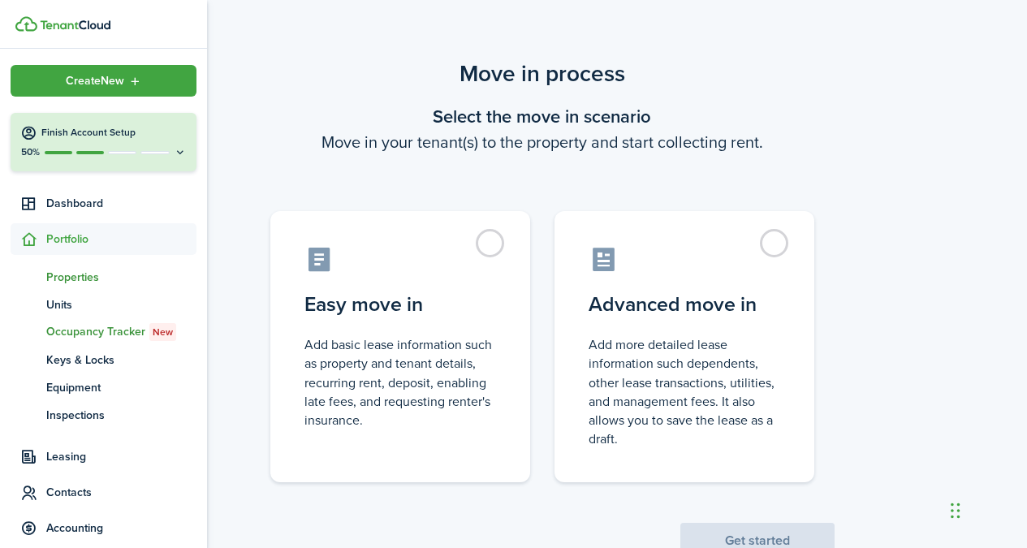
click at [84, 283] on span "Properties" at bounding box center [121, 277] width 150 height 17
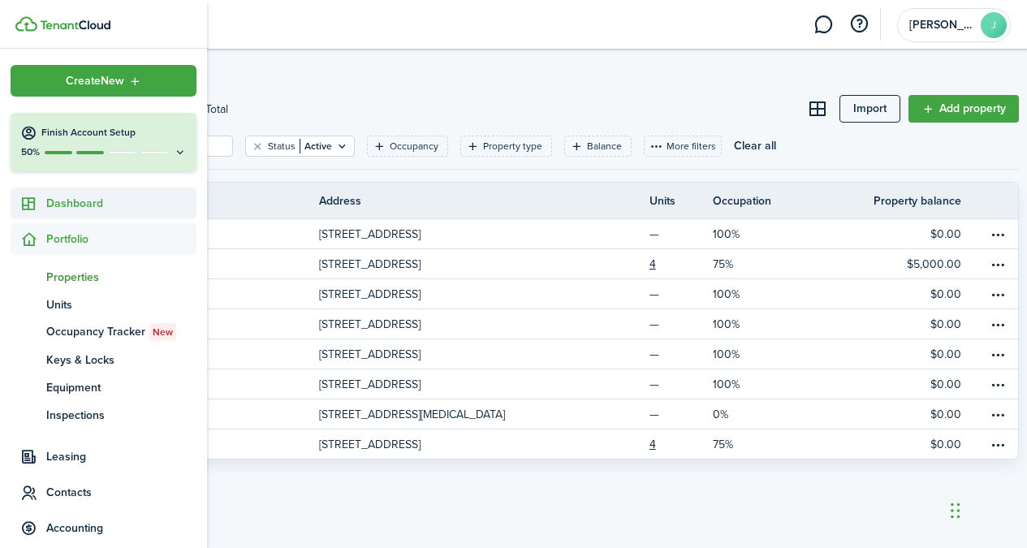
click at [67, 207] on span "Dashboard" at bounding box center [121, 203] width 150 height 17
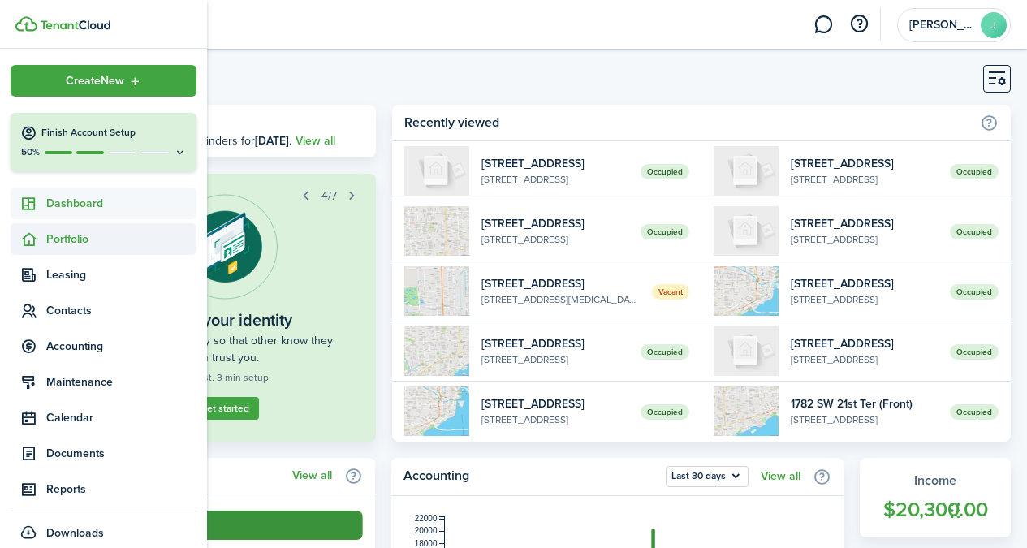
click at [103, 236] on span "Portfolio" at bounding box center [121, 238] width 150 height 17
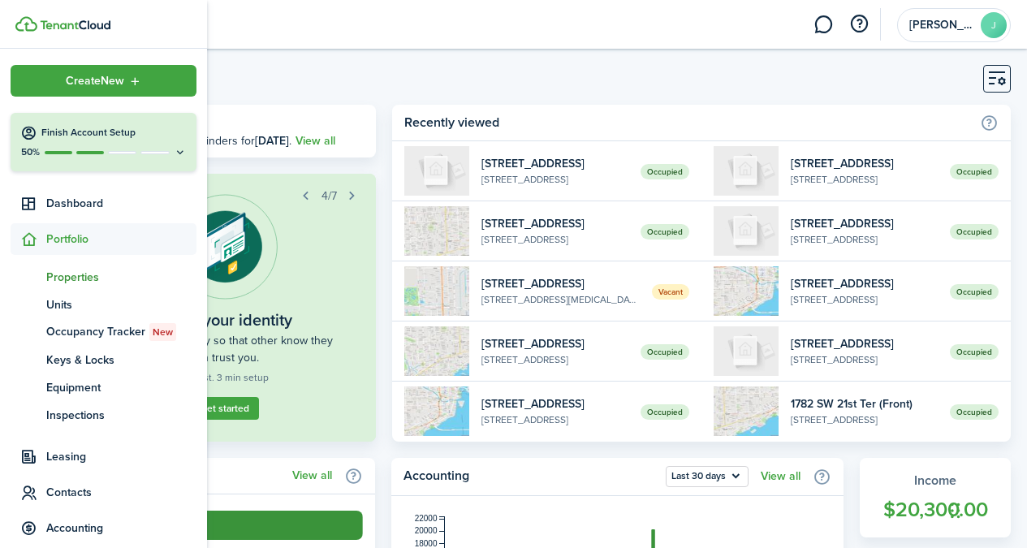
click at [85, 275] on span "Properties" at bounding box center [121, 277] width 150 height 17
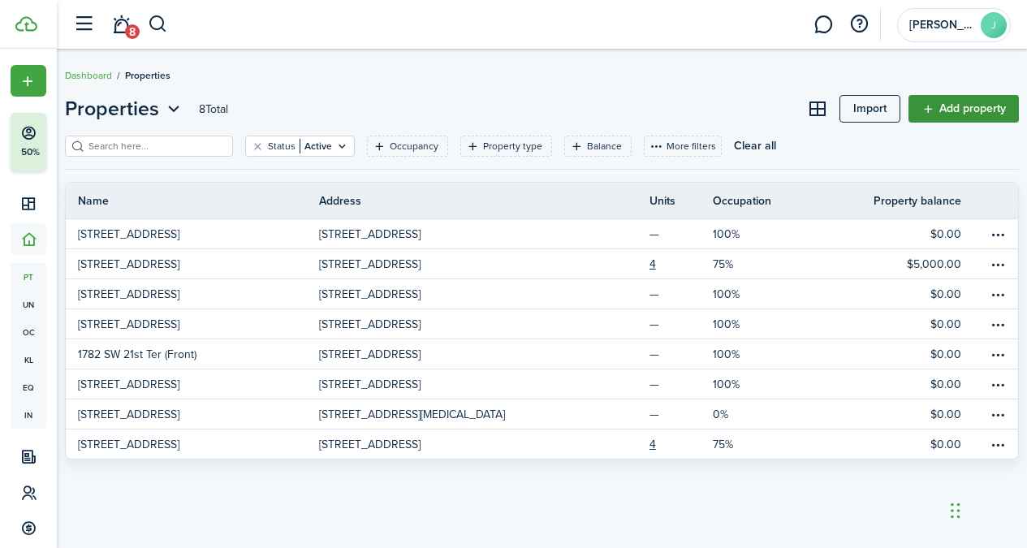
click at [934, 104] on link "Add property" at bounding box center [963, 109] width 110 height 28
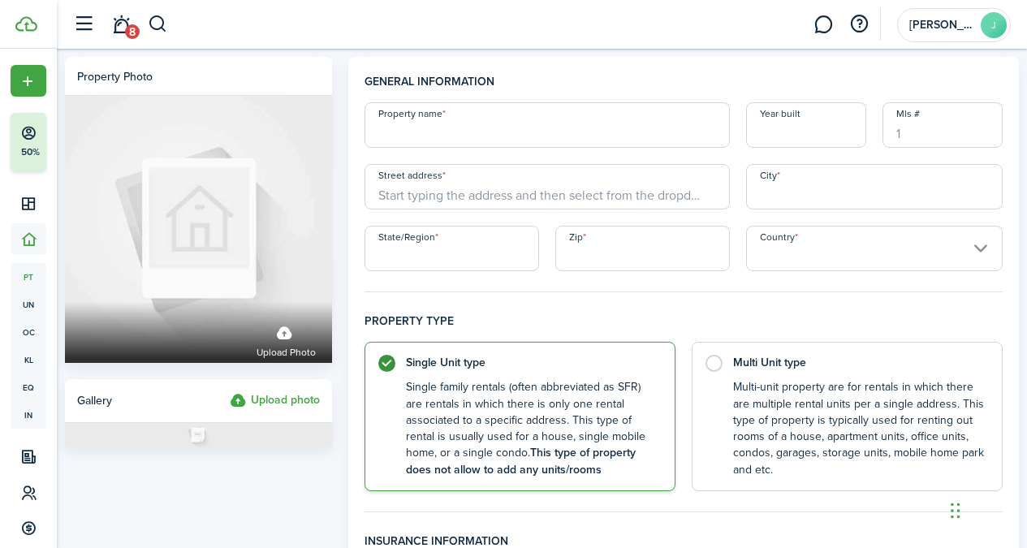
click at [596, 135] on input "Property name" at bounding box center [546, 124] width 365 height 45
type input "1782 SW 21st Ter"
click at [510, 199] on input "Street address" at bounding box center [546, 186] width 365 height 45
click at [446, 119] on input "1782 SW 21st Ter" at bounding box center [546, 124] width 365 height 45
click at [446, 133] on input "1782 SW 21st Ter" at bounding box center [546, 124] width 365 height 45
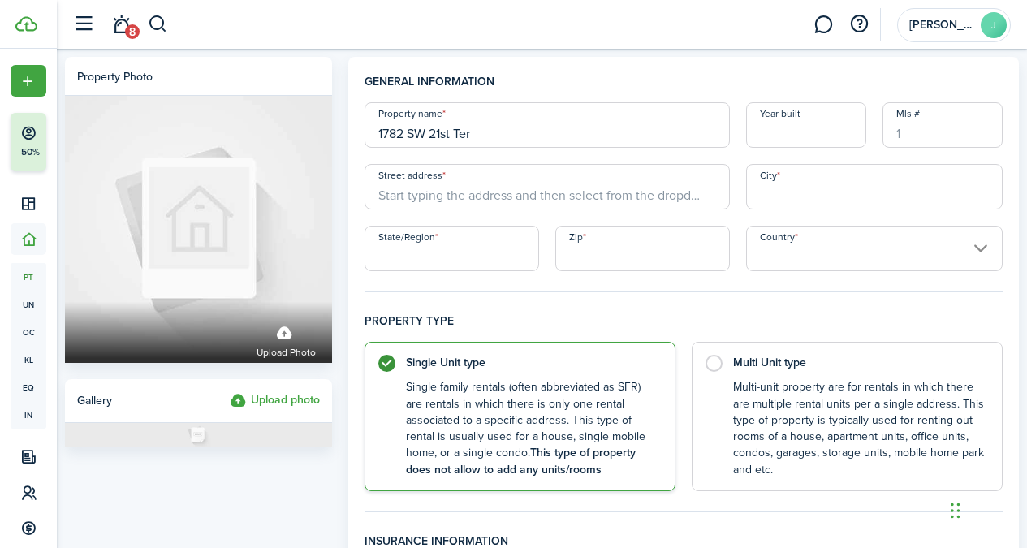
click at [446, 133] on input "1782 SW 21st Ter" at bounding box center [546, 124] width 365 height 45
click at [456, 200] on input "Street address" at bounding box center [546, 186] width 365 height 45
paste input "1782 SW 21st Ter"
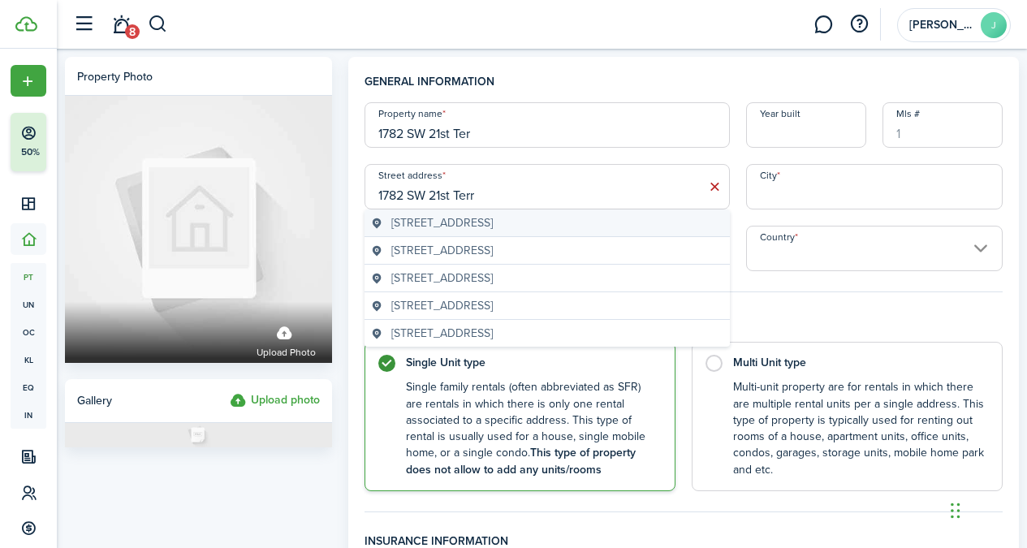
click at [493, 227] on span "[STREET_ADDRESS]" at bounding box center [441, 222] width 101 height 17
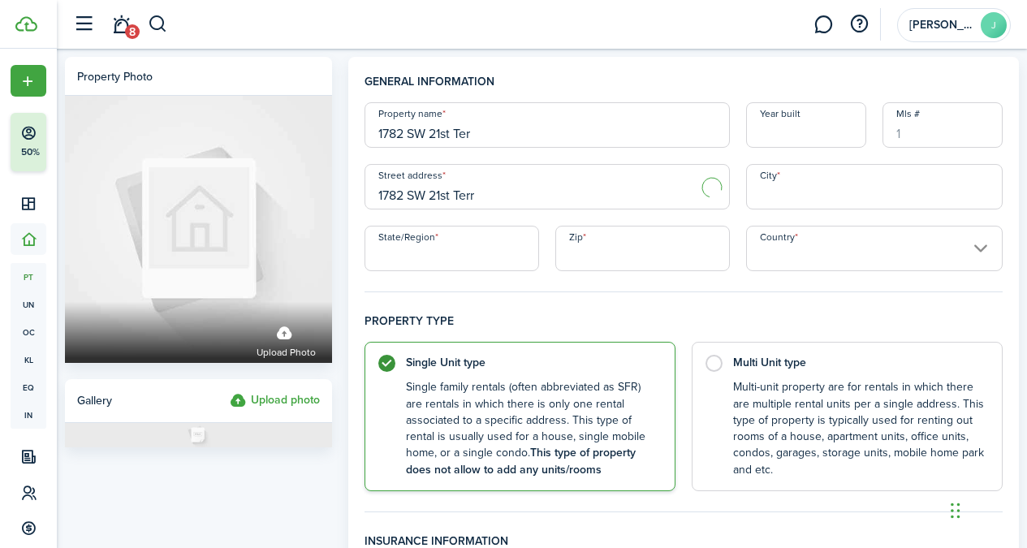
type input "1782 SW 21st Ter"
type input "[GEOGRAPHIC_DATA]"
type input "FL"
type input "33145"
type input "[GEOGRAPHIC_DATA]"
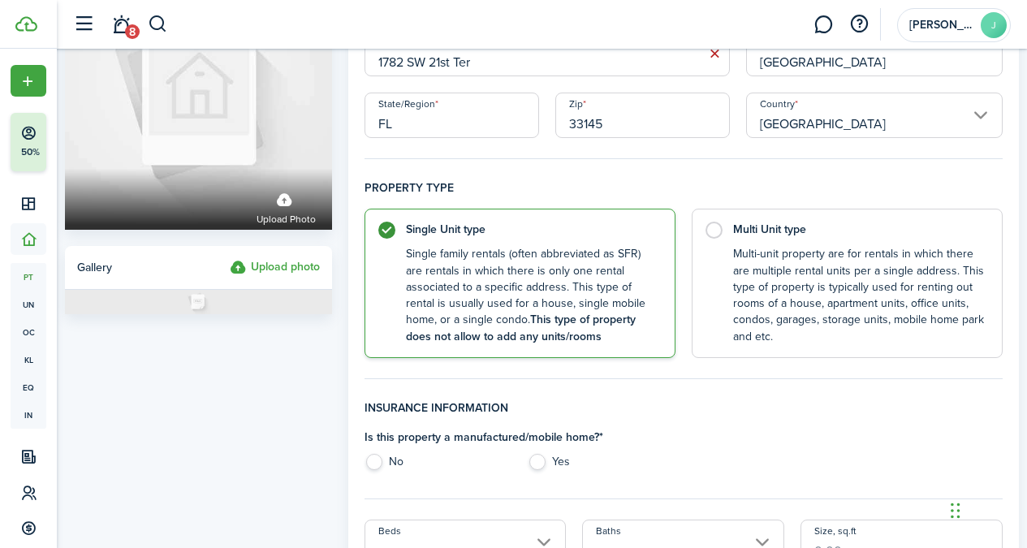
scroll to position [376, 0]
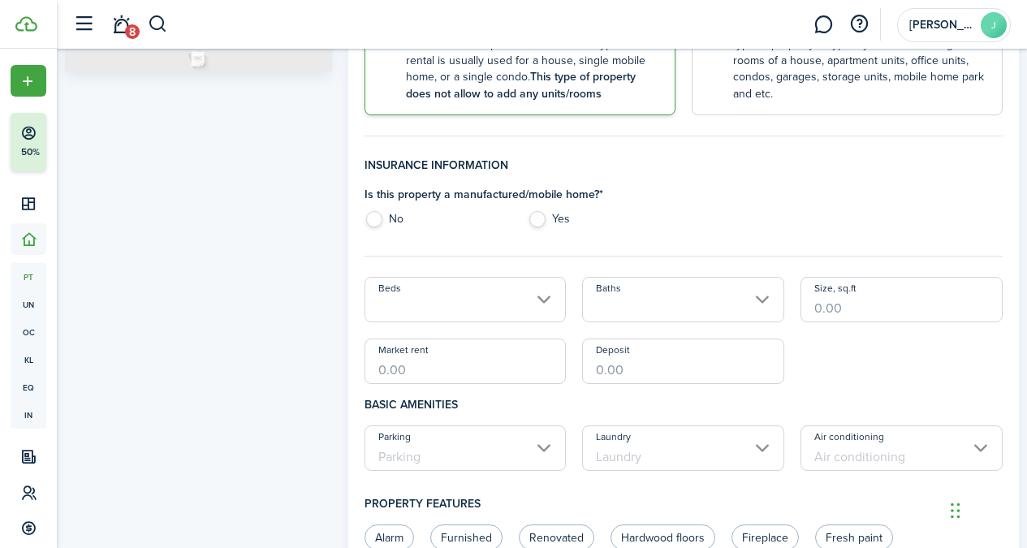
click at [365, 213] on label "No" at bounding box center [438, 223] width 148 height 24
radio input "true"
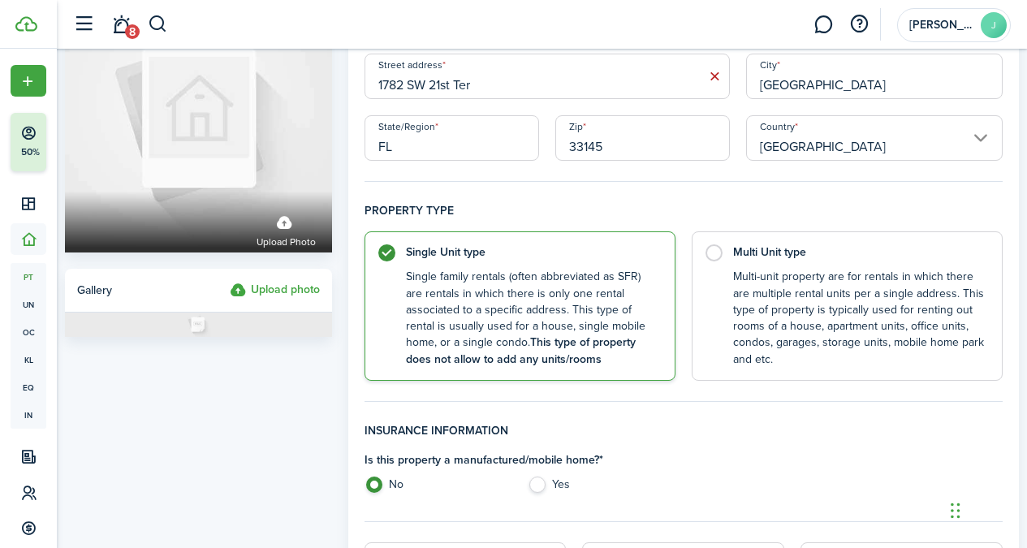
scroll to position [0, 0]
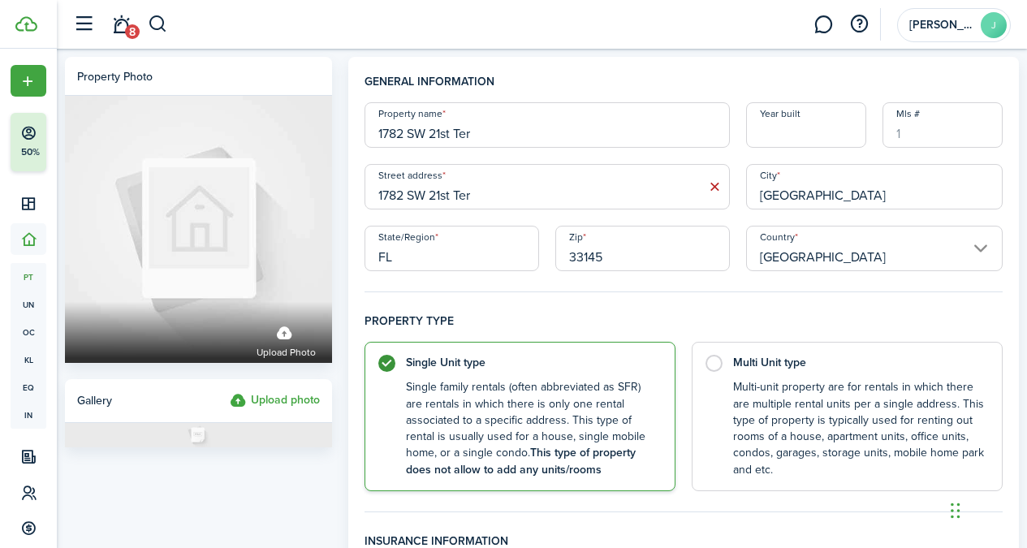
click at [599, 136] on input "1782 SW 21st Ter" at bounding box center [546, 124] width 365 height 45
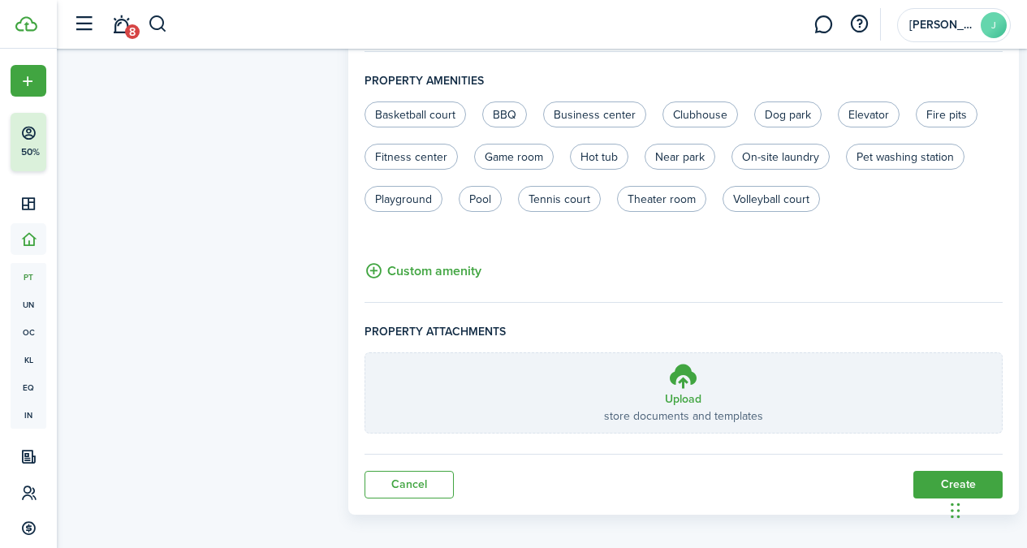
scroll to position [1059, 0]
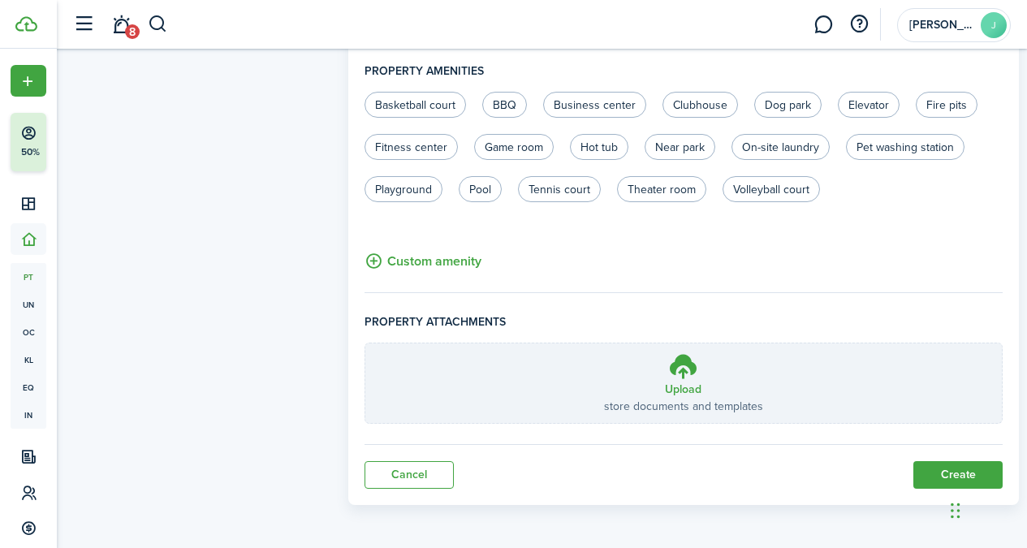
type input "1782 SW 21st Ter (Rear)"
click at [951, 464] on button "Create" at bounding box center [957, 475] width 89 height 28
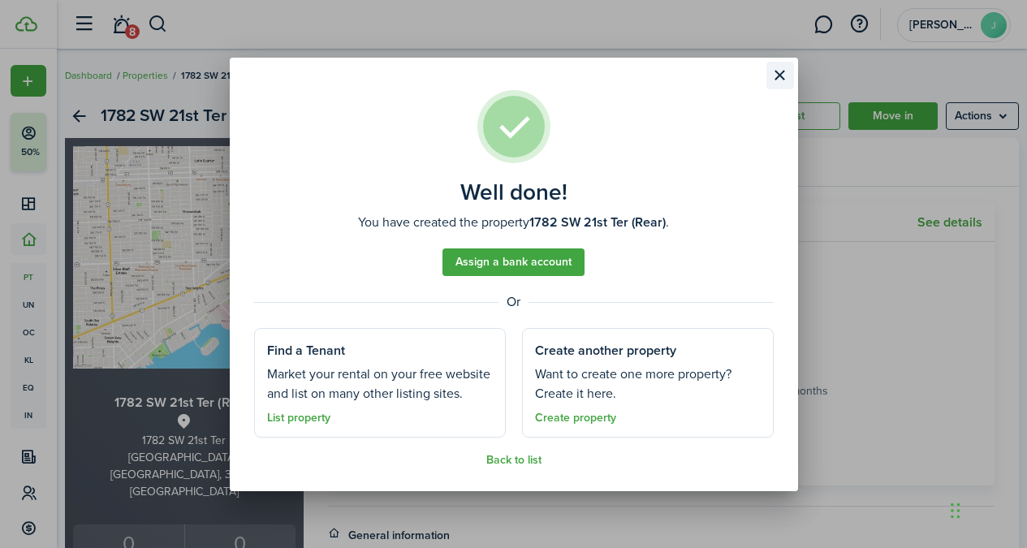
click at [777, 81] on button "Close modal" at bounding box center [780, 76] width 28 height 28
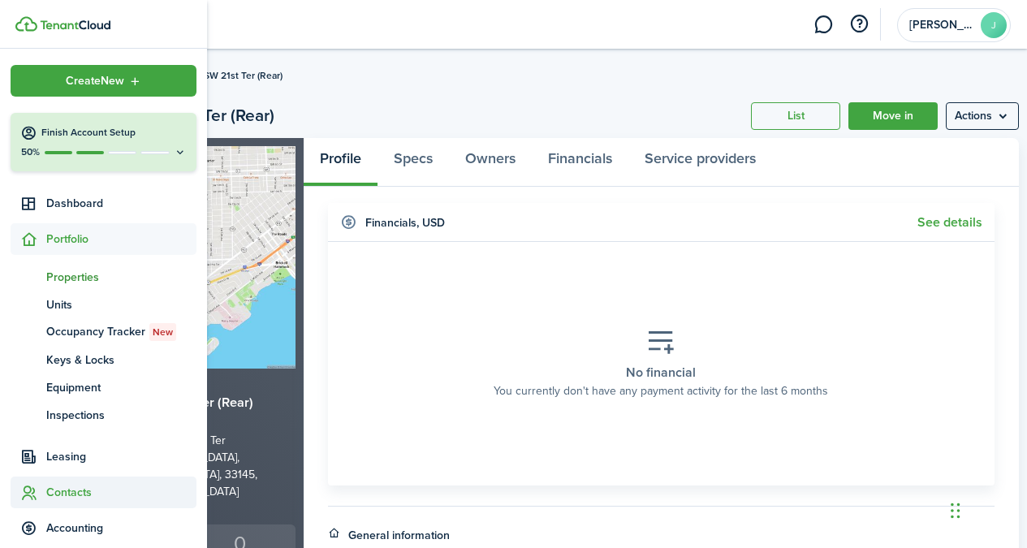
click at [67, 497] on span "Contacts" at bounding box center [121, 492] width 150 height 17
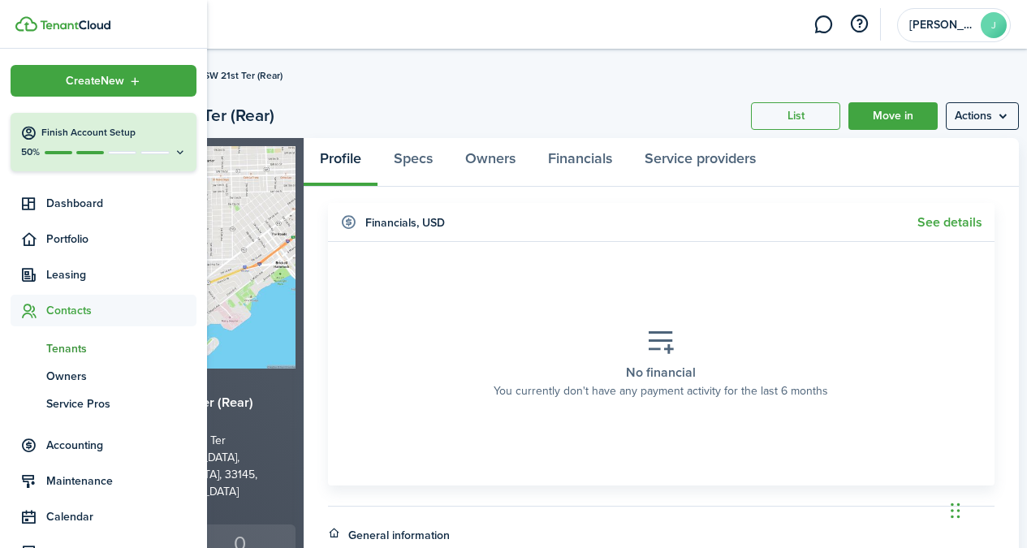
click at [73, 346] on span "Tenants" at bounding box center [121, 348] width 150 height 17
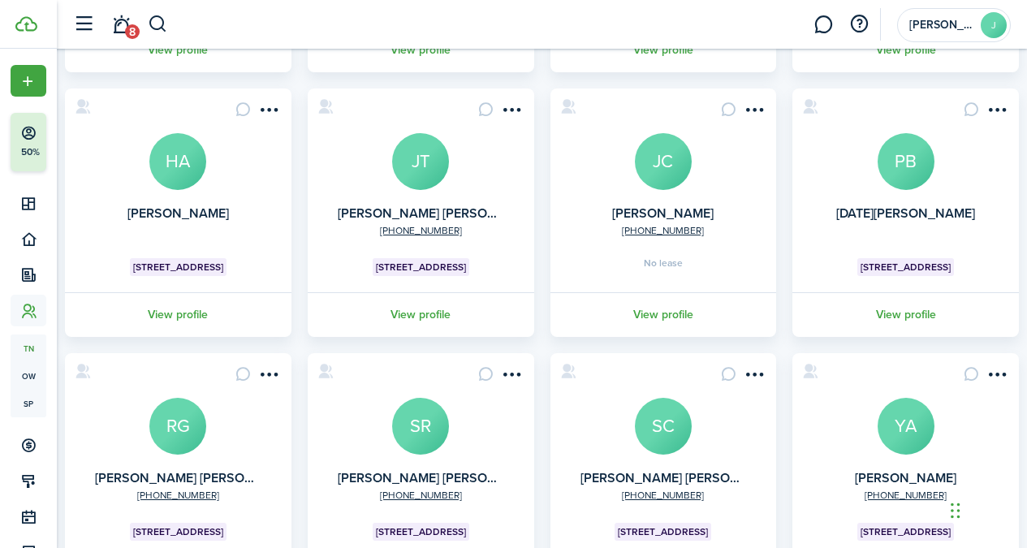
scroll to position [359, 0]
click at [675, 314] on link "View profile" at bounding box center [663, 313] width 231 height 45
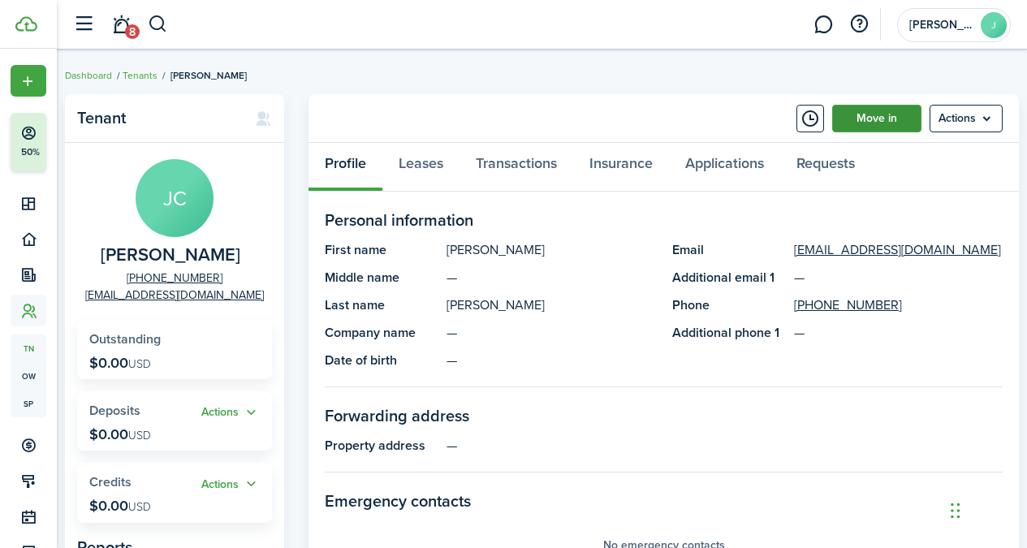
click at [876, 122] on link "Move in" at bounding box center [876, 119] width 89 height 28
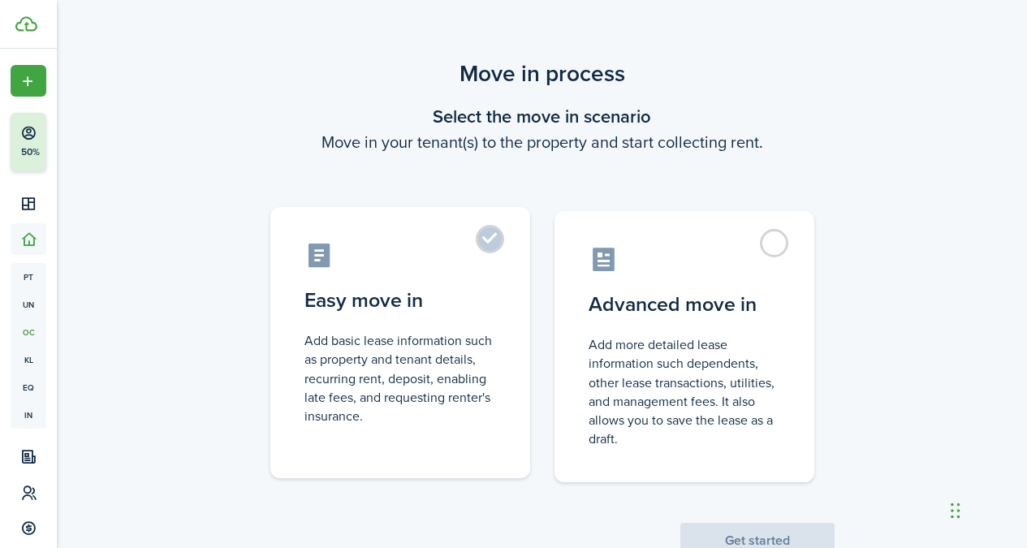
click at [503, 260] on label "Easy move in Add basic lease information such as property and tenant details, r…" at bounding box center [400, 342] width 260 height 271
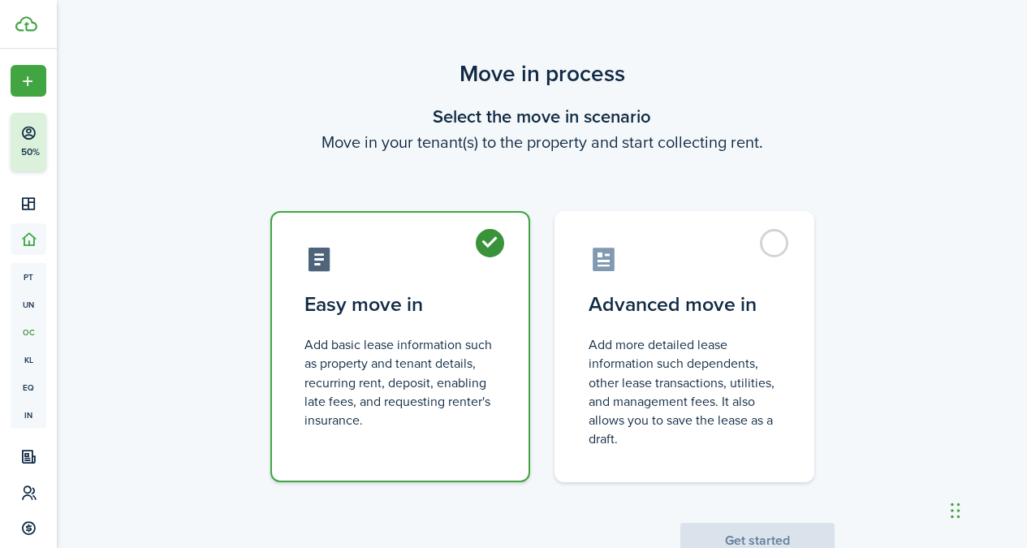
radio input "true"
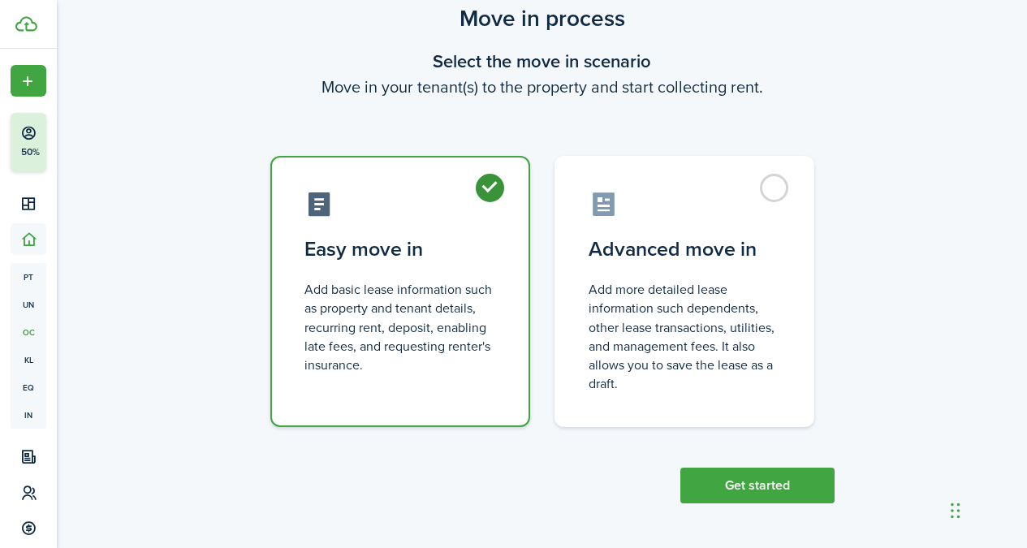
click at [749, 488] on button "Get started" at bounding box center [757, 485] width 154 height 36
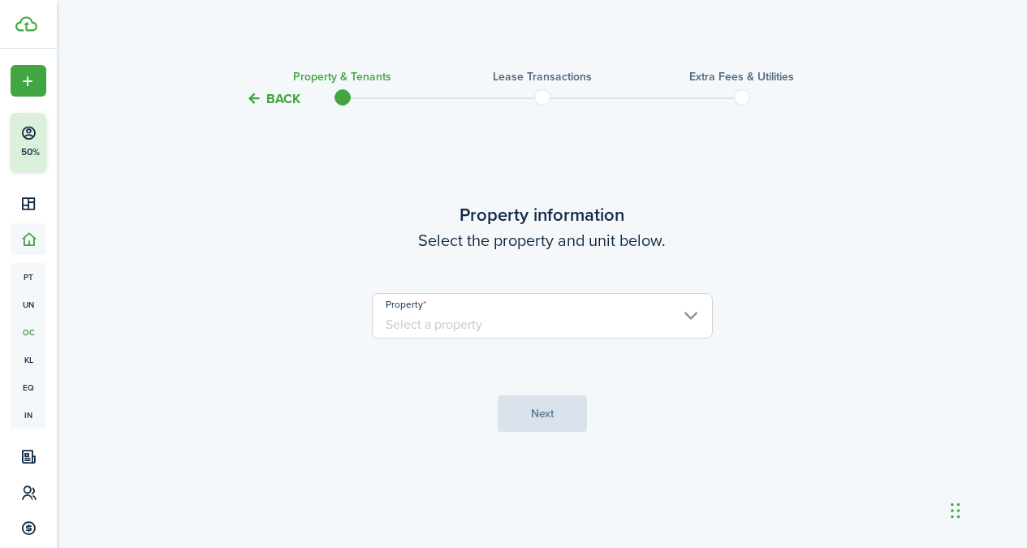
click at [609, 321] on input "Property" at bounding box center [542, 315] width 341 height 45
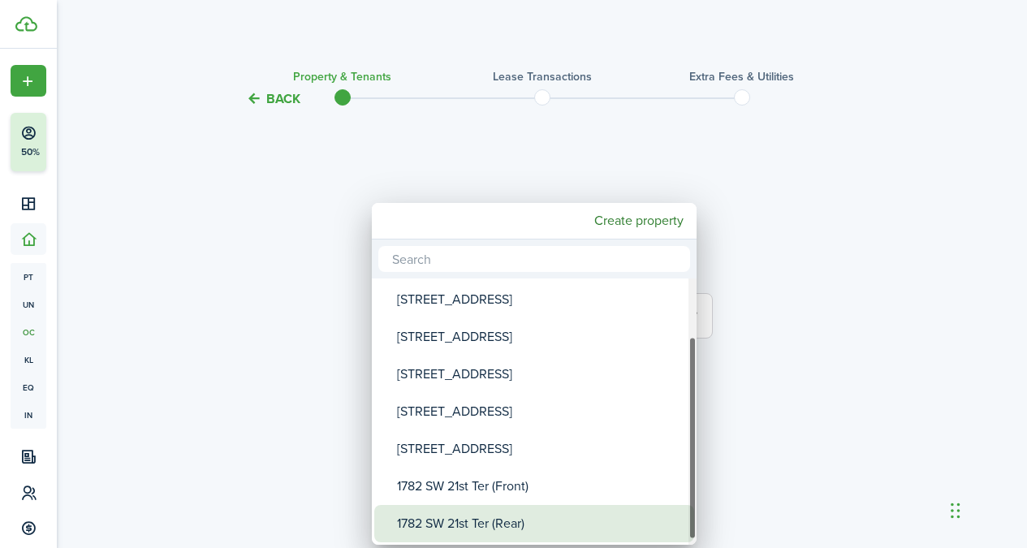
click at [504, 519] on div "1782 SW 21st Ter (Rear)" at bounding box center [540, 523] width 287 height 37
type input "1782 SW 21st Ter (Rear)"
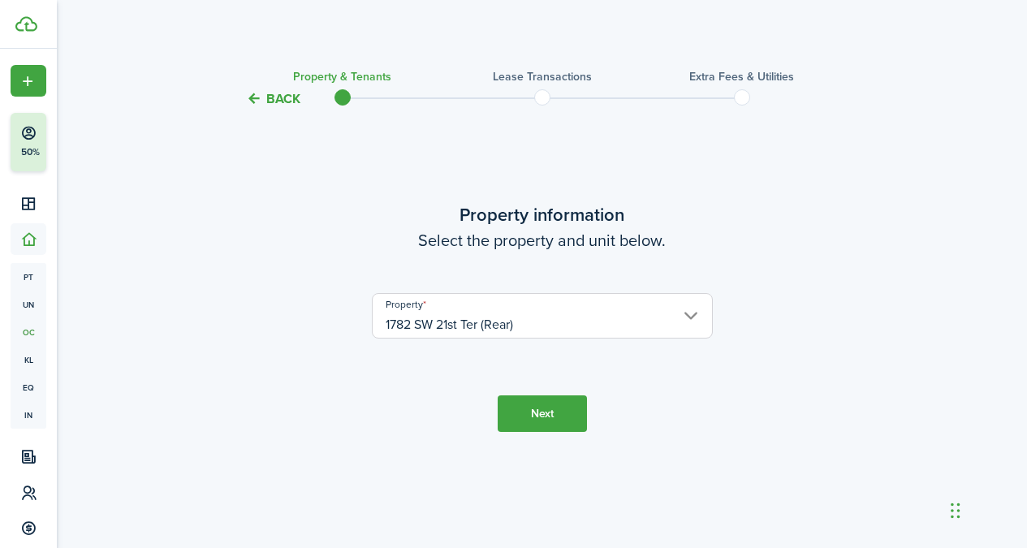
click at [533, 414] on button "Next" at bounding box center [541, 413] width 89 height 37
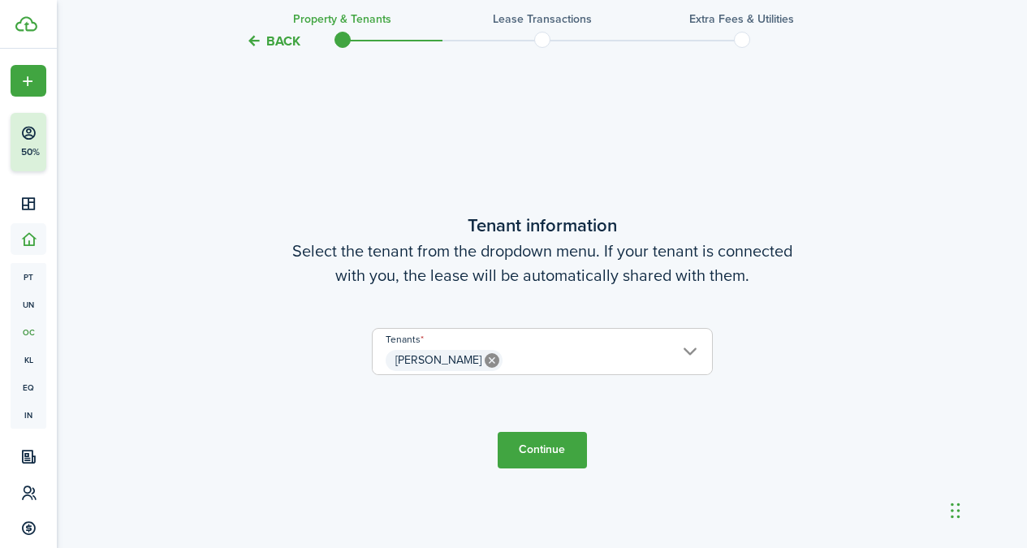
scroll to position [439, 0]
click at [542, 456] on button "Continue" at bounding box center [541, 448] width 89 height 37
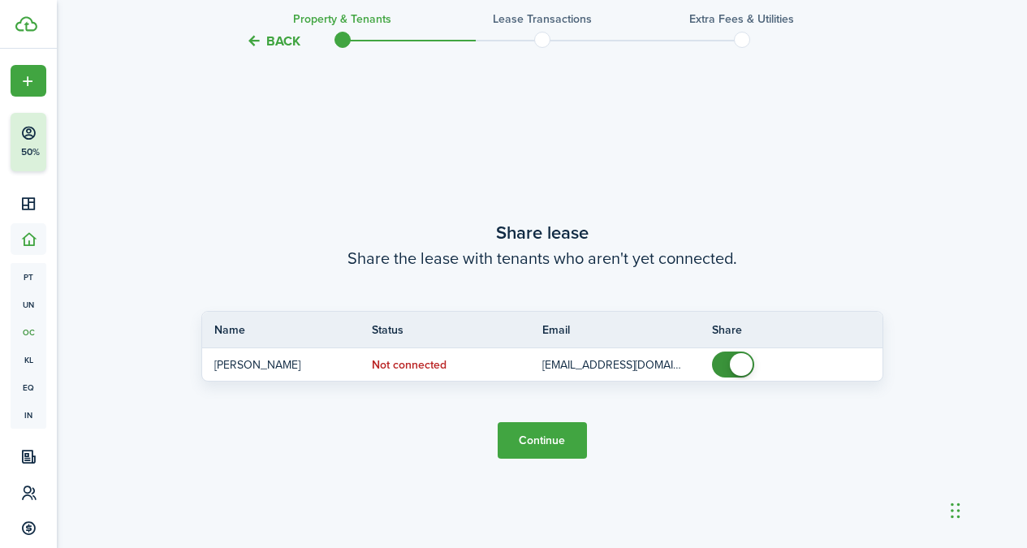
scroll to position [987, 0]
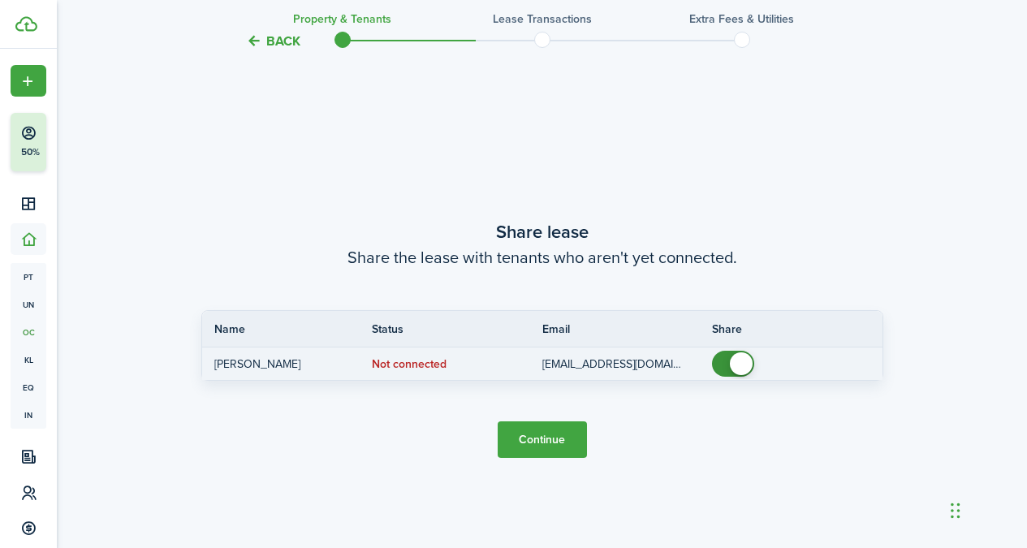
checkbox input "false"
click at [735, 368] on span at bounding box center [741, 363] width 23 height 23
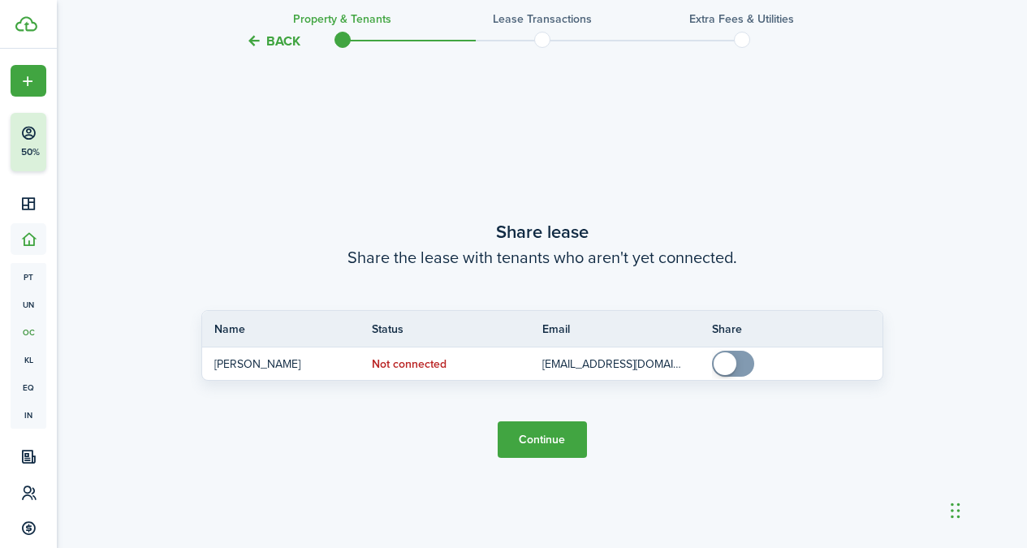
click at [569, 429] on button "Continue" at bounding box center [541, 439] width 89 height 37
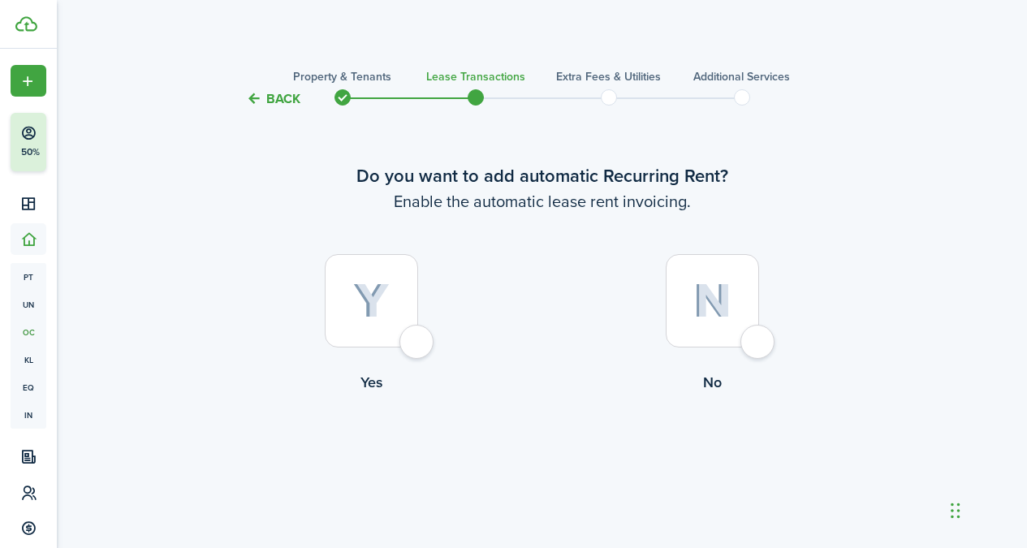
click at [343, 294] on div at bounding box center [371, 300] width 93 height 93
radio input "true"
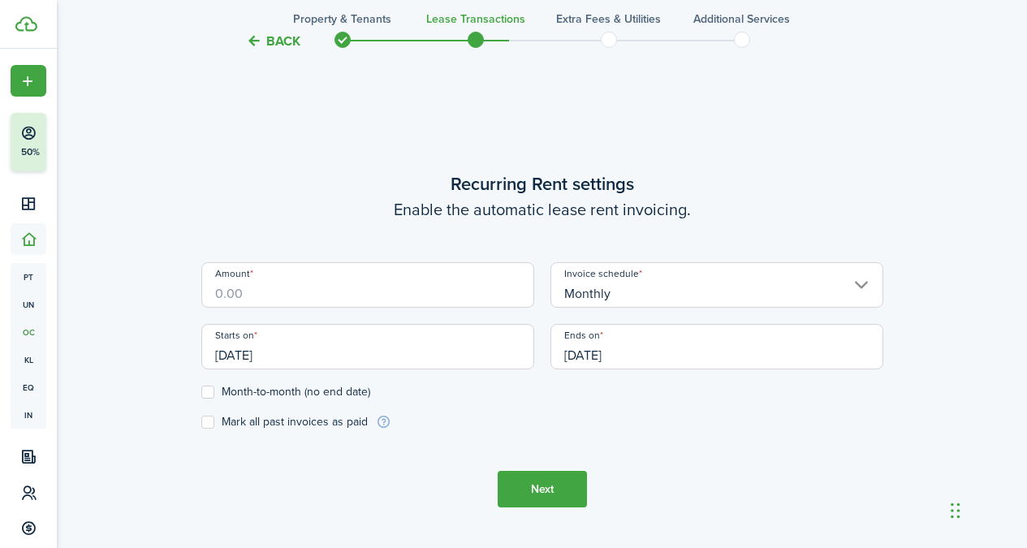
scroll to position [446, 0]
click at [234, 279] on input "Amount" at bounding box center [367, 283] width 333 height 45
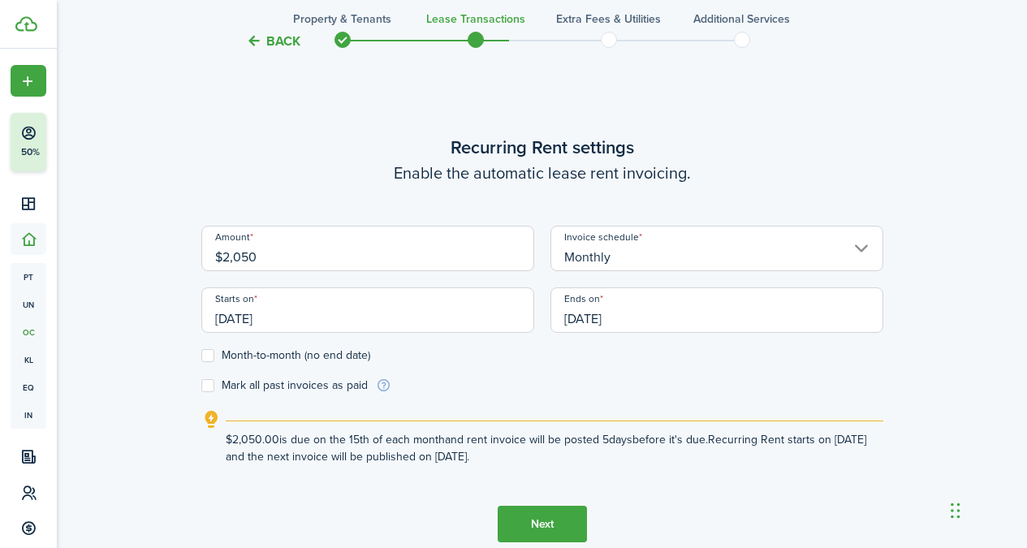
type input "$2,050.00"
click at [311, 313] on input "[DATE]" at bounding box center [367, 309] width 333 height 45
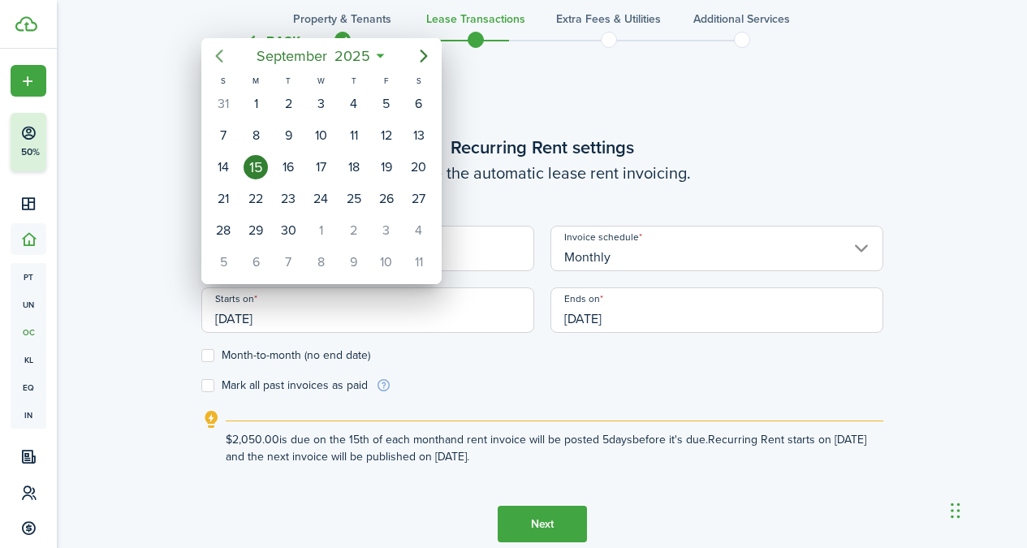
click at [222, 59] on icon "Previous page" at bounding box center [218, 55] width 19 height 19
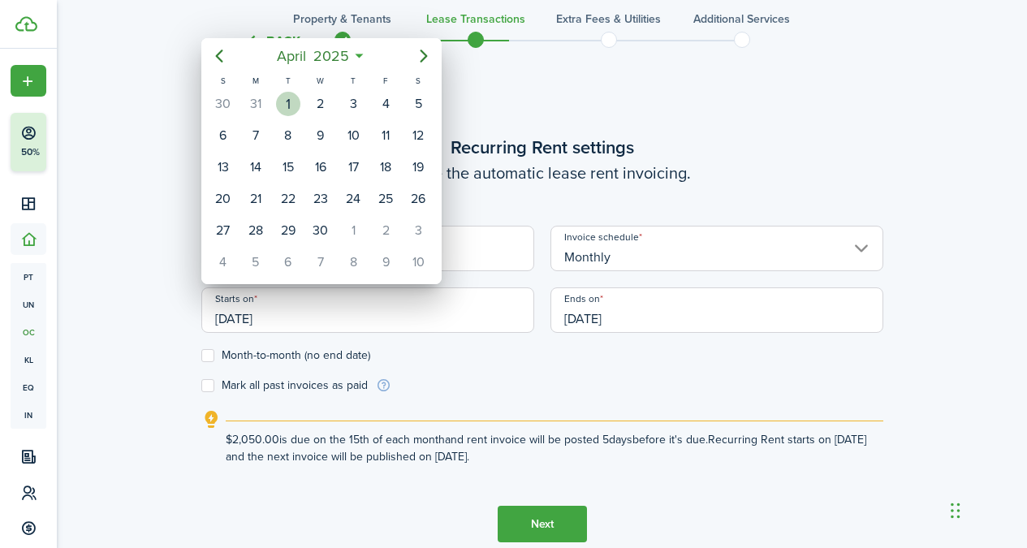
click at [278, 100] on div "1" at bounding box center [288, 104] width 24 height 24
type input "[DATE]"
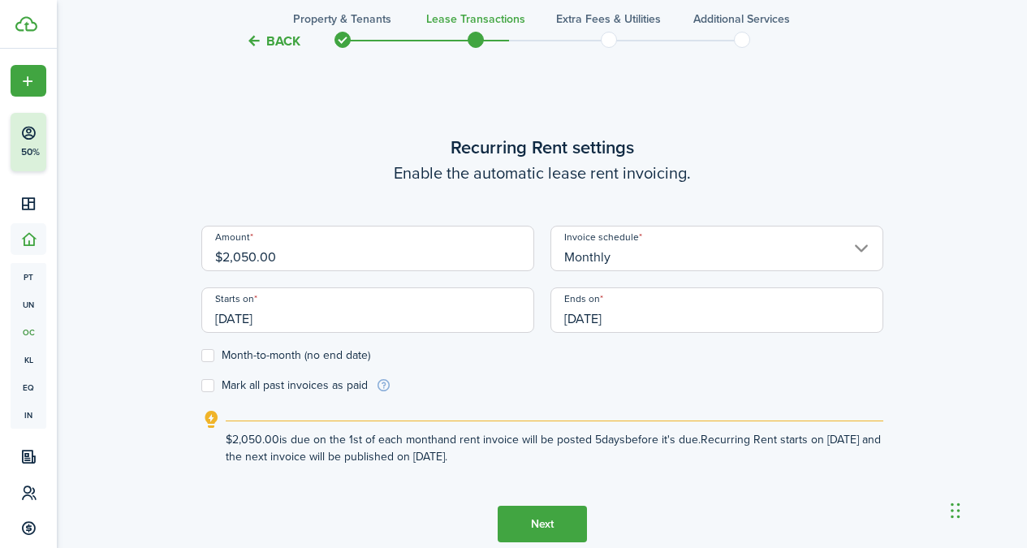
click at [687, 338] on div "Ends on [DATE]" at bounding box center [716, 318] width 349 height 62
click at [673, 321] on input "[DATE]" at bounding box center [716, 309] width 333 height 45
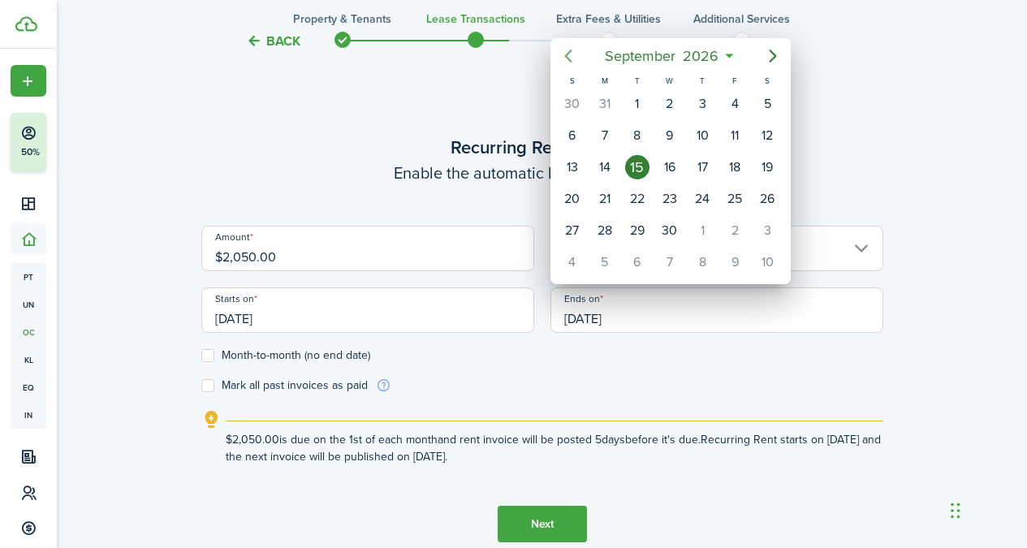
click at [567, 51] on icon "Previous page" at bounding box center [567, 55] width 19 height 19
click at [568, 50] on icon "Previous page" at bounding box center [567, 55] width 19 height 19
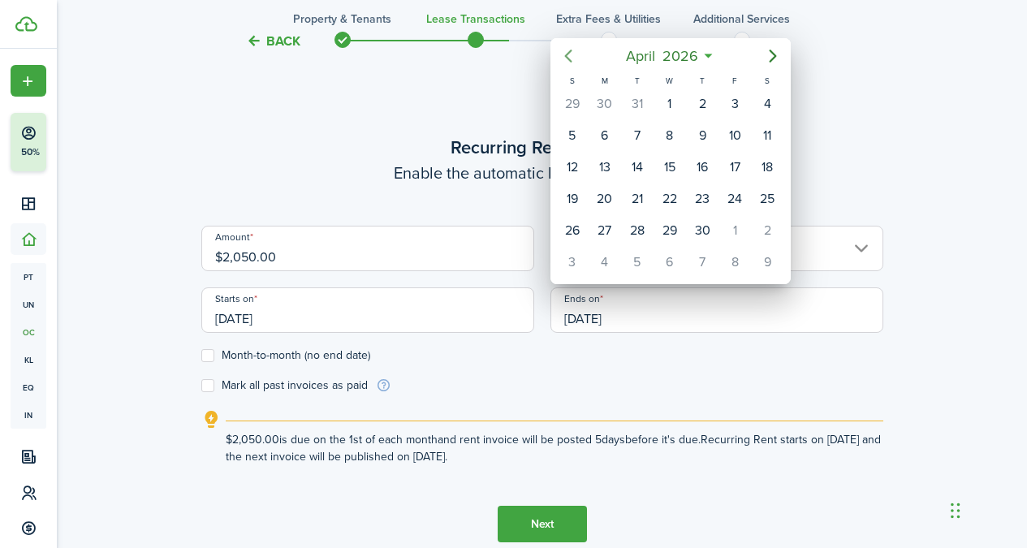
click at [568, 50] on icon "Previous page" at bounding box center [567, 55] width 19 height 19
click at [639, 239] on div "31" at bounding box center [637, 230] width 24 height 24
type input "[DATE]"
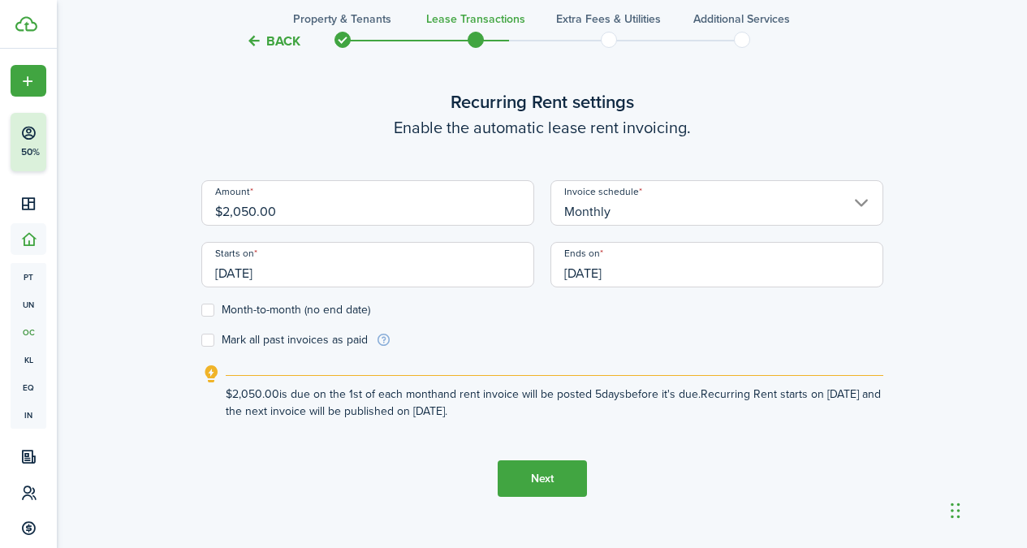
scroll to position [523, 0]
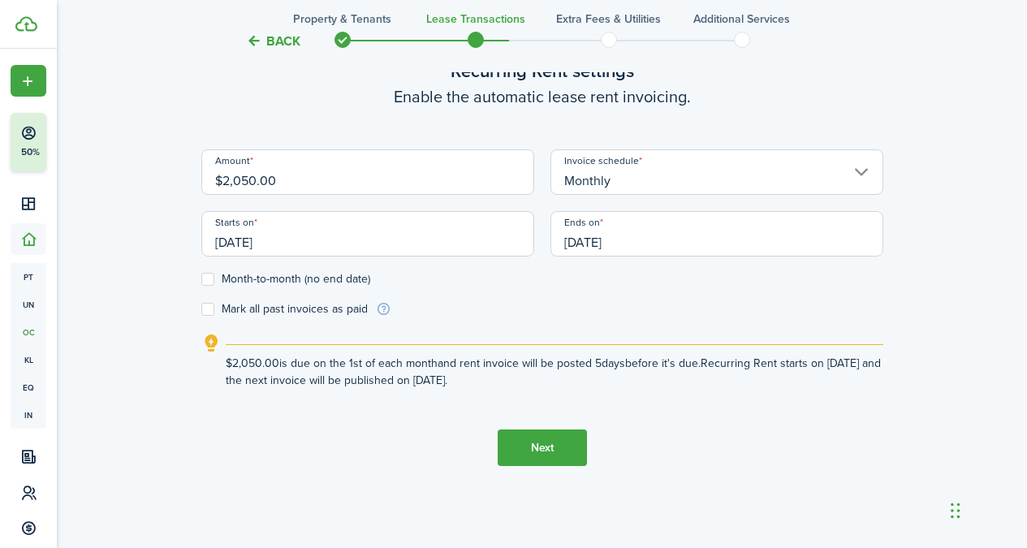
click at [277, 306] on label "Mark all past invoices as paid" at bounding box center [284, 309] width 166 height 13
click at [201, 309] on input "Mark all past invoices as paid" at bounding box center [200, 309] width 1 height 1
checkbox input "true"
click at [547, 456] on button "Next" at bounding box center [541, 447] width 89 height 37
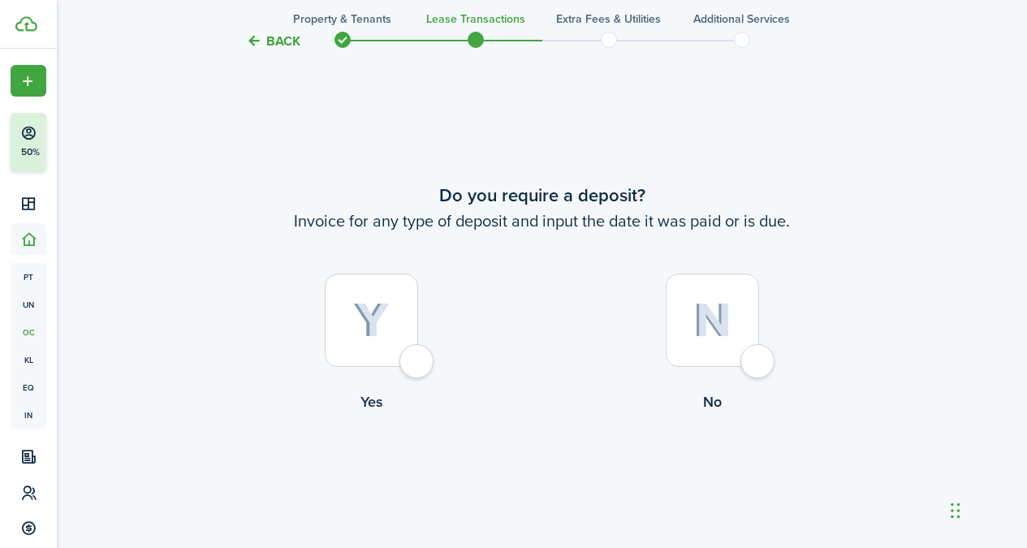
scroll to position [994, 0]
click at [698, 364] on div at bounding box center [711, 318] width 93 height 93
radio input "true"
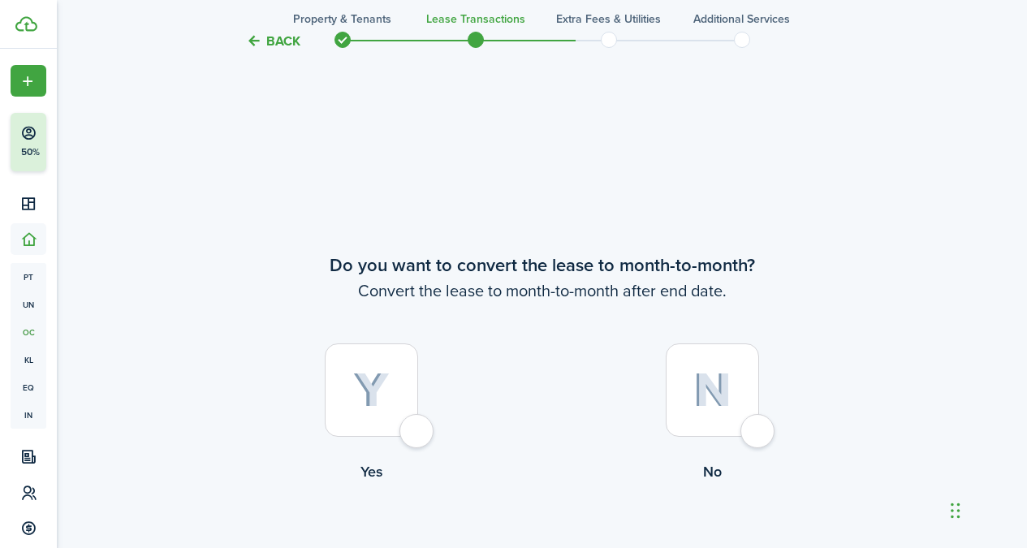
scroll to position [1542, 0]
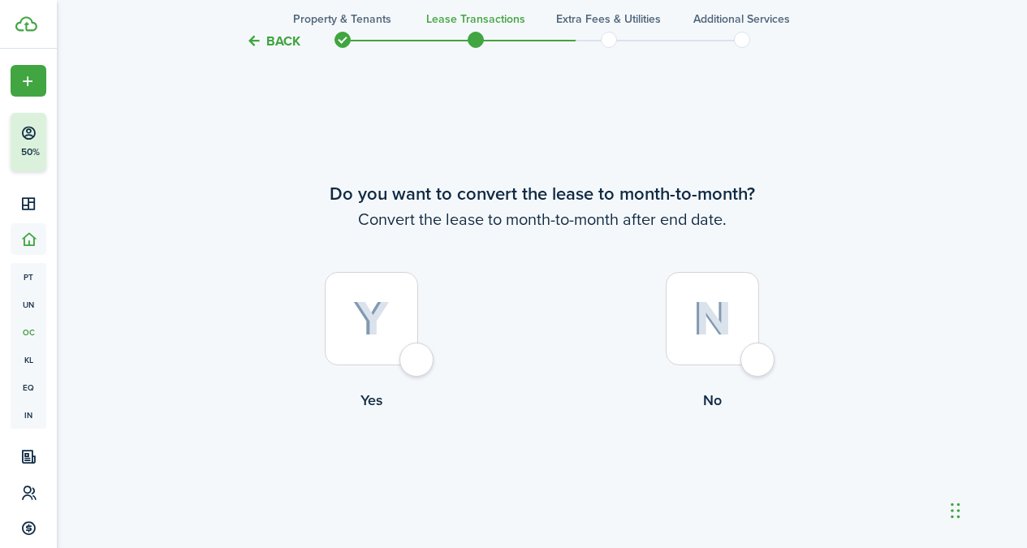
click at [712, 327] on img at bounding box center [712, 318] width 38 height 35
radio input "true"
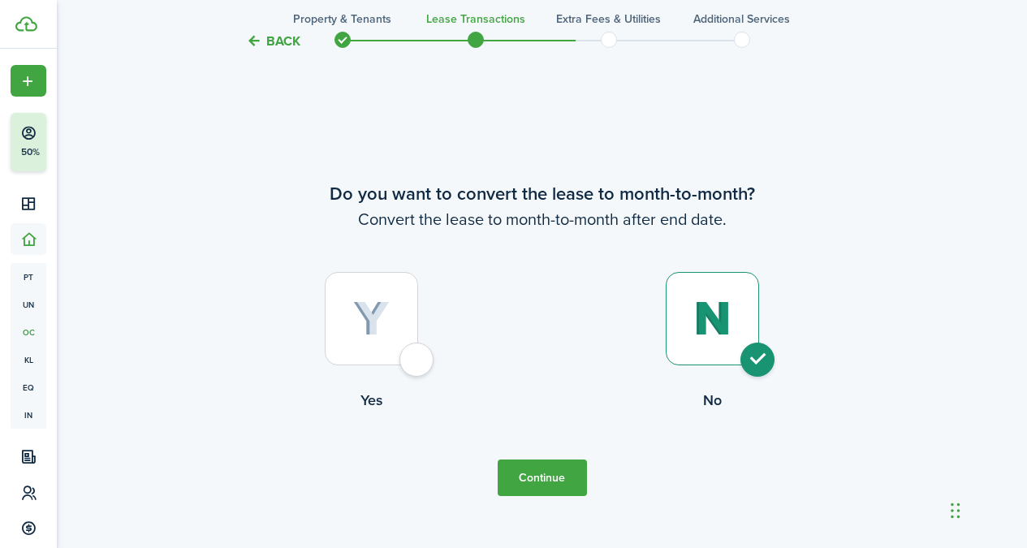
click at [568, 470] on button "Continue" at bounding box center [541, 477] width 89 height 37
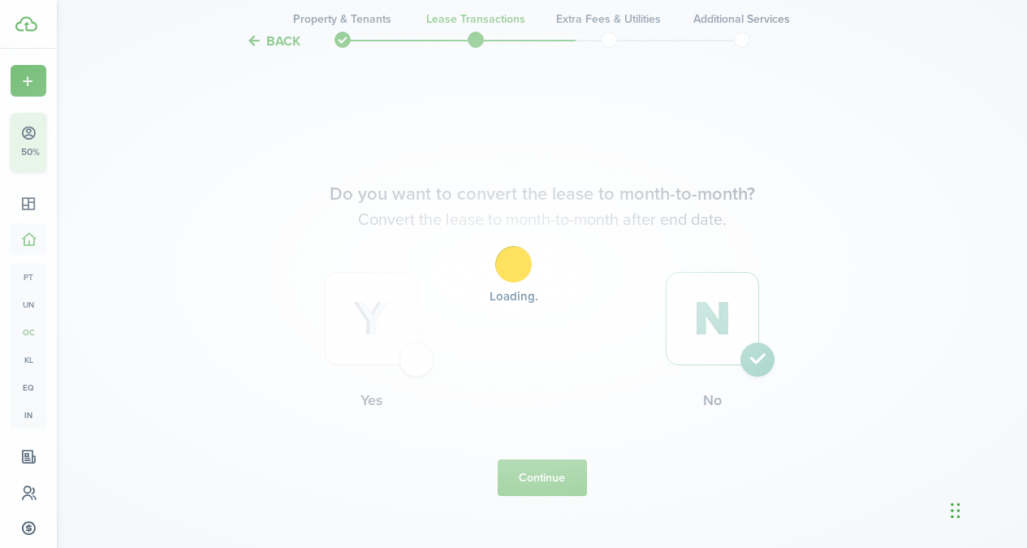
scroll to position [0, 0]
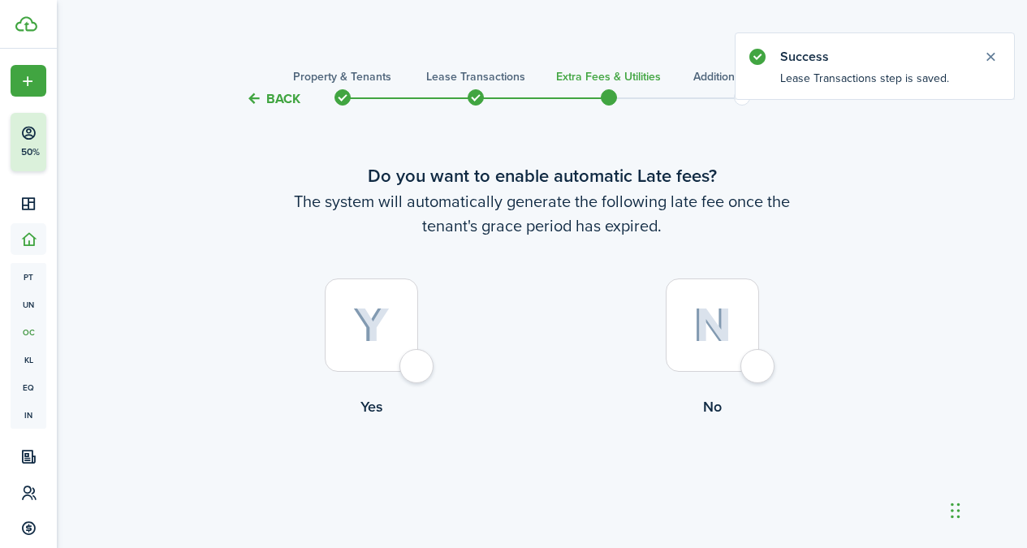
click at [391, 316] on div at bounding box center [371, 324] width 93 height 93
radio input "true"
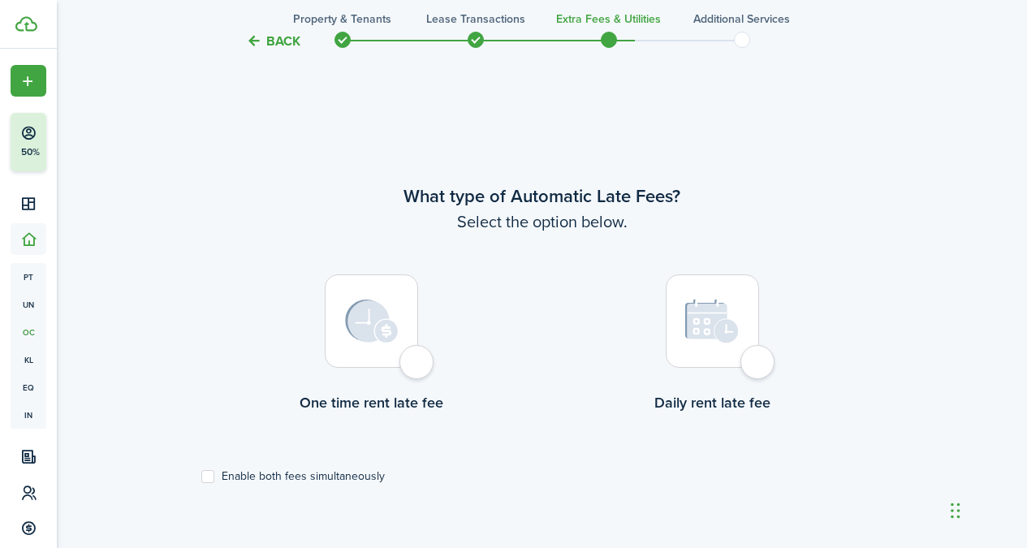
scroll to position [471, 0]
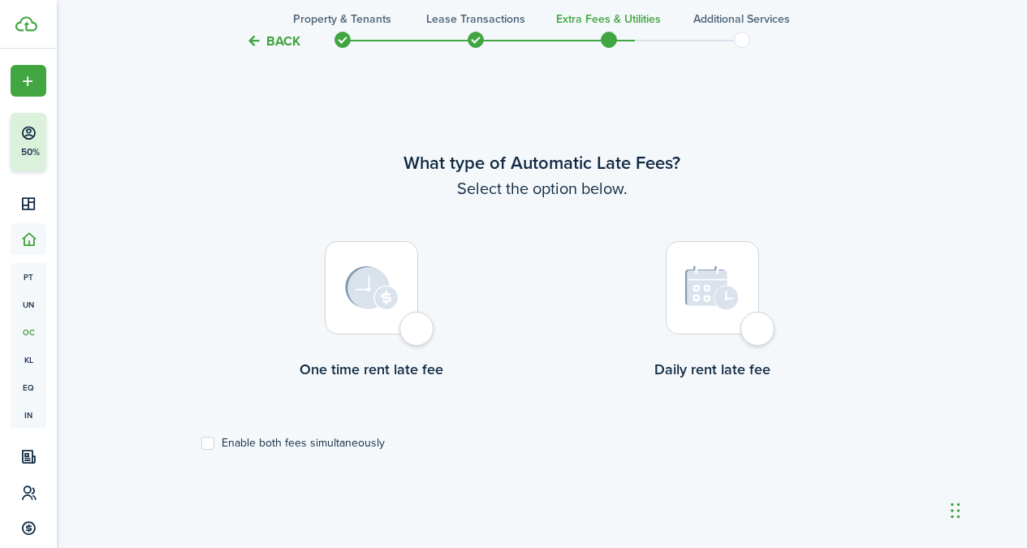
click at [389, 321] on div at bounding box center [371, 287] width 93 height 93
radio input "true"
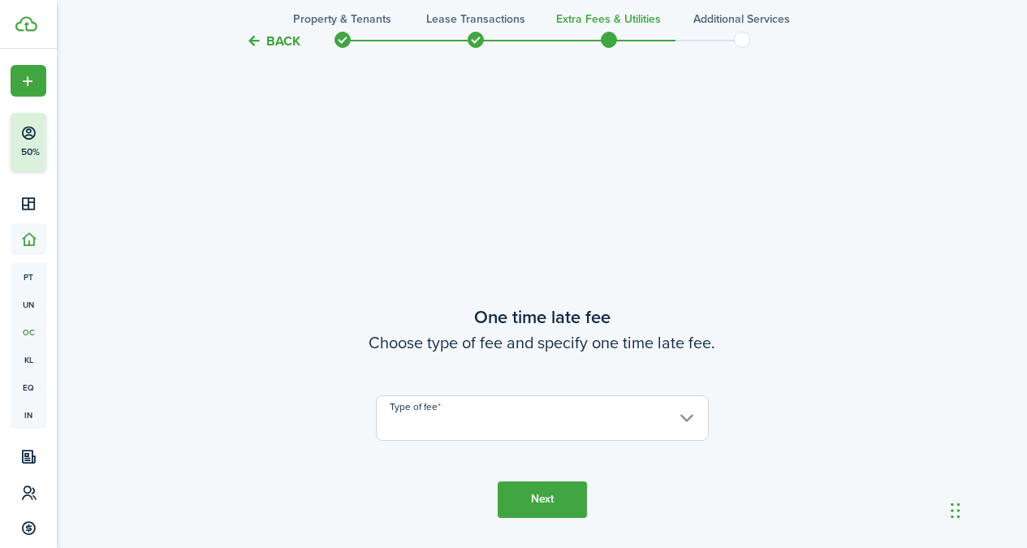
scroll to position [1018, 0]
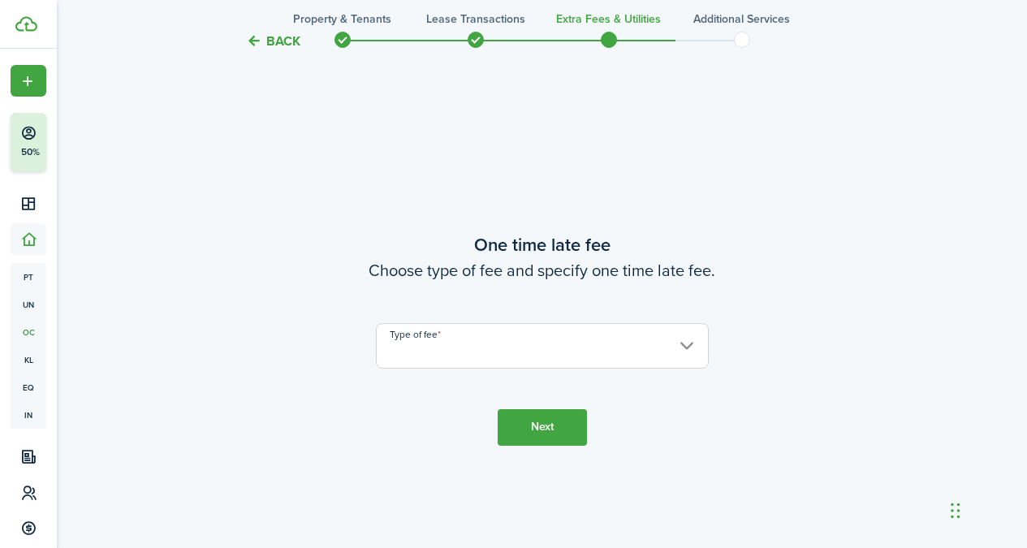
click at [533, 338] on input "Type of fee" at bounding box center [542, 345] width 333 height 45
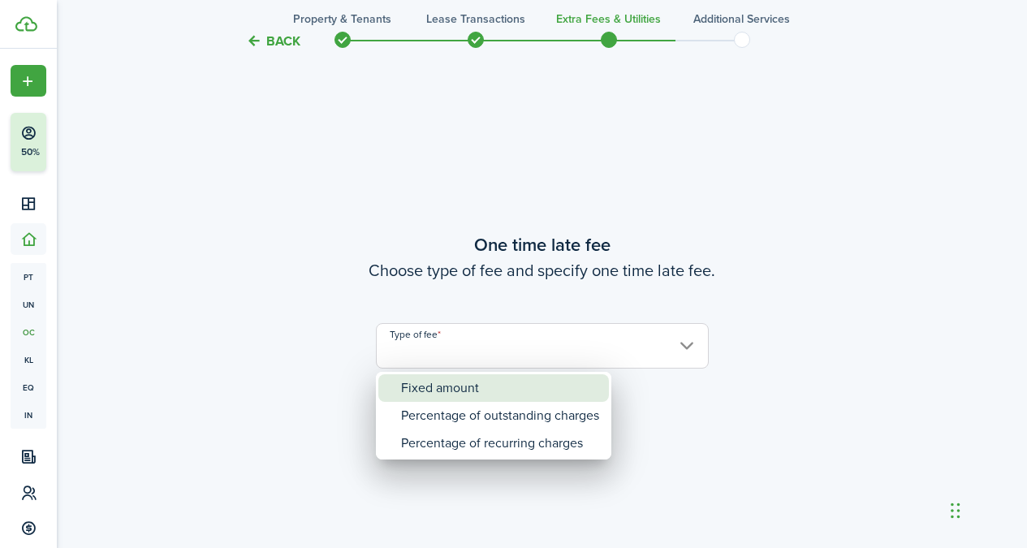
click at [507, 381] on div "Fixed amount" at bounding box center [500, 388] width 198 height 28
type input "Fixed amount"
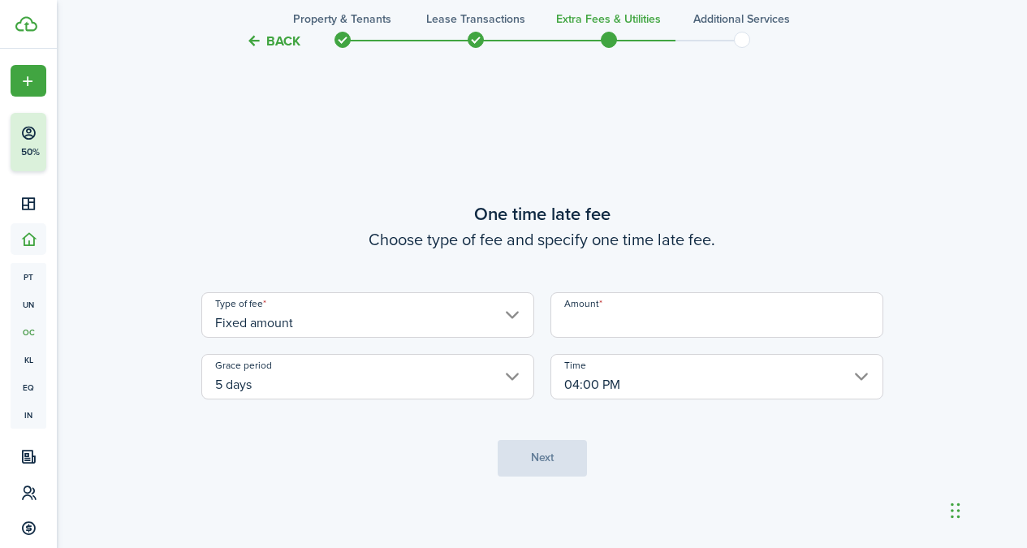
click at [619, 307] on input "Amount" at bounding box center [716, 314] width 333 height 45
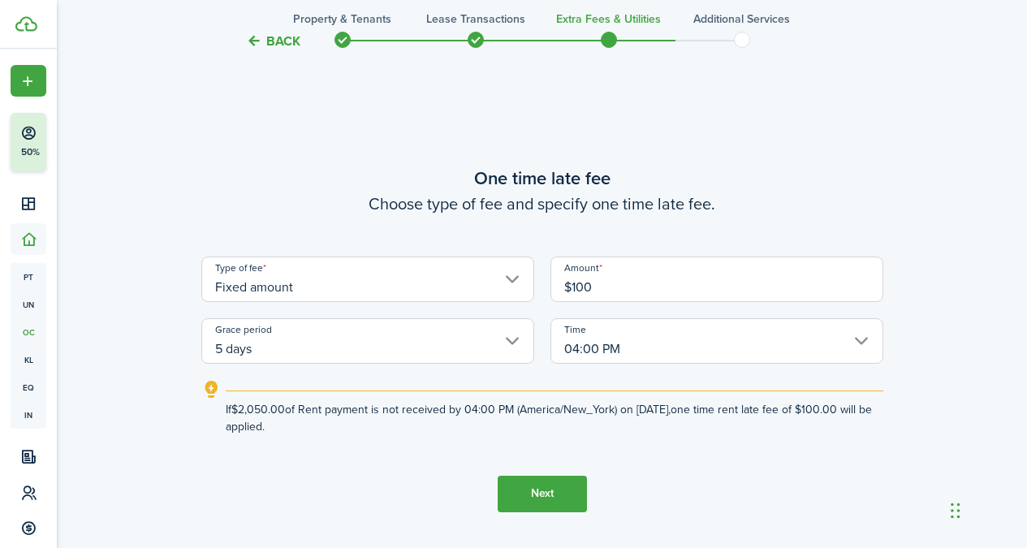
click at [625, 351] on input "04:00 PM" at bounding box center [716, 340] width 333 height 45
type input "$100.00"
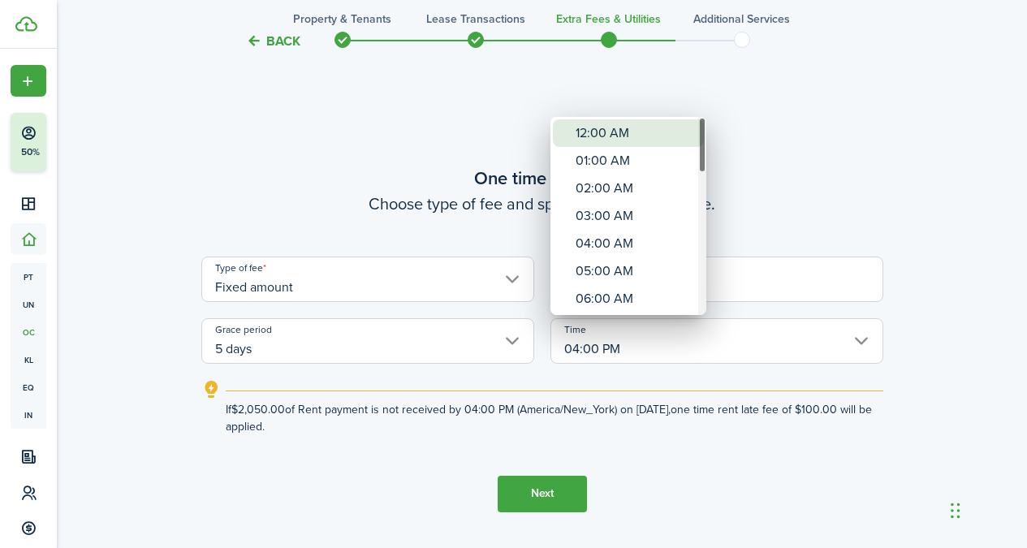
click at [606, 124] on div "12:00 AM" at bounding box center [634, 133] width 118 height 28
type input "12:00 AM"
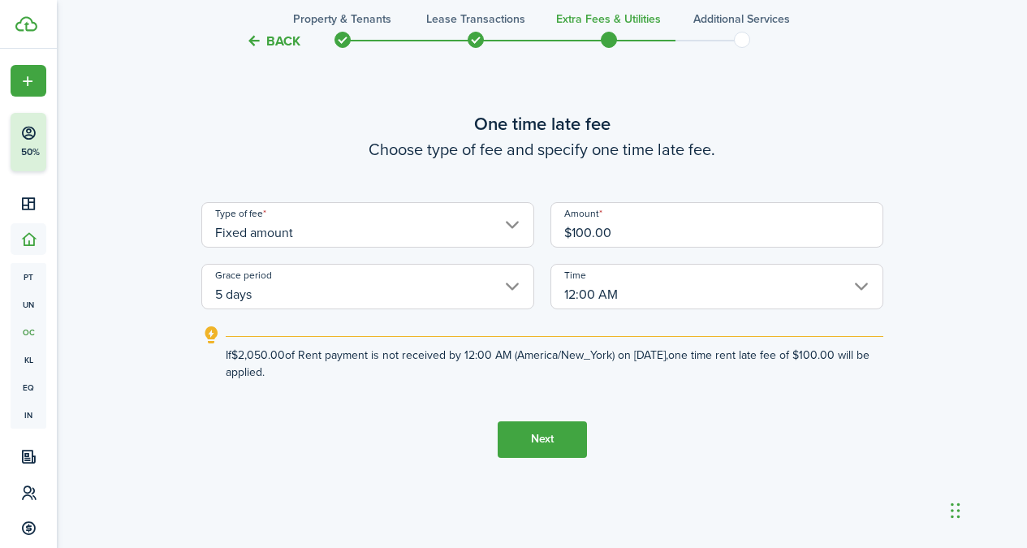
scroll to position [1072, 0]
click at [547, 450] on button "Next" at bounding box center [541, 440] width 89 height 37
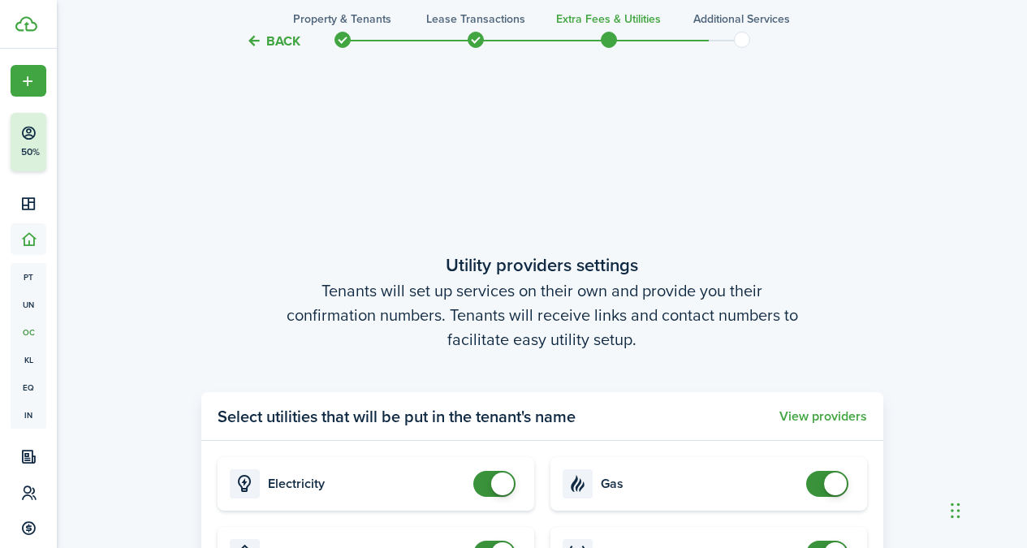
scroll to position [1780, 0]
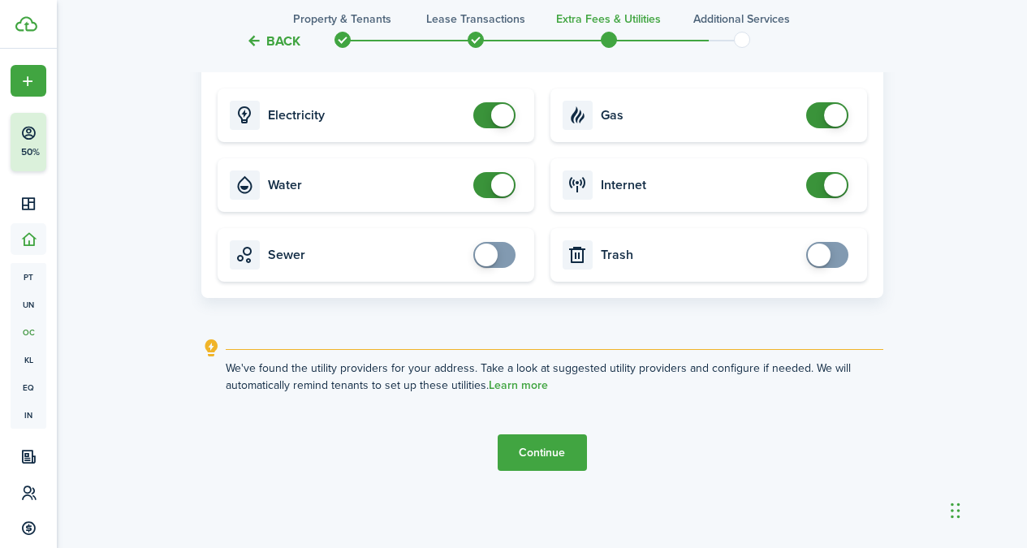
click at [557, 455] on button "Continue" at bounding box center [541, 452] width 89 height 37
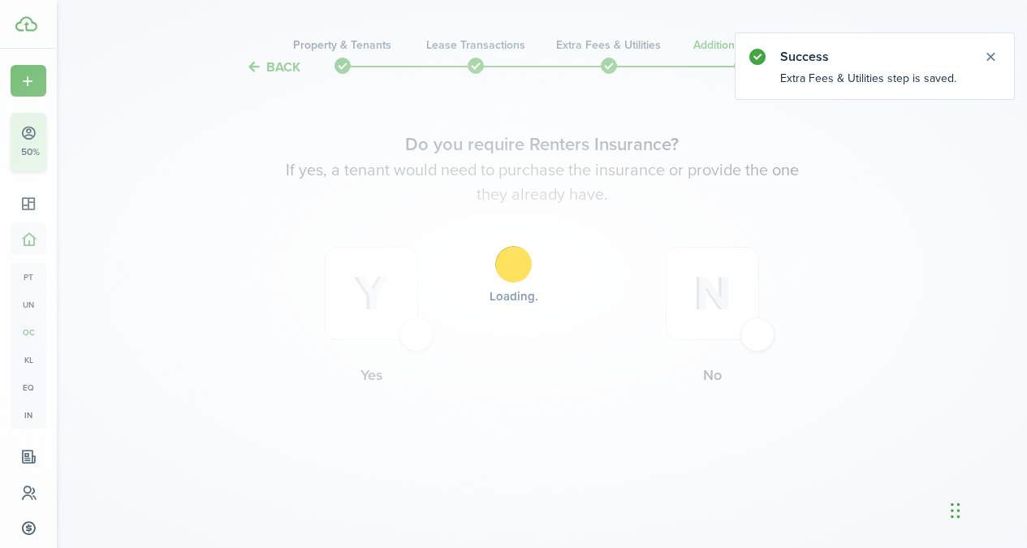
scroll to position [0, 0]
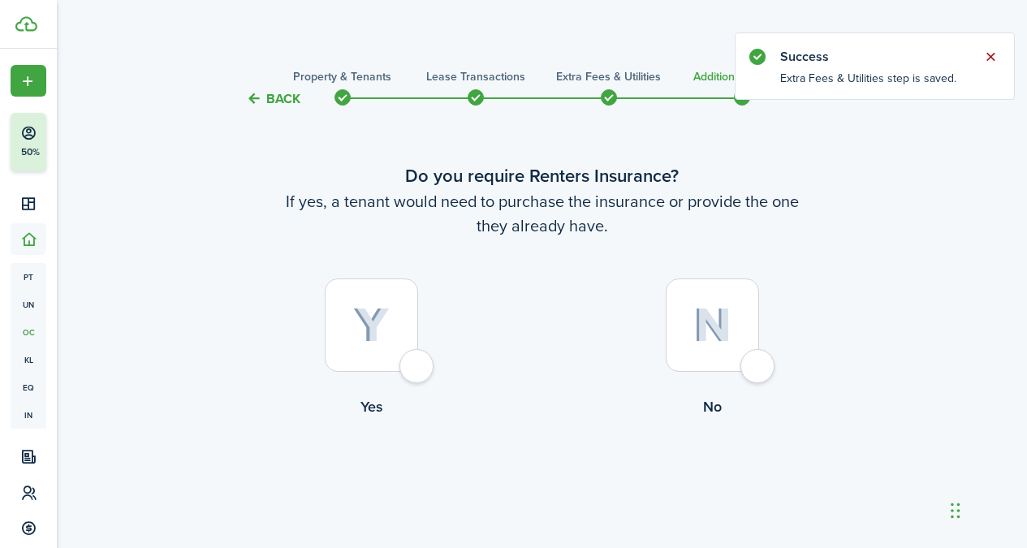
click at [997, 50] on button "Close notify" at bounding box center [990, 56] width 23 height 23
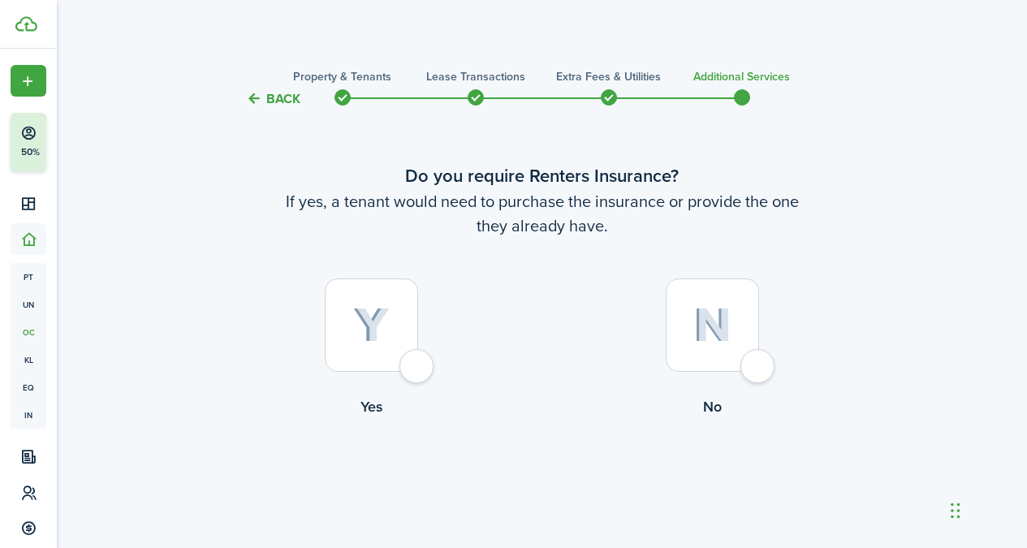
click at [751, 340] on div at bounding box center [711, 324] width 93 height 93
radio input "true"
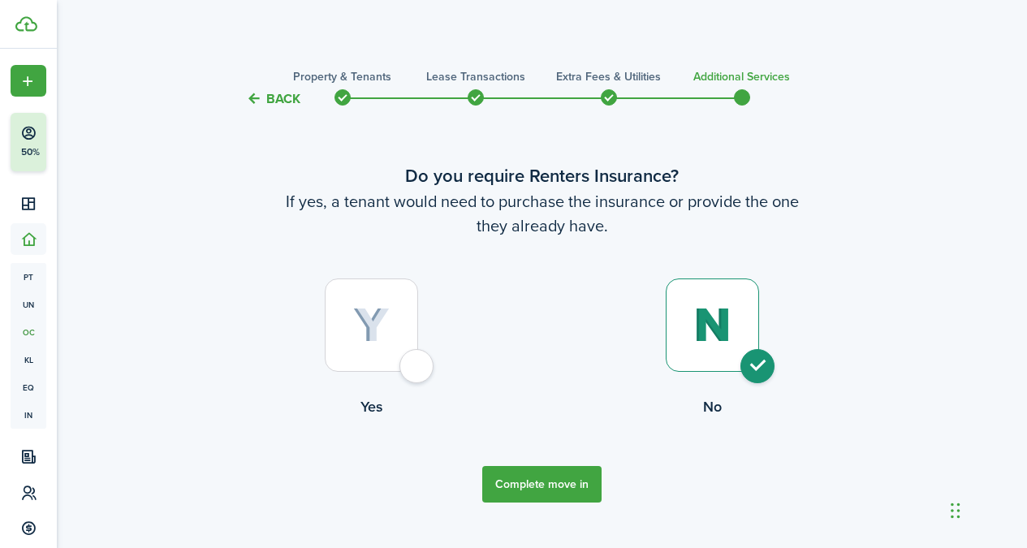
scroll to position [32, 0]
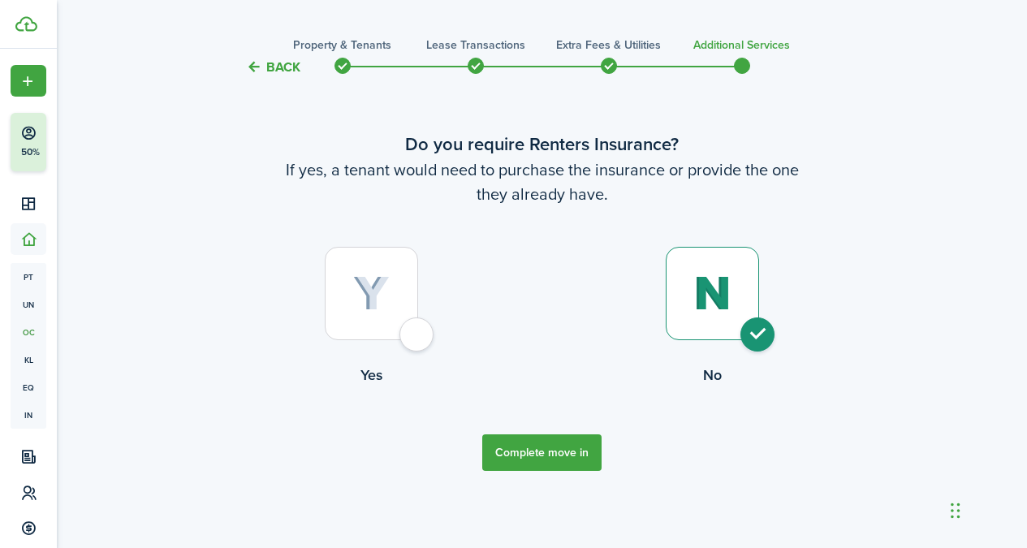
click at [526, 446] on button "Complete move in" at bounding box center [541, 452] width 119 height 37
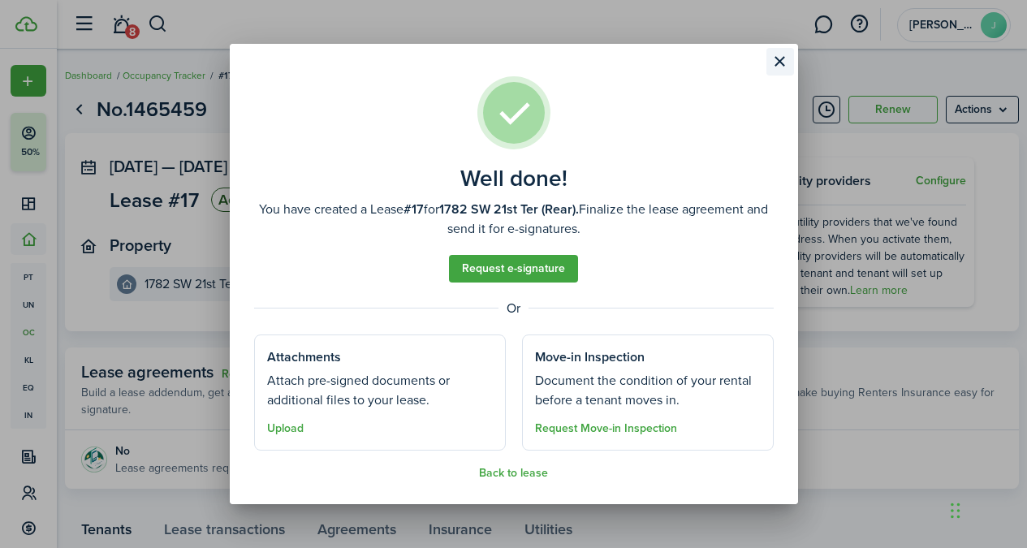
click at [773, 71] on button "Close modal" at bounding box center [780, 62] width 28 height 28
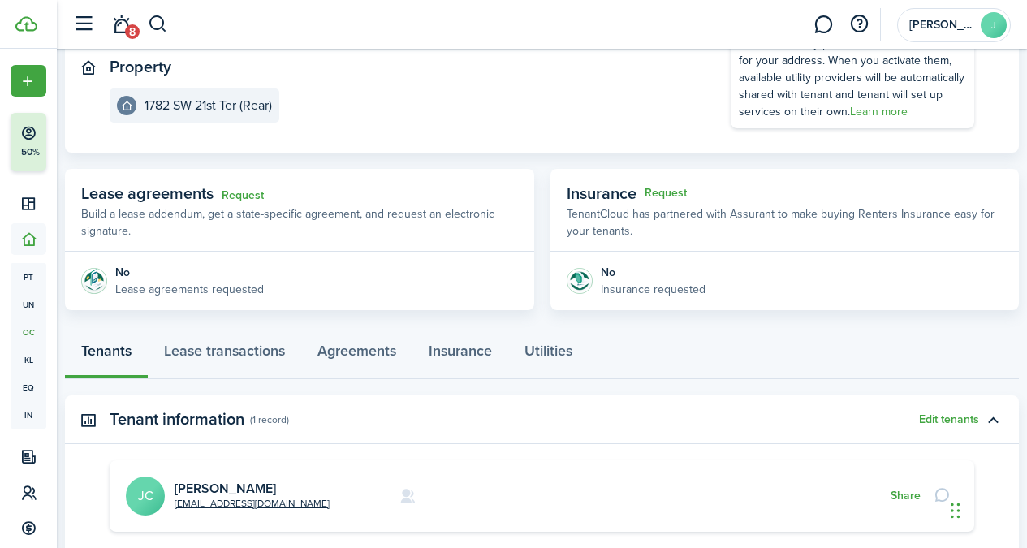
scroll to position [237, 0]
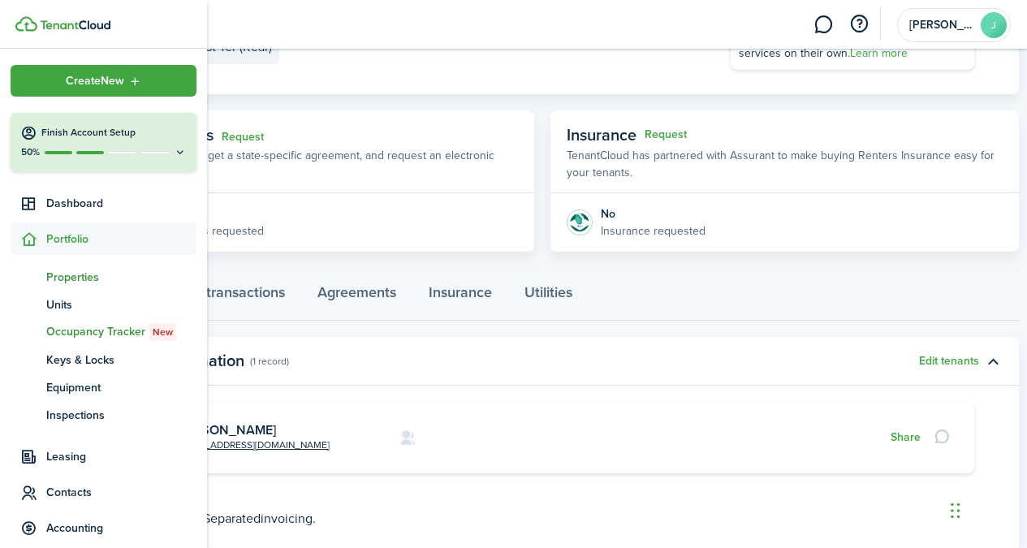
click at [86, 281] on span "Properties" at bounding box center [121, 277] width 150 height 17
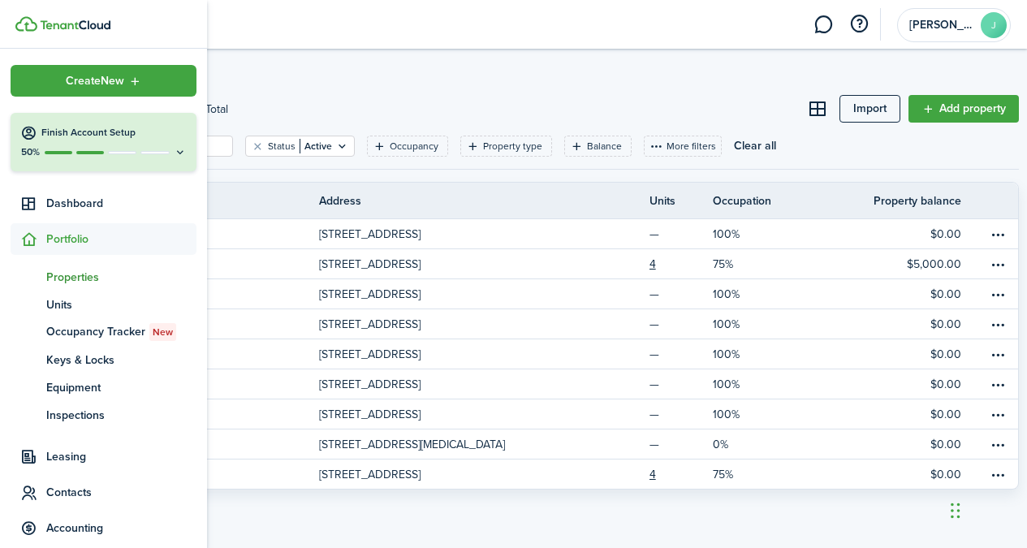
click at [58, 281] on span "Properties" at bounding box center [121, 277] width 150 height 17
click at [68, 271] on span "Properties" at bounding box center [121, 277] width 150 height 17
click at [81, 497] on span "Contacts" at bounding box center [121, 492] width 150 height 17
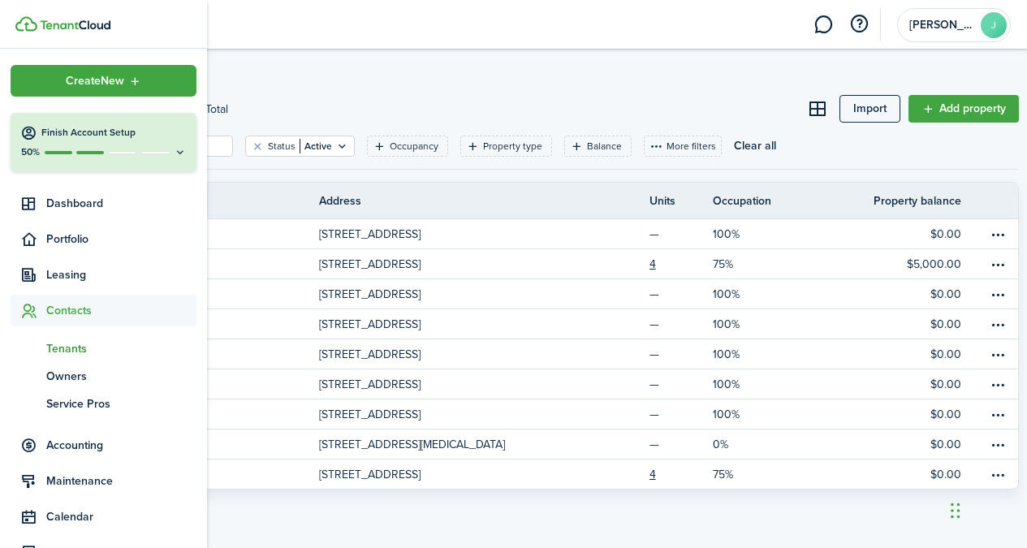
click at [119, 355] on span "Tenants" at bounding box center [121, 348] width 150 height 17
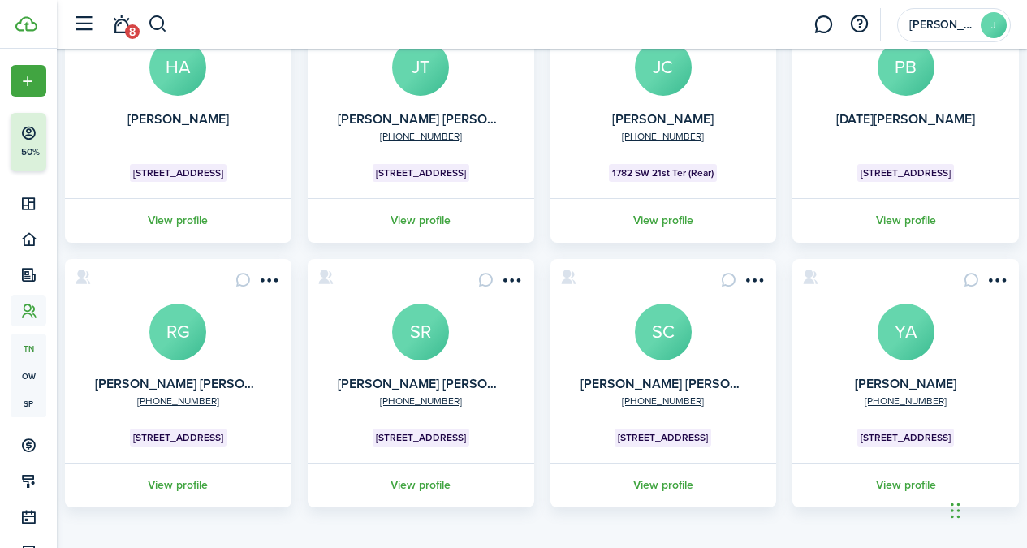
scroll to position [456, 0]
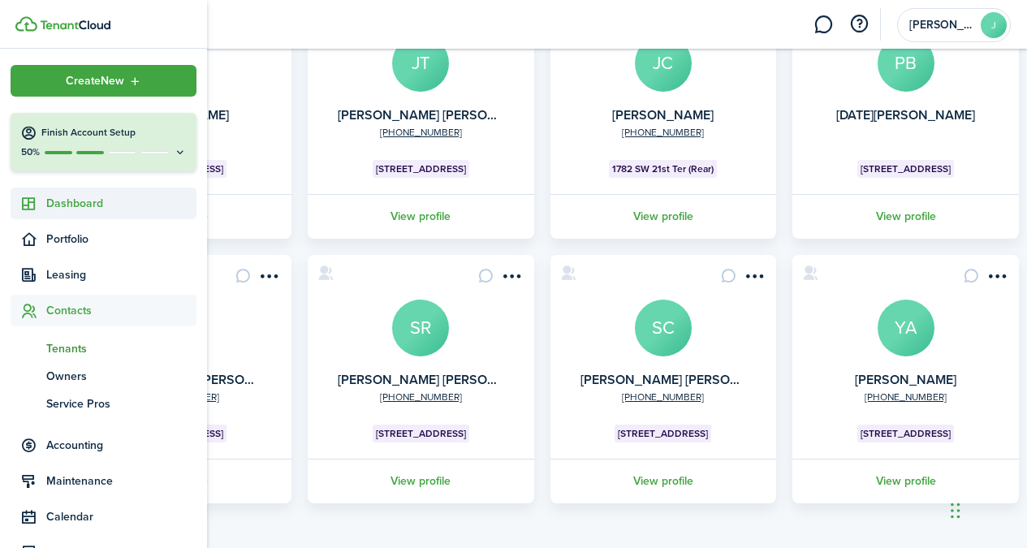
click at [97, 205] on span "Dashboard" at bounding box center [121, 203] width 150 height 17
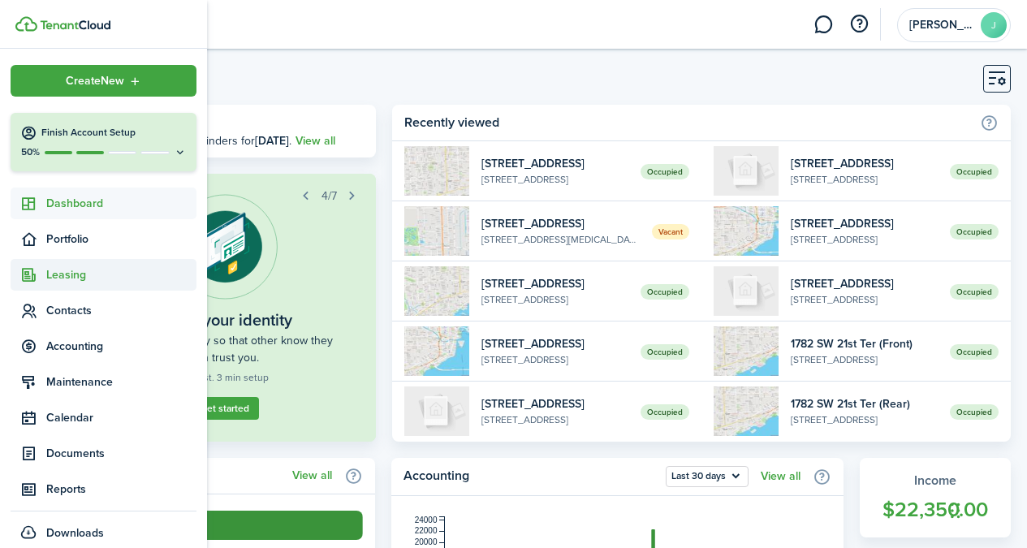
click at [85, 266] on span "Leasing" at bounding box center [121, 274] width 150 height 17
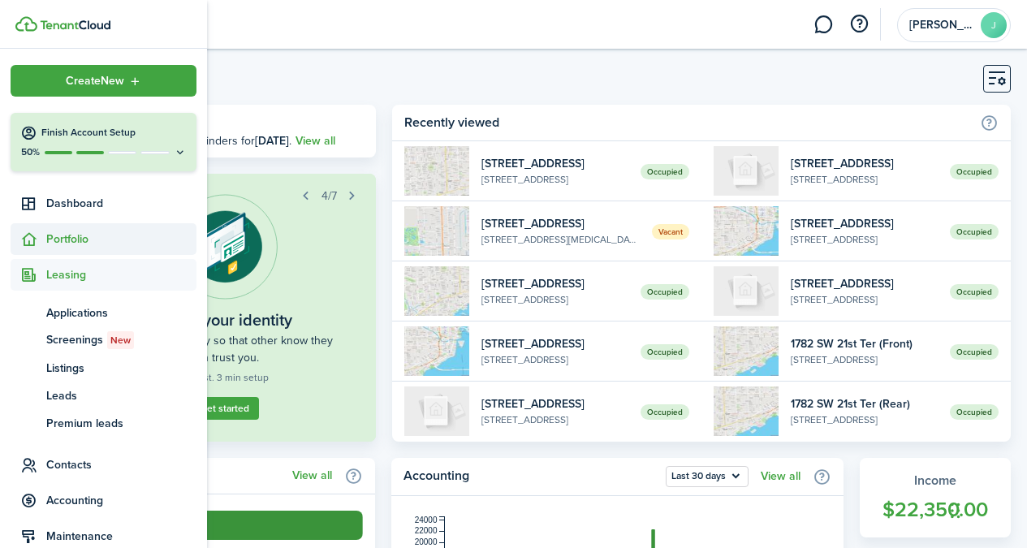
click at [88, 235] on span "Portfolio" at bounding box center [121, 238] width 150 height 17
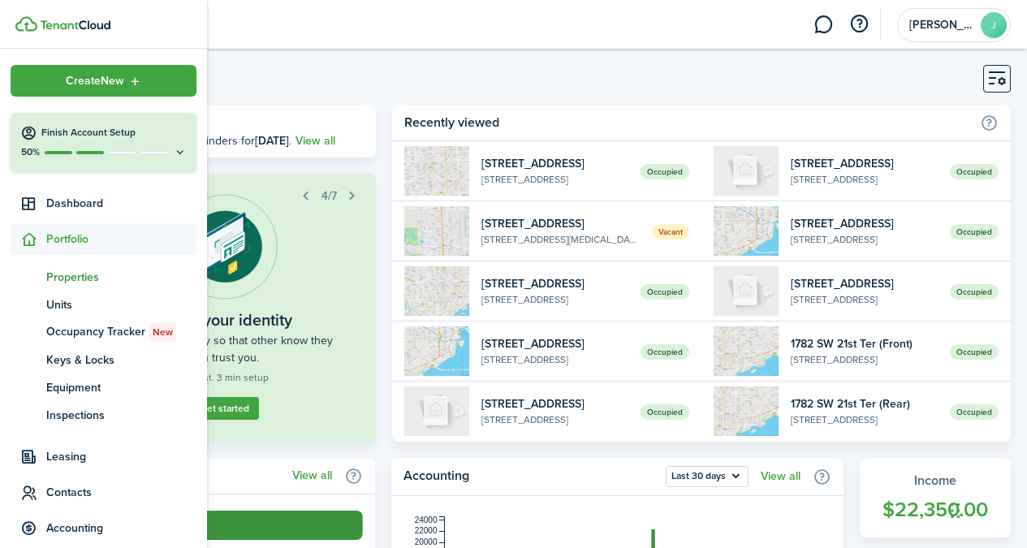
click at [89, 281] on span "Properties" at bounding box center [121, 277] width 150 height 17
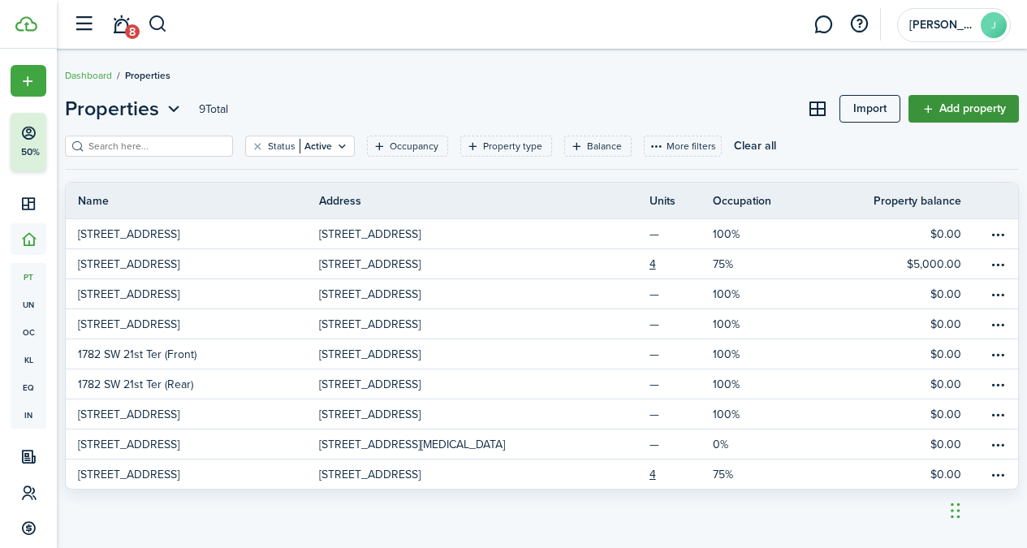
click at [973, 111] on link "Add property" at bounding box center [963, 109] width 110 height 28
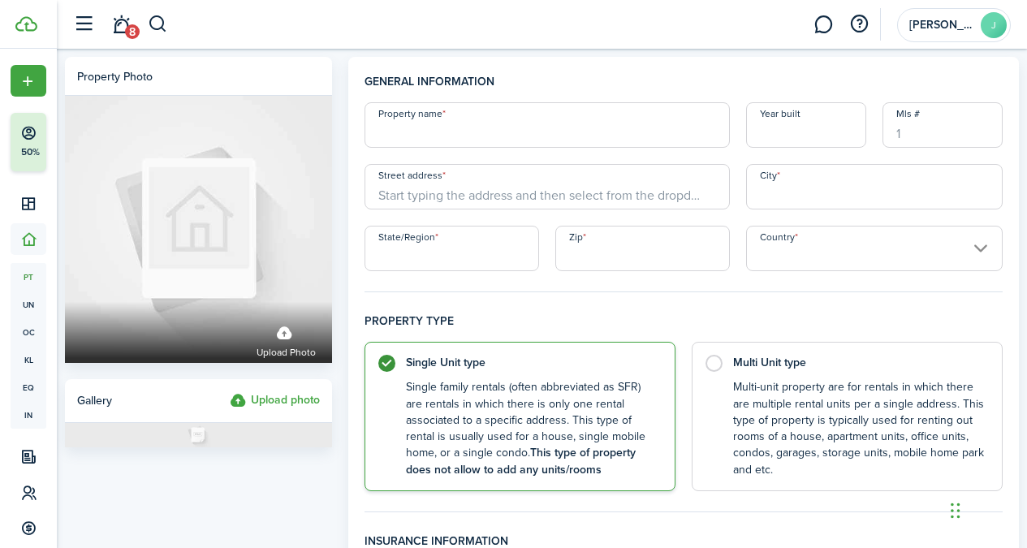
click at [553, 132] on input "Property name" at bounding box center [546, 124] width 365 height 45
type input "1637 sw"
click at [441, 143] on input "1637 sw" at bounding box center [546, 124] width 365 height 45
click at [441, 142] on input "1637 sw" at bounding box center [546, 124] width 365 height 45
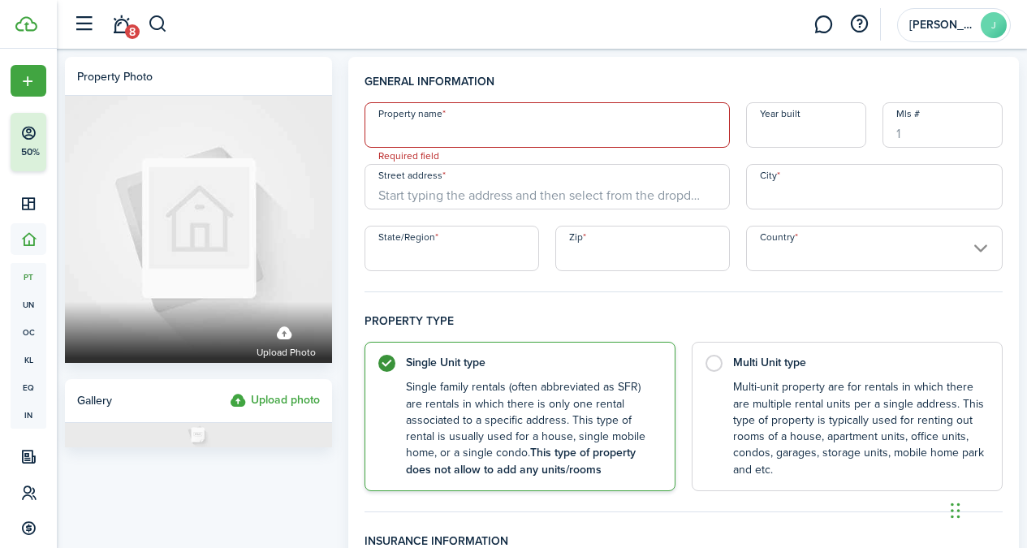
paste input "[STREET_ADDRESS]"
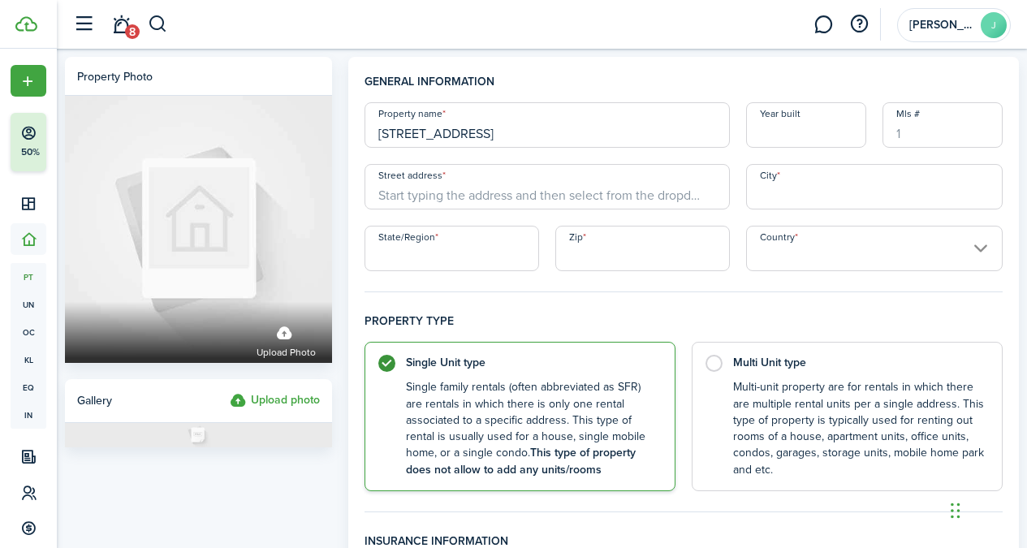
type input "[STREET_ADDRESS]"
click at [424, 182] on input "Street address" at bounding box center [546, 186] width 365 height 45
paste input "[STREET_ADDRESS]"
click at [515, 202] on input "[STREET_ADDRESS]" at bounding box center [546, 186] width 365 height 45
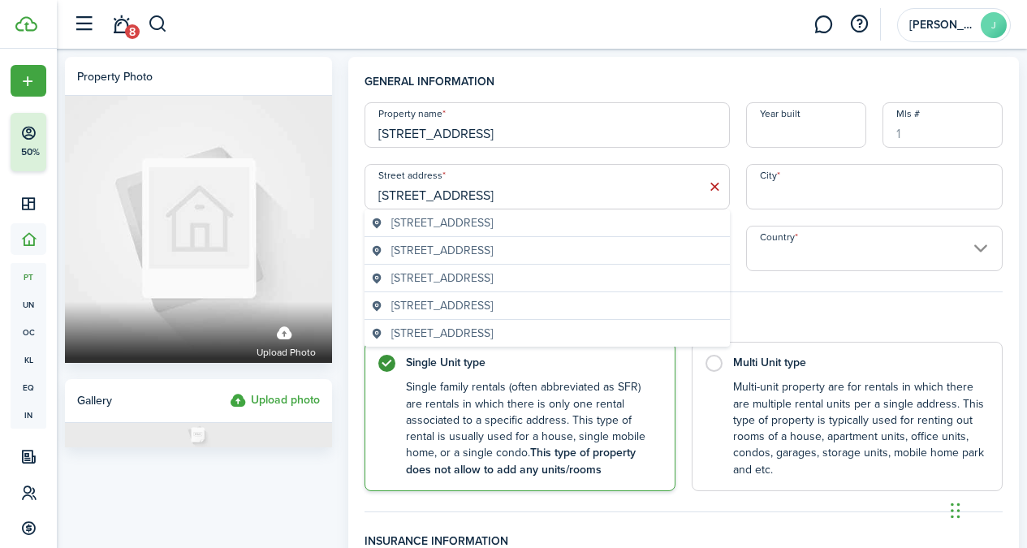
click at [516, 195] on input "[STREET_ADDRESS]" at bounding box center [546, 186] width 365 height 45
click at [493, 217] on span "[STREET_ADDRESS]" at bounding box center [441, 222] width 101 height 17
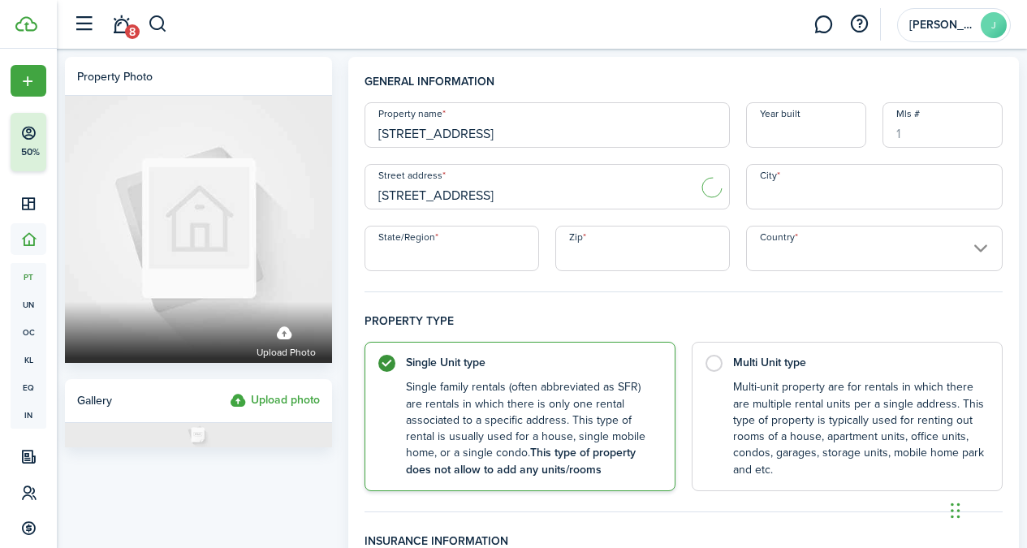
type input "[STREET_ADDRESS]"
type input "[GEOGRAPHIC_DATA]"
type input "FL"
type input "33135"
type input "[GEOGRAPHIC_DATA]"
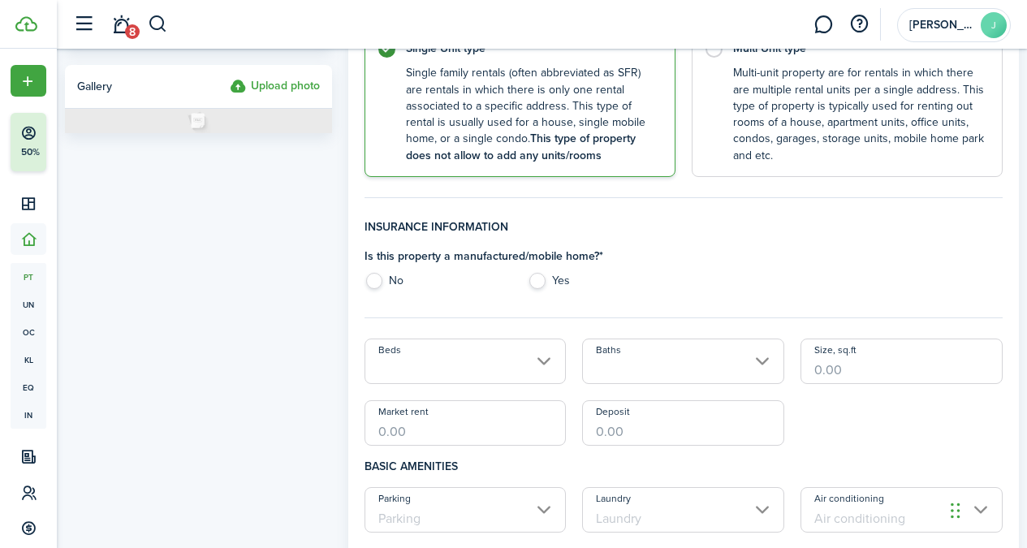
scroll to position [312, 0]
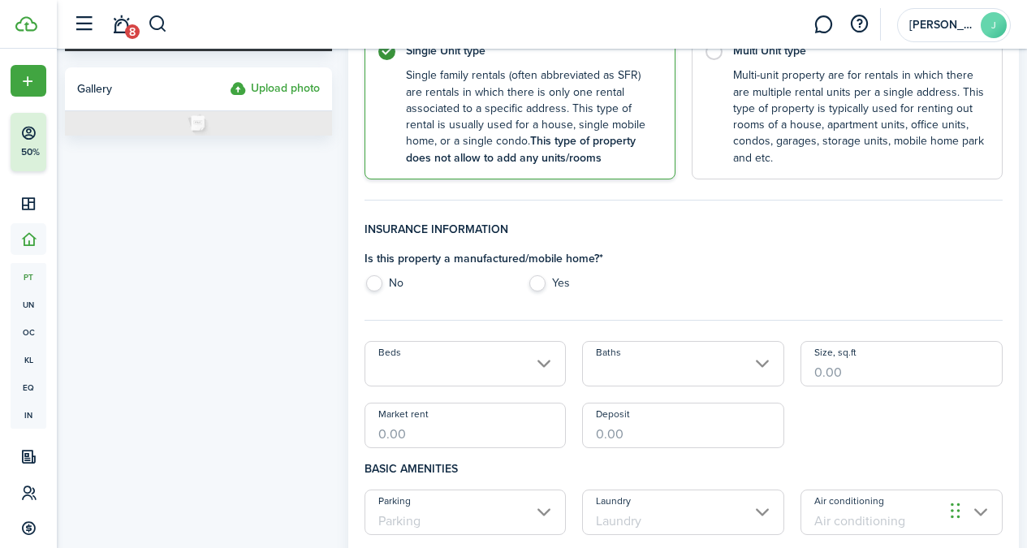
click at [373, 281] on label "No" at bounding box center [438, 287] width 148 height 24
radio input "true"
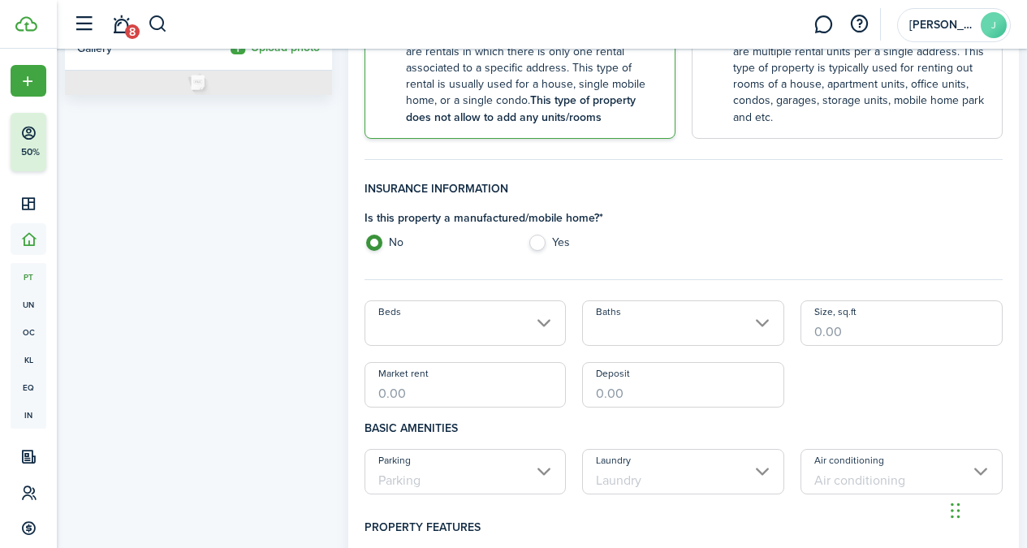
scroll to position [0, 0]
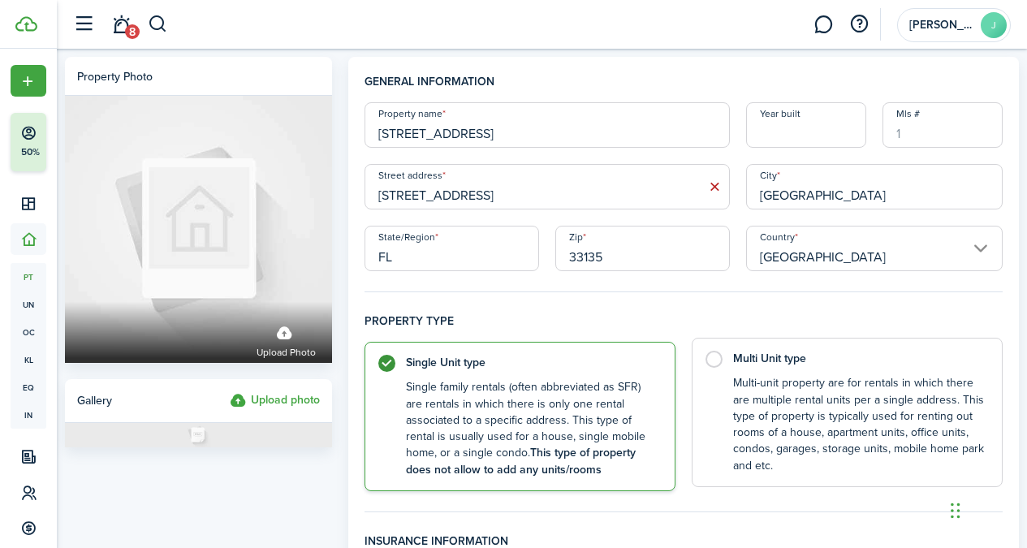
click at [718, 362] on label "Multi Unit type Multi-unit property are for rentals in which there are multiple…" at bounding box center [846, 412] width 311 height 149
radio input "false"
radio input "true"
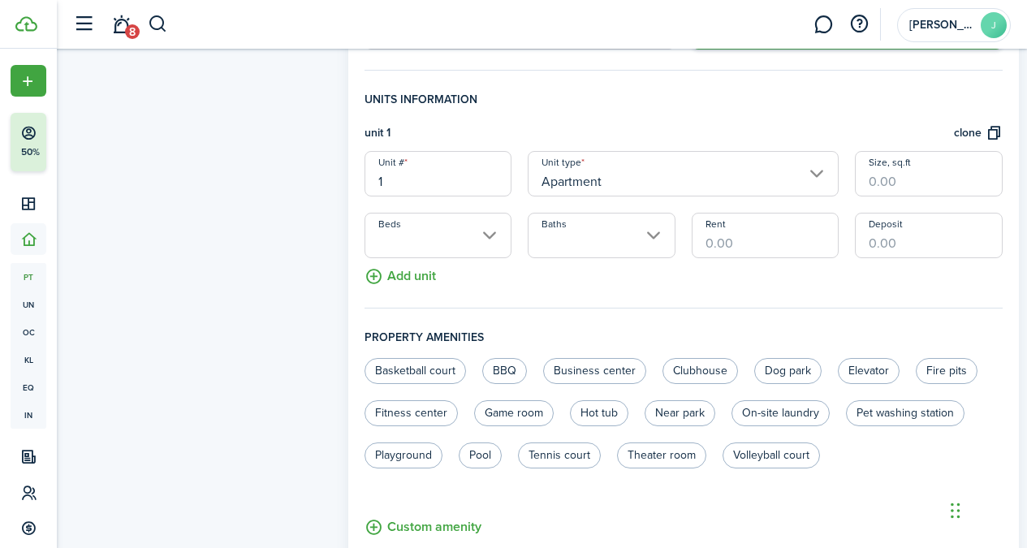
scroll to position [409, 0]
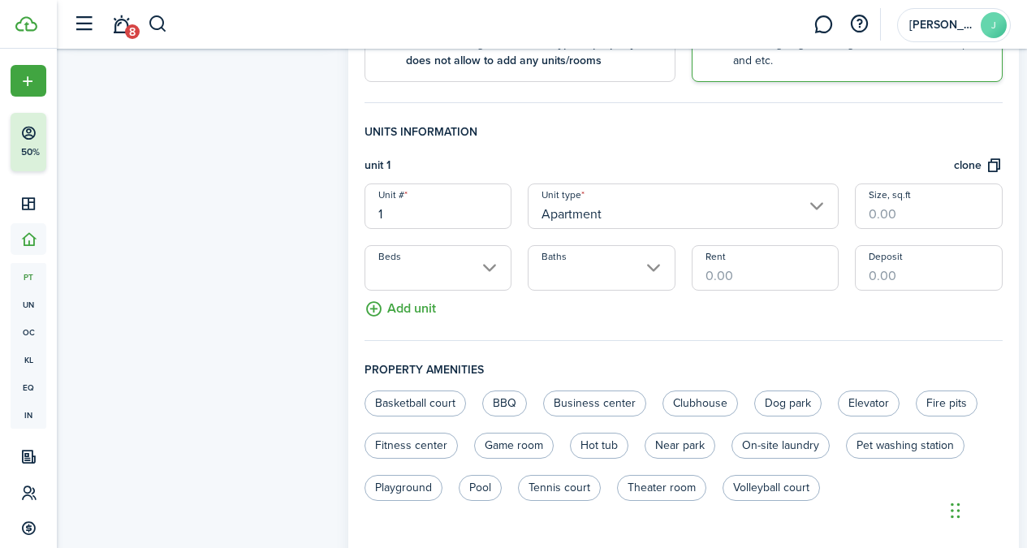
click at [436, 308] on fieldset "Units information unit 1 clone Unit # 1 Unit type Apartment Size, sq.ft Beds Ba…" at bounding box center [683, 231] width 638 height 217
click at [415, 307] on button "Add unit" at bounding box center [399, 305] width 71 height 28
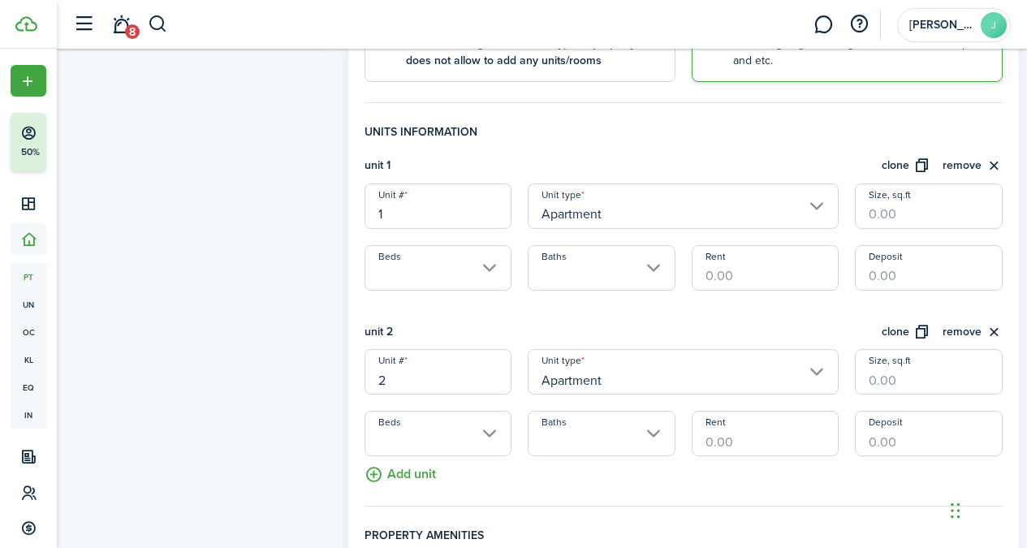
scroll to position [520, 0]
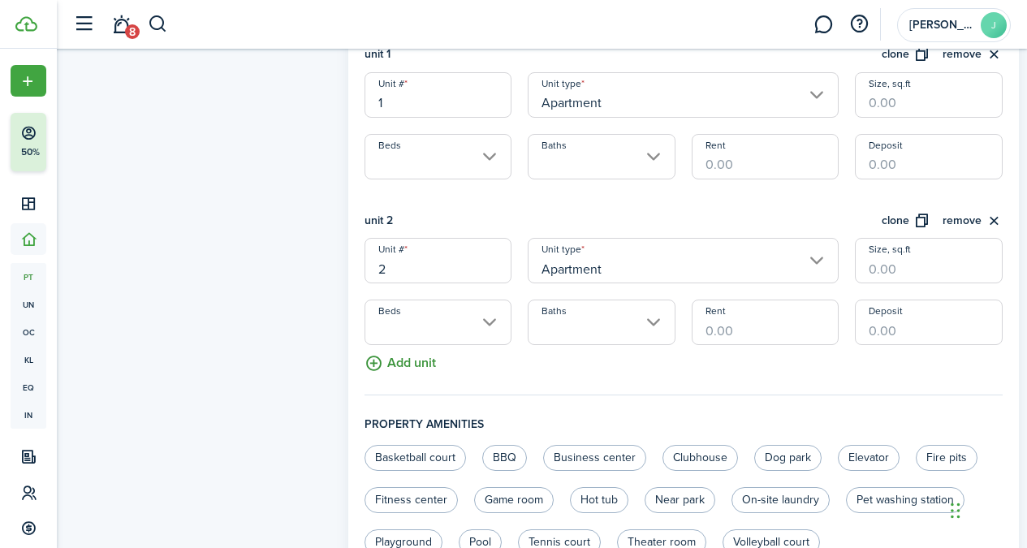
click at [397, 367] on button "Add unit" at bounding box center [399, 359] width 71 height 28
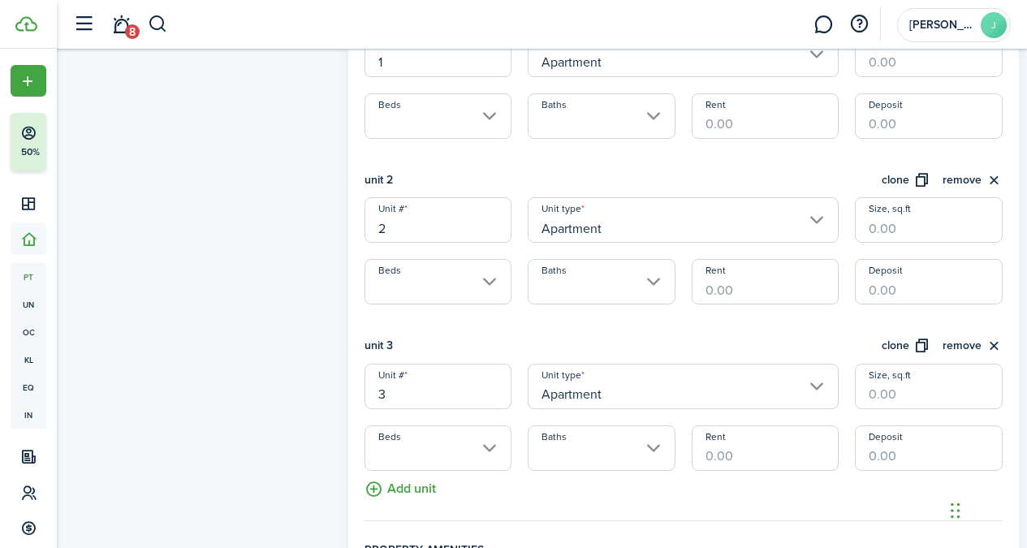
scroll to position [625, 0]
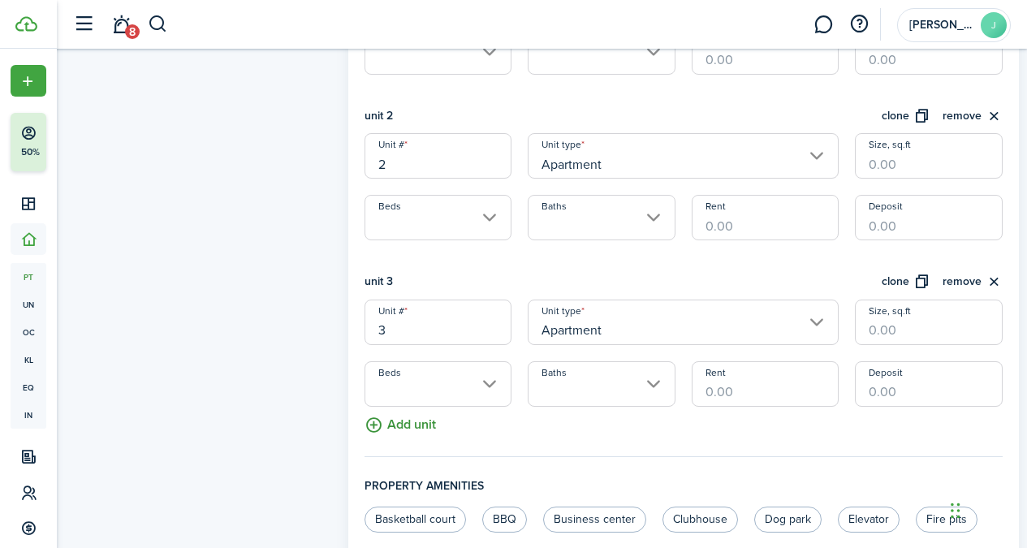
click at [383, 424] on button "Add unit" at bounding box center [399, 421] width 71 height 28
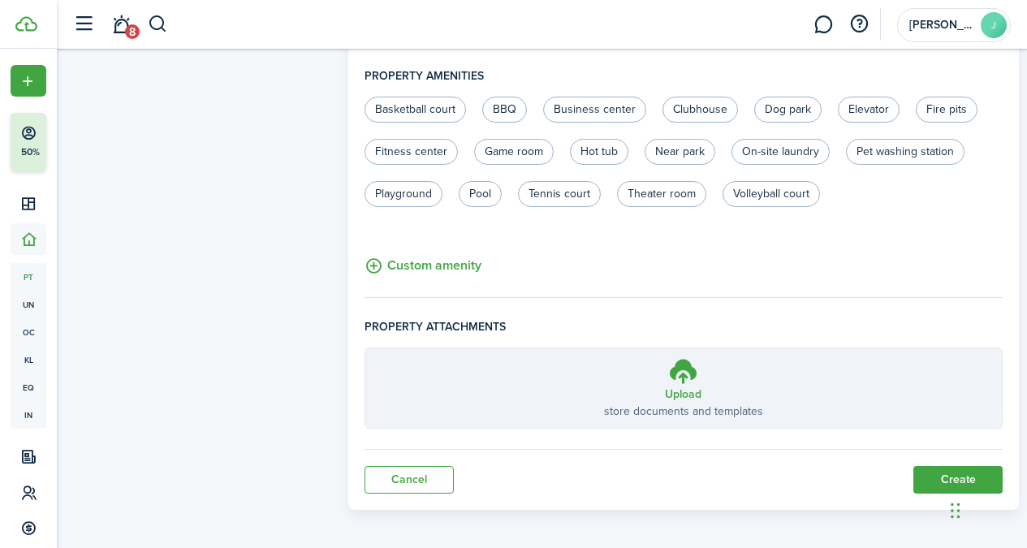
scroll to position [1205, 0]
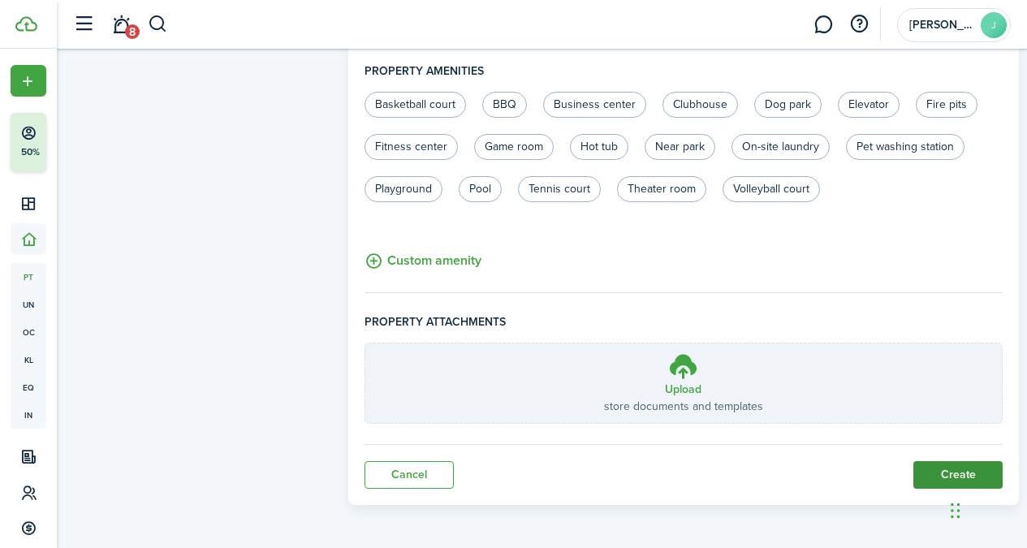
click at [936, 480] on button "Create" at bounding box center [957, 475] width 89 height 28
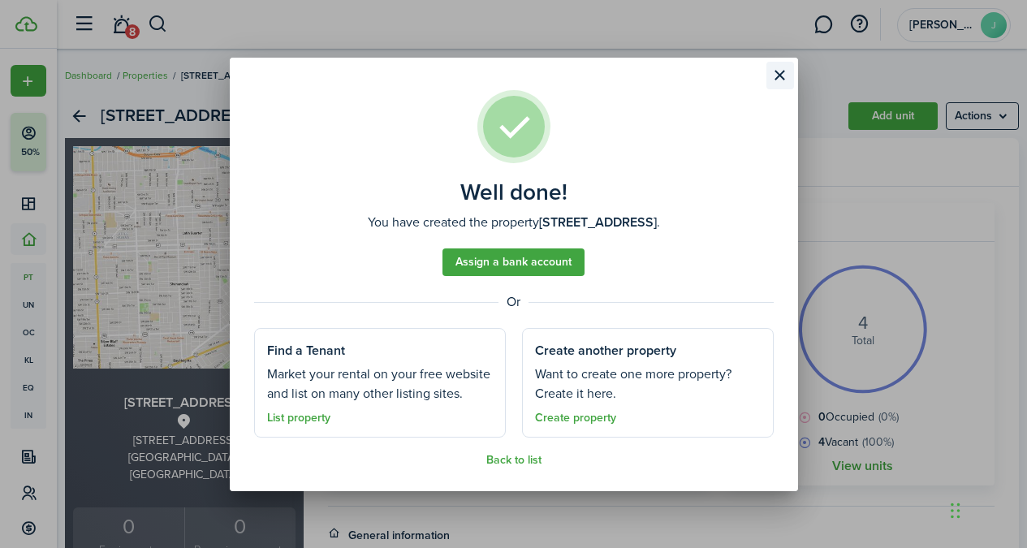
click at [783, 71] on button "Close modal" at bounding box center [780, 76] width 28 height 28
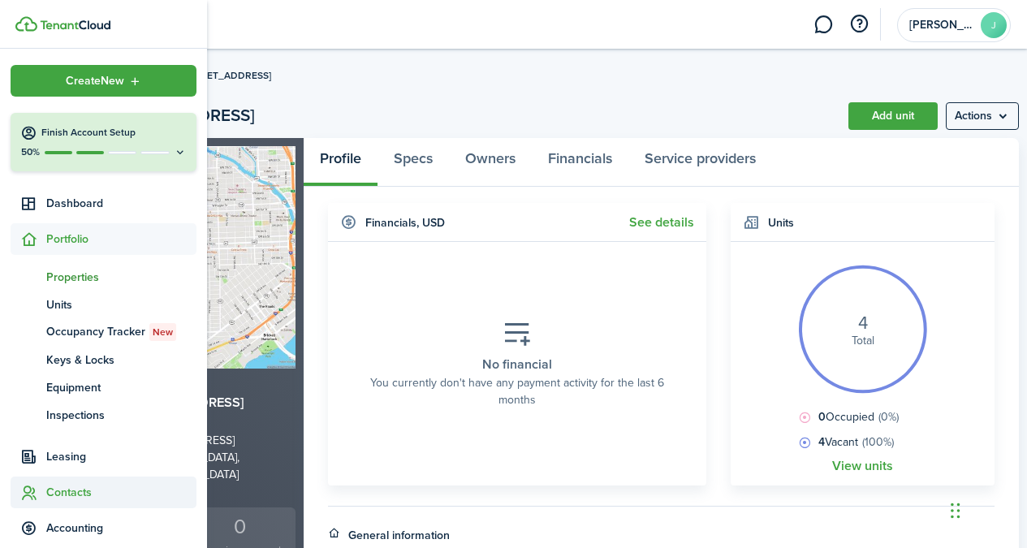
click at [82, 486] on span "Contacts" at bounding box center [121, 492] width 150 height 17
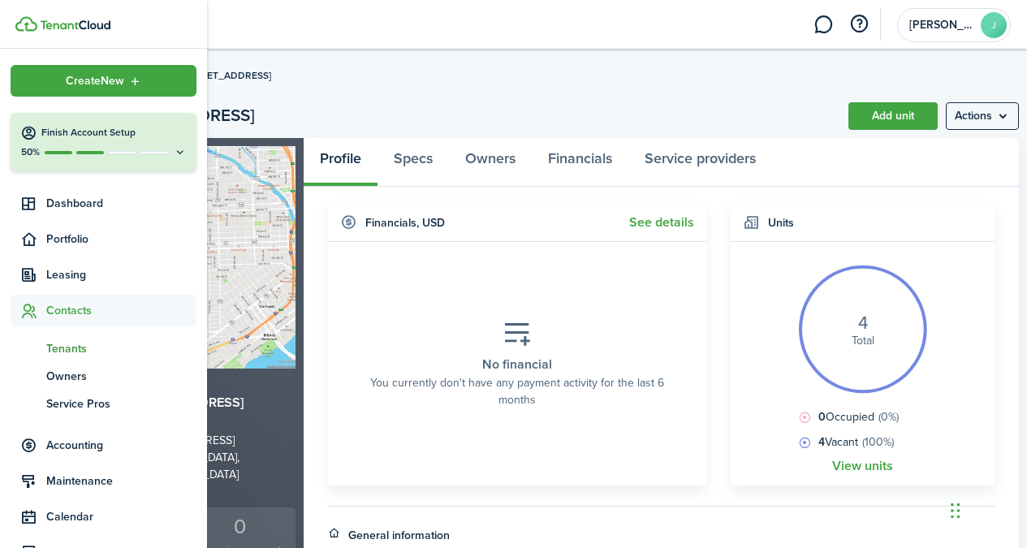
click at [103, 347] on span "Tenants" at bounding box center [121, 348] width 150 height 17
